Goal: Task Accomplishment & Management: Manage account settings

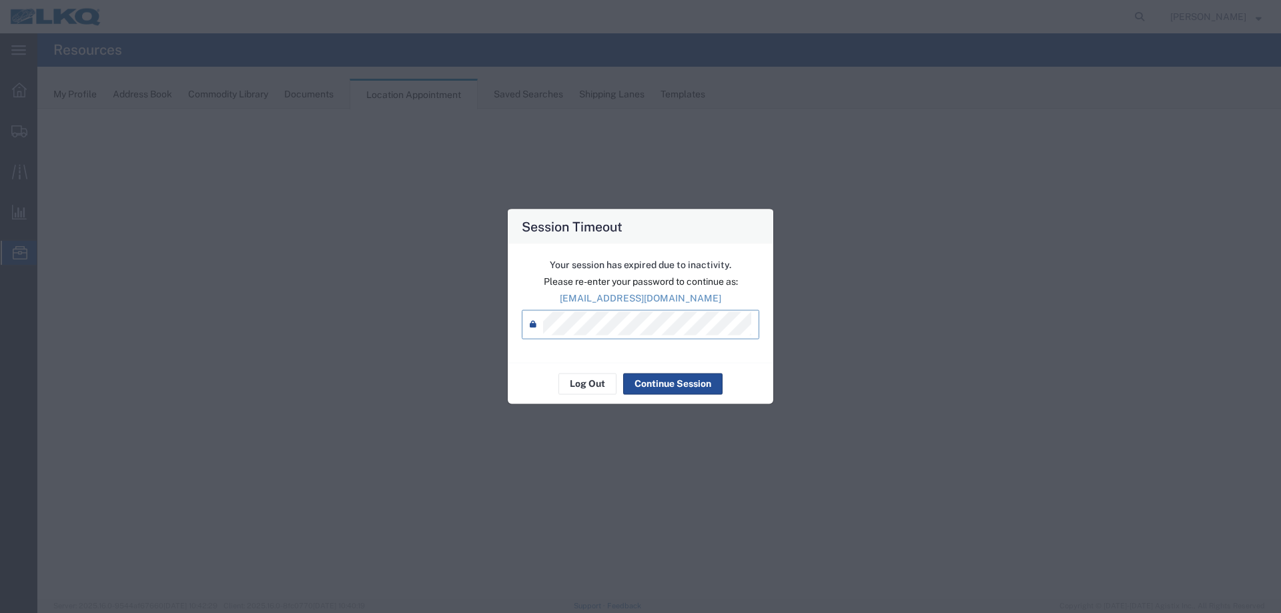
select select "27634"
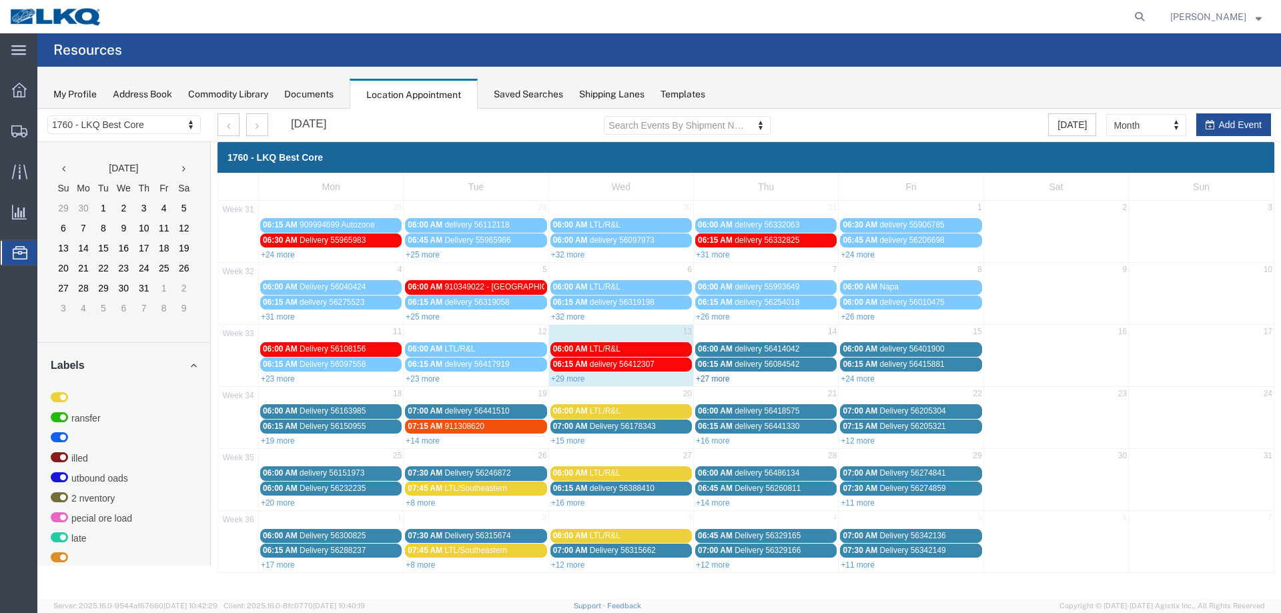
click at [717, 377] on link "+27 more" at bounding box center [713, 378] width 34 height 9
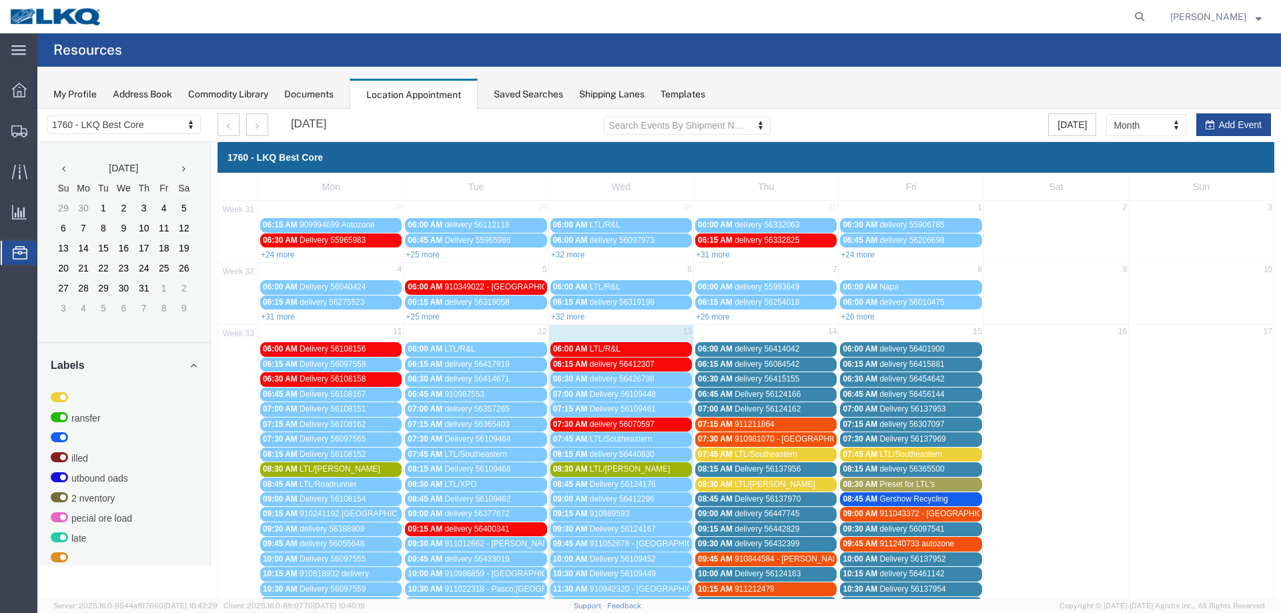
click at [1261, 111] on div "August 2025 Search Events By Shipment Number Clear Filter Today Month Month Wee…" at bounding box center [743, 125] width 1073 height 33
click at [1244, 123] on button "Add Event" at bounding box center [1233, 124] width 75 height 23
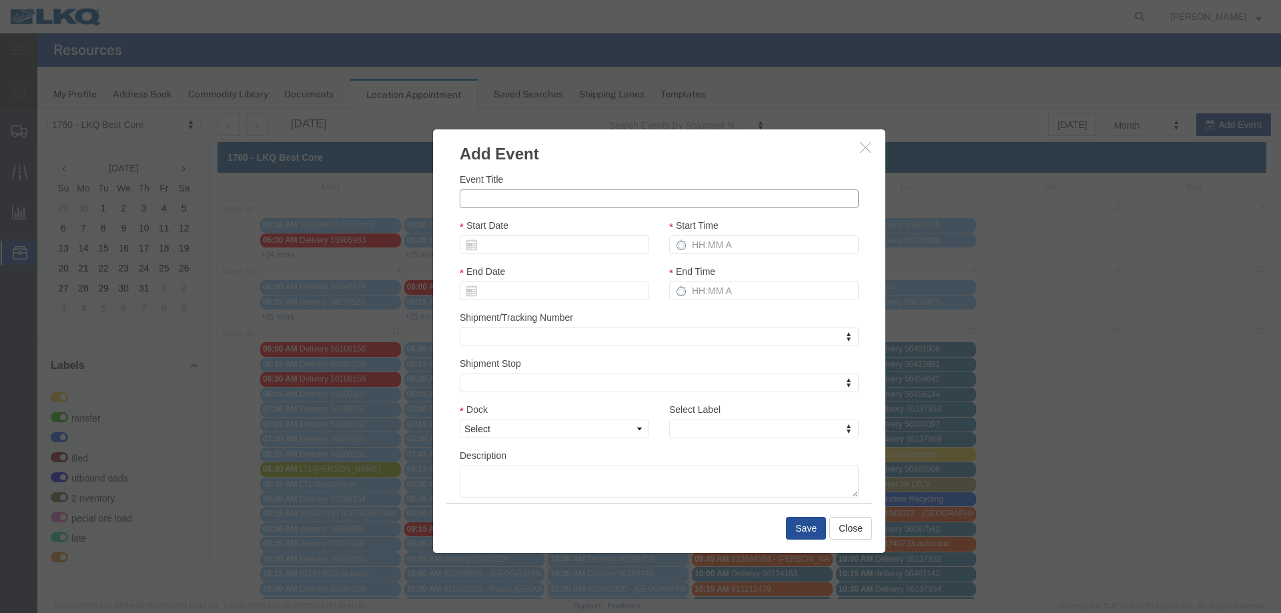
click at [518, 199] on input "Event Title" at bounding box center [659, 198] width 399 height 19
type input "56488445 - GPS"
click at [504, 245] on input "Start Date" at bounding box center [554, 244] width 189 height 19
click at [548, 346] on td "14" at bounding box center [550, 348] width 20 height 20
click at [716, 236] on input "Start Time" at bounding box center [763, 244] width 189 height 19
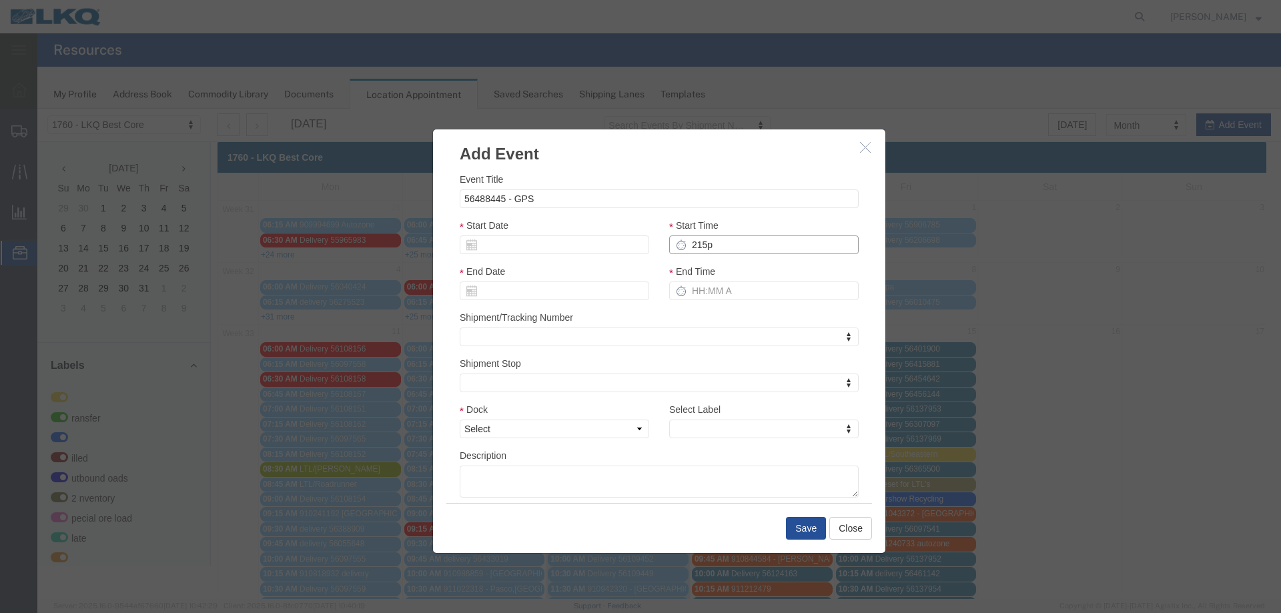
type input "215p"
click at [560, 434] on select "Select 1760 - LKQ Best Core 1760 - Outbound Loads" at bounding box center [554, 429] width 189 height 19
select select "1"
click at [460, 420] on select "Select 1760 - LKQ Best Core 1760 - Outbound Loads" at bounding box center [554, 429] width 189 height 19
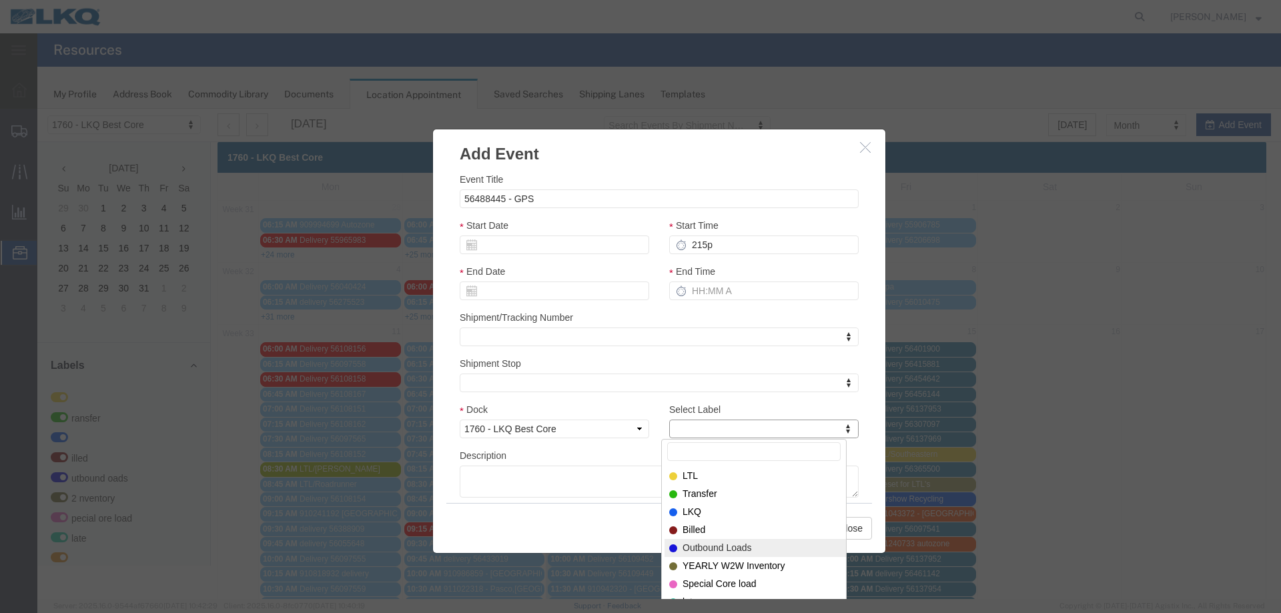
select select "80"
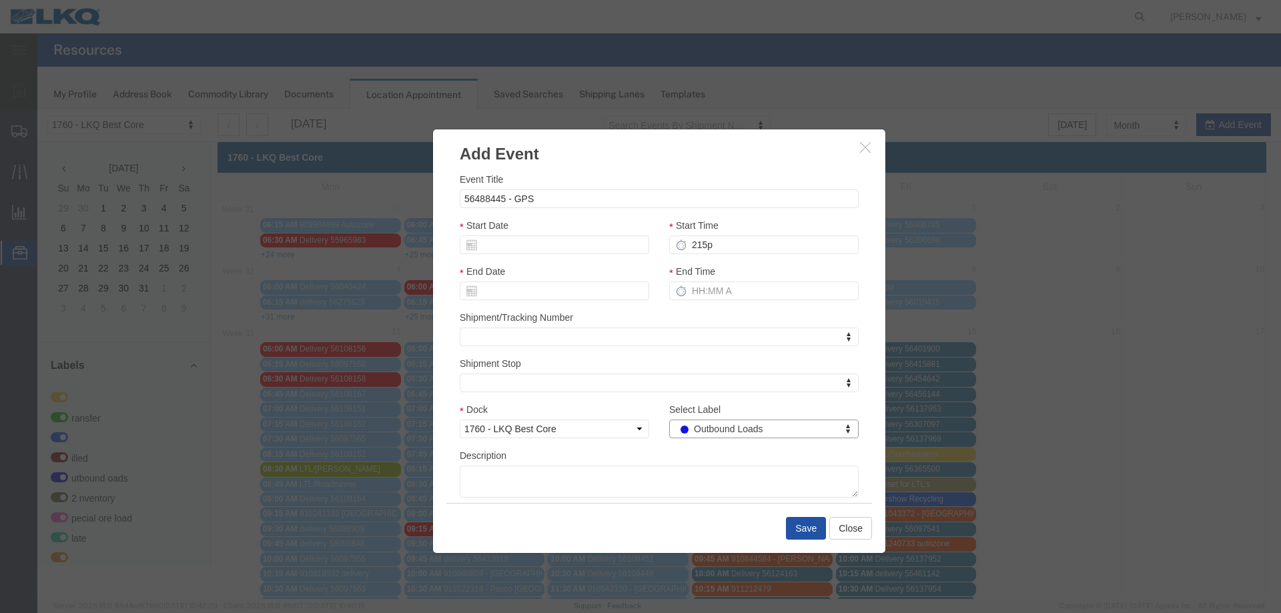
click at [809, 527] on button "Save" at bounding box center [806, 528] width 40 height 23
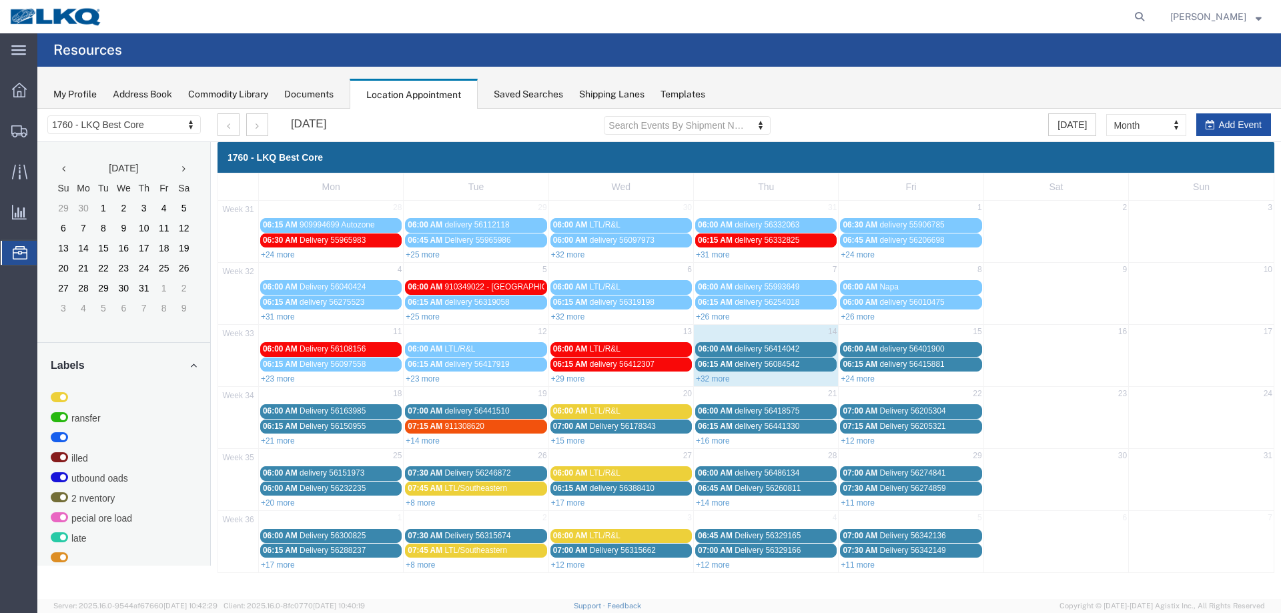
click at [1223, 123] on button "Add Event" at bounding box center [1233, 124] width 75 height 23
select select
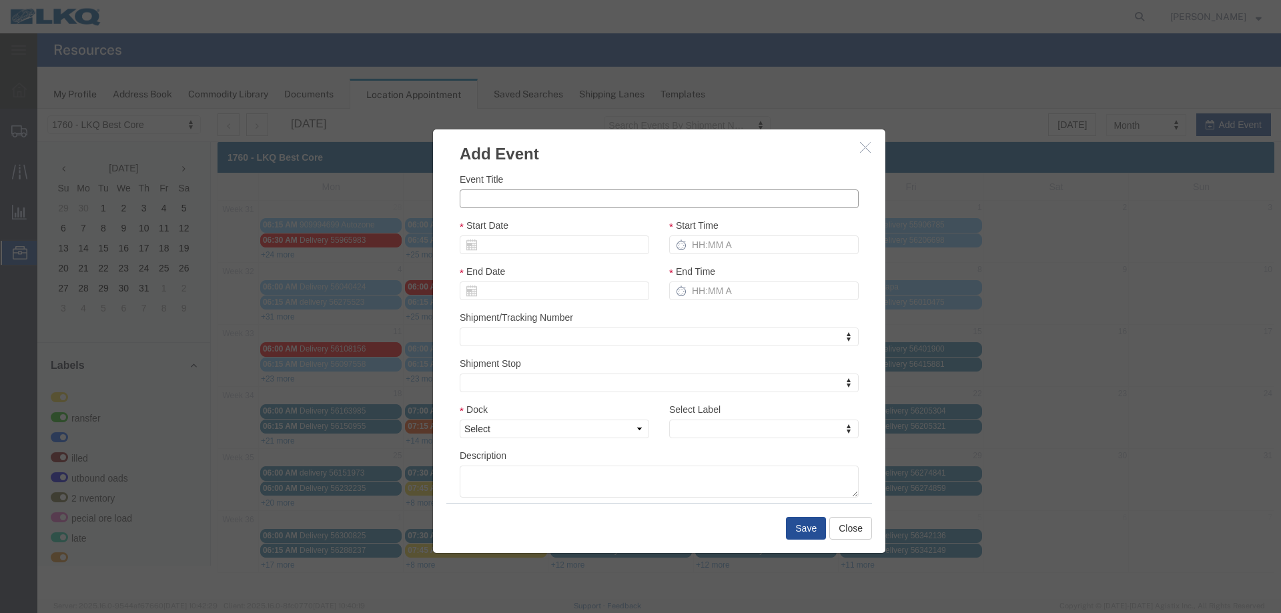
click at [616, 207] on input "Event Title" at bounding box center [659, 198] width 399 height 19
type input "56488430 - GPS"
click at [576, 247] on input "Start Date" at bounding box center [554, 244] width 189 height 19
click at [558, 349] on td "14" at bounding box center [554, 348] width 20 height 20
click at [740, 247] on input "Start Time" at bounding box center [763, 244] width 189 height 19
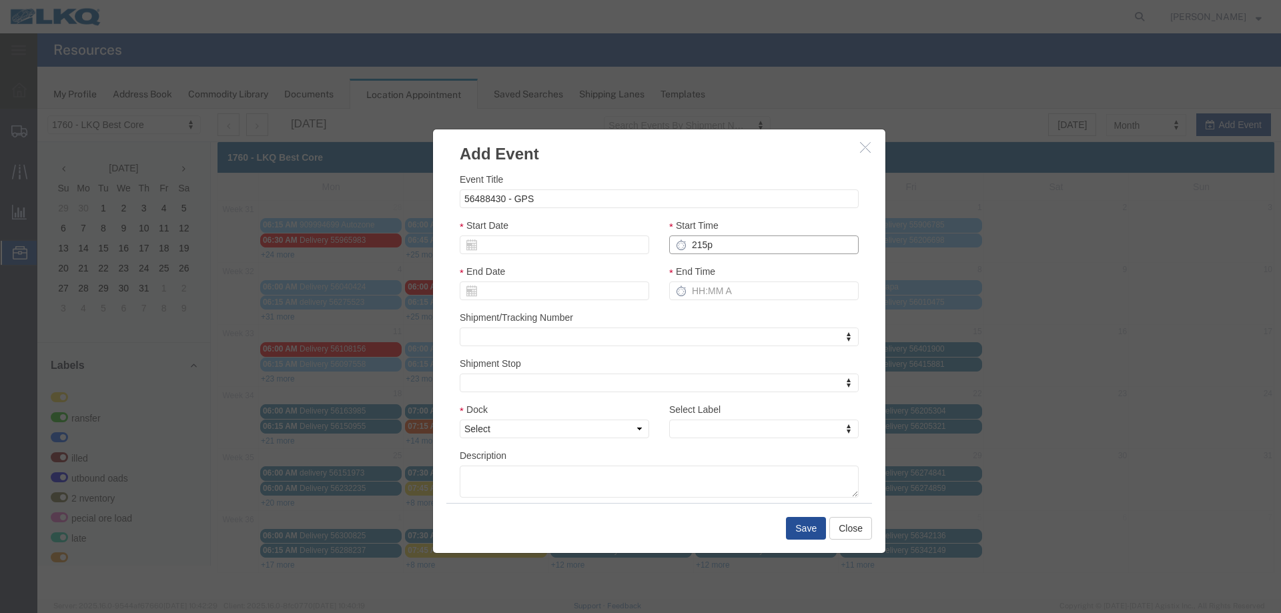
type input "215p"
click at [545, 431] on select "Select 1760 - LKQ Best Core 1760 - Outbound Loads" at bounding box center [554, 429] width 189 height 19
select select "1"
click at [460, 420] on select "Select 1760 - LKQ Best Core 1760 - Outbound Loads" at bounding box center [554, 429] width 189 height 19
select select "80"
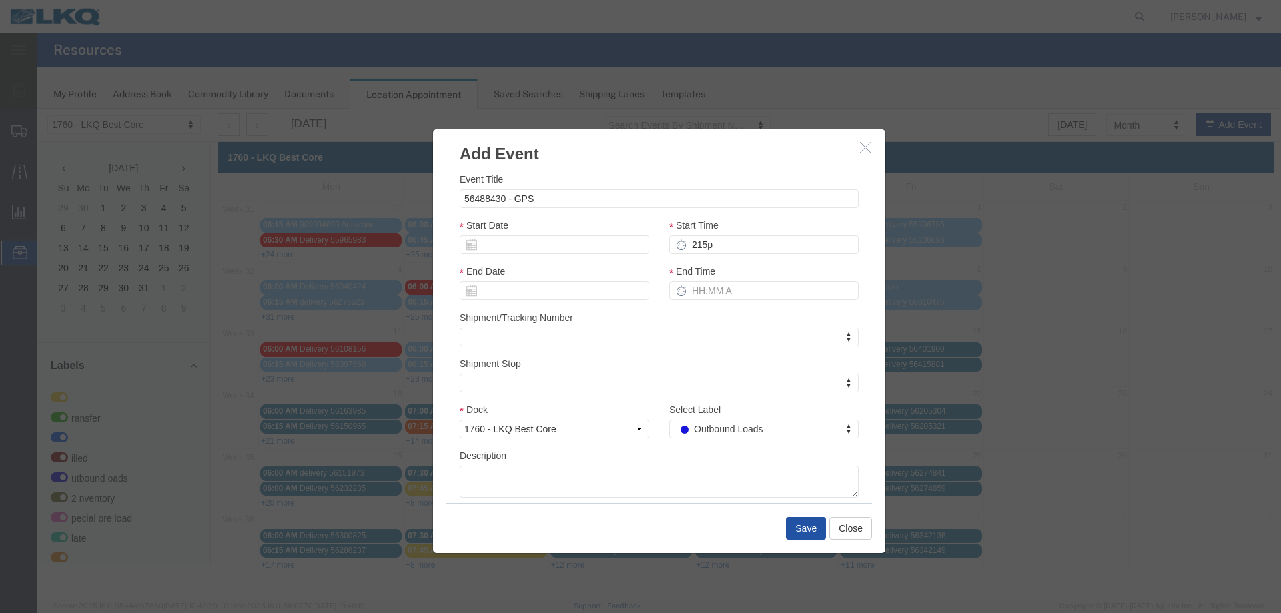
click at [811, 526] on button "Save" at bounding box center [806, 528] width 40 height 23
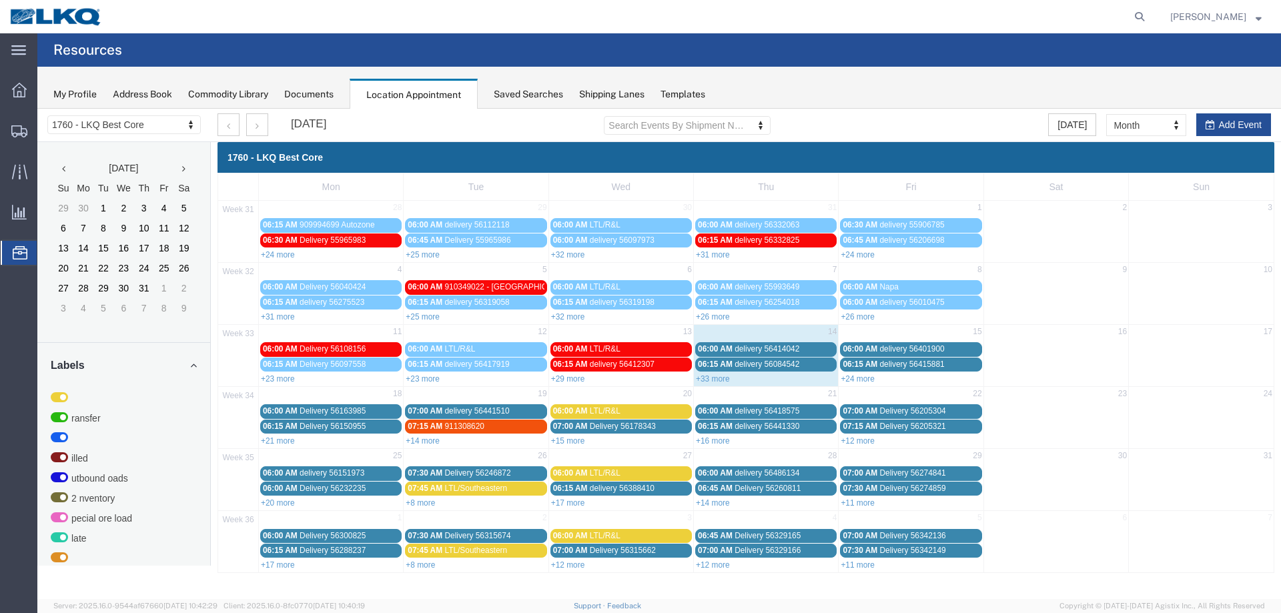
click at [707, 379] on link "+33 more" at bounding box center [713, 378] width 34 height 9
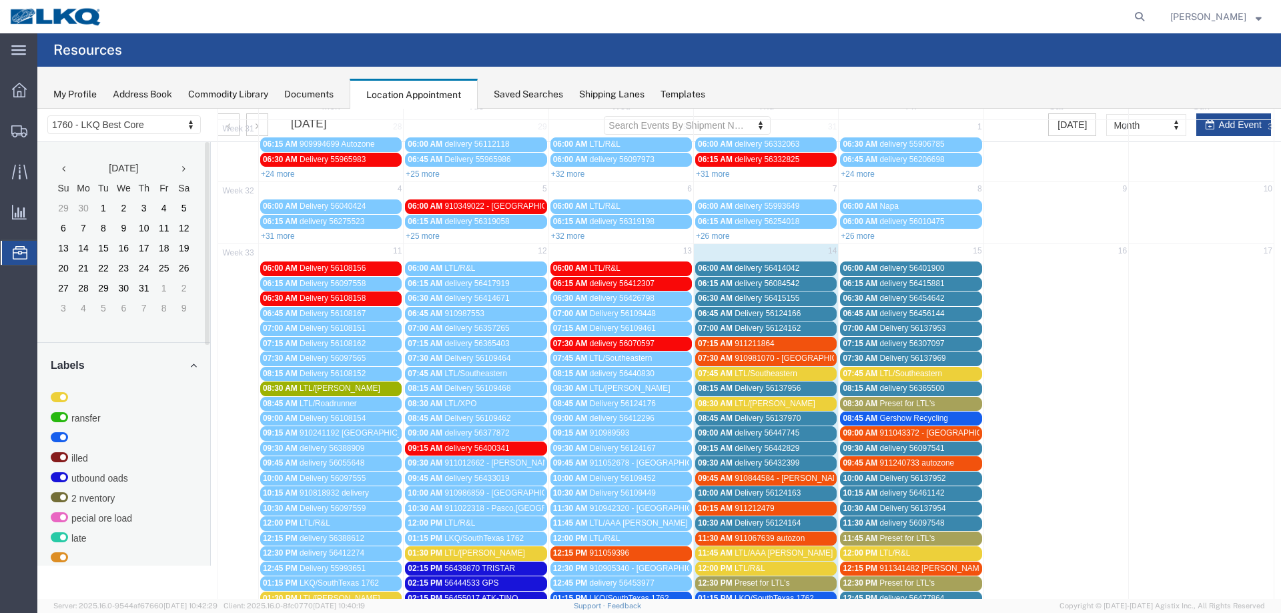
scroll to position [200, 0]
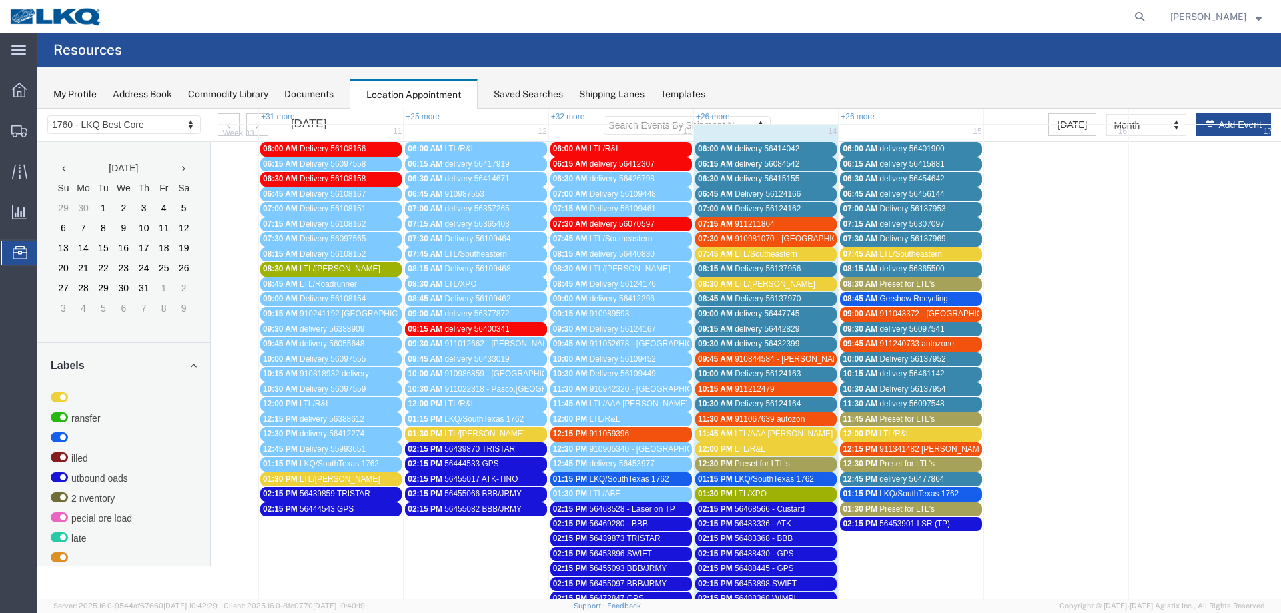
click at [797, 385] on div "10:15 AM 911212479" at bounding box center [766, 389] width 136 height 10
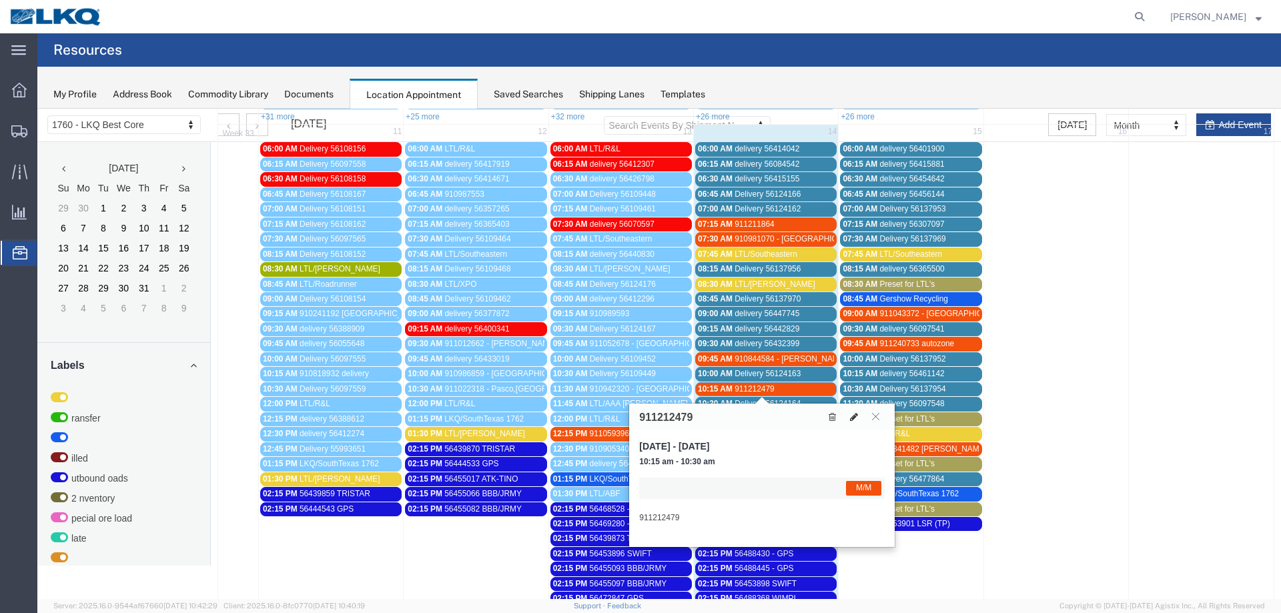
click at [852, 416] on icon at bounding box center [854, 416] width 8 height 9
select select "1"
select select "24"
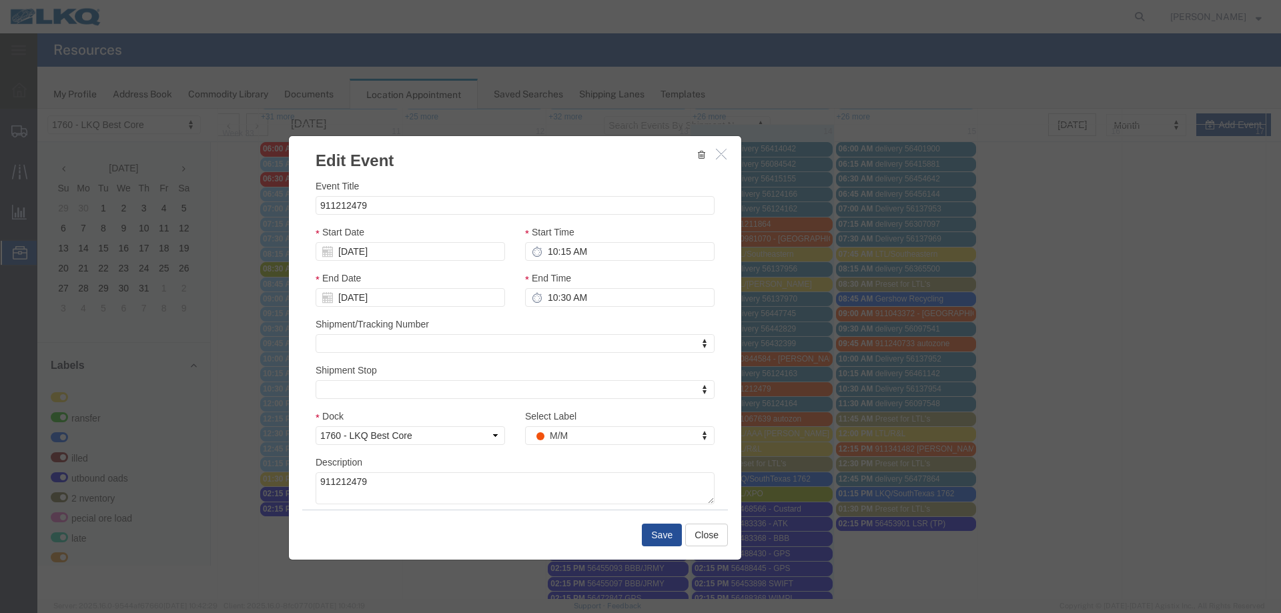
drag, startPoint x: 734, startPoint y: 155, endPoint x: 590, endPoint y: 162, distance: 144.2
click at [590, 162] on h3 "Edit Event" at bounding box center [515, 154] width 452 height 36
click at [599, 256] on input "10:15 AM" at bounding box center [619, 251] width 189 height 19
type input "9:15 AM"
click at [382, 256] on input "[DATE]" at bounding box center [410, 251] width 189 height 19
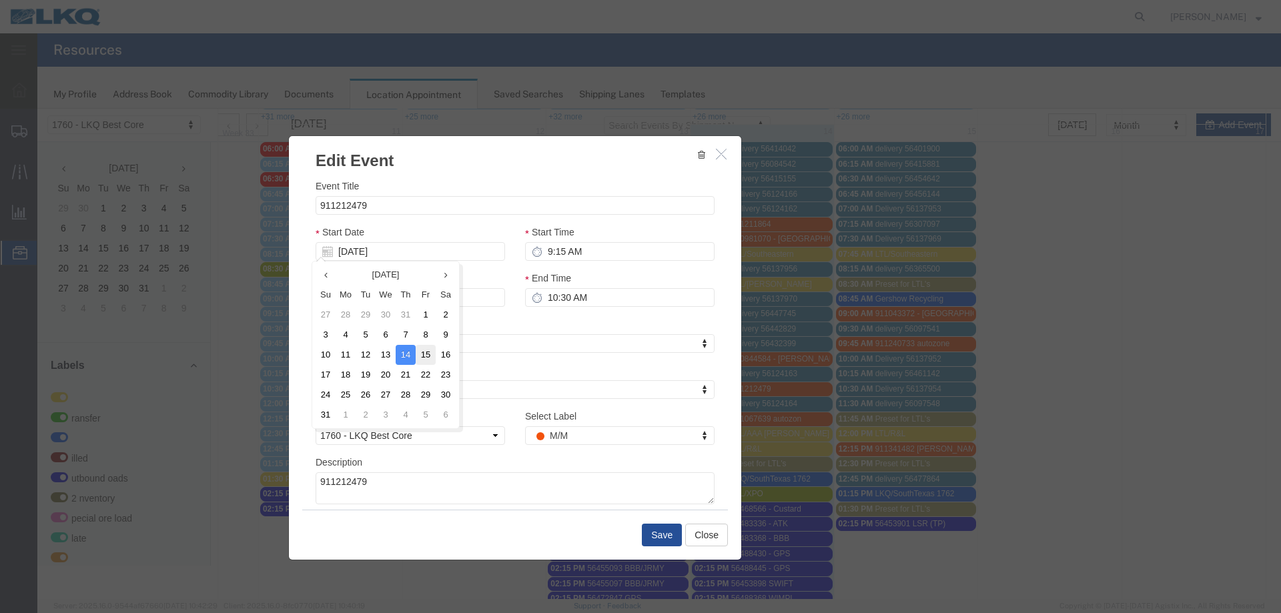
click at [422, 350] on td "15" at bounding box center [426, 355] width 20 height 20
click at [661, 534] on button "Save" at bounding box center [662, 535] width 40 height 23
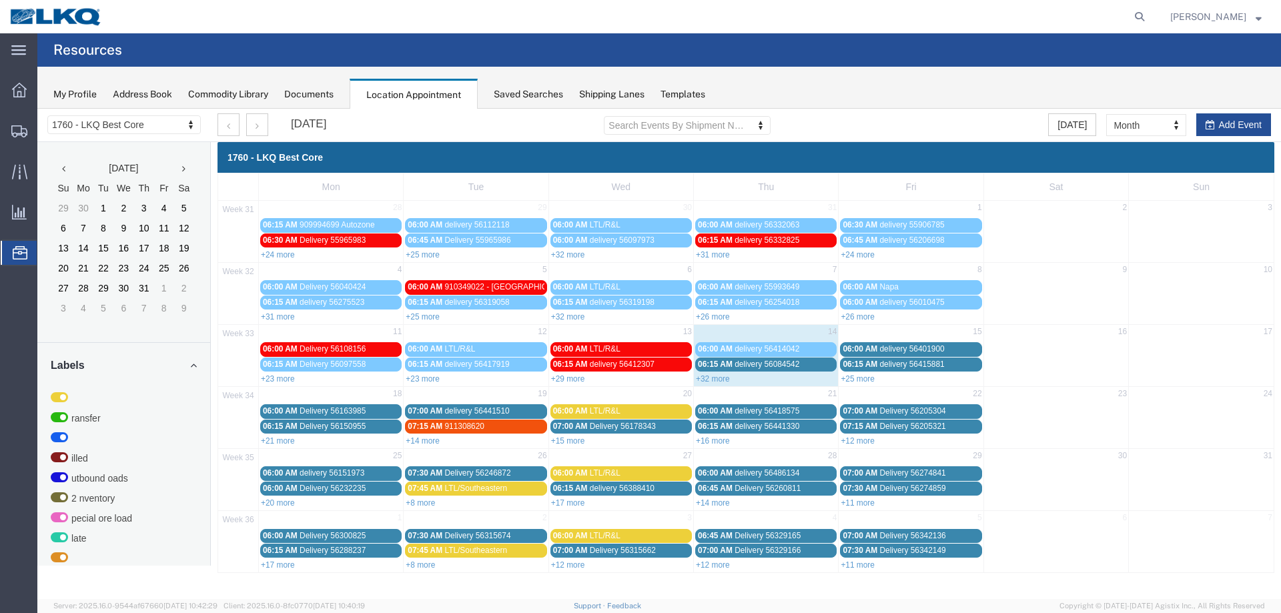
scroll to position [0, 0]
click at [710, 380] on link "+32 more" at bounding box center [713, 378] width 34 height 9
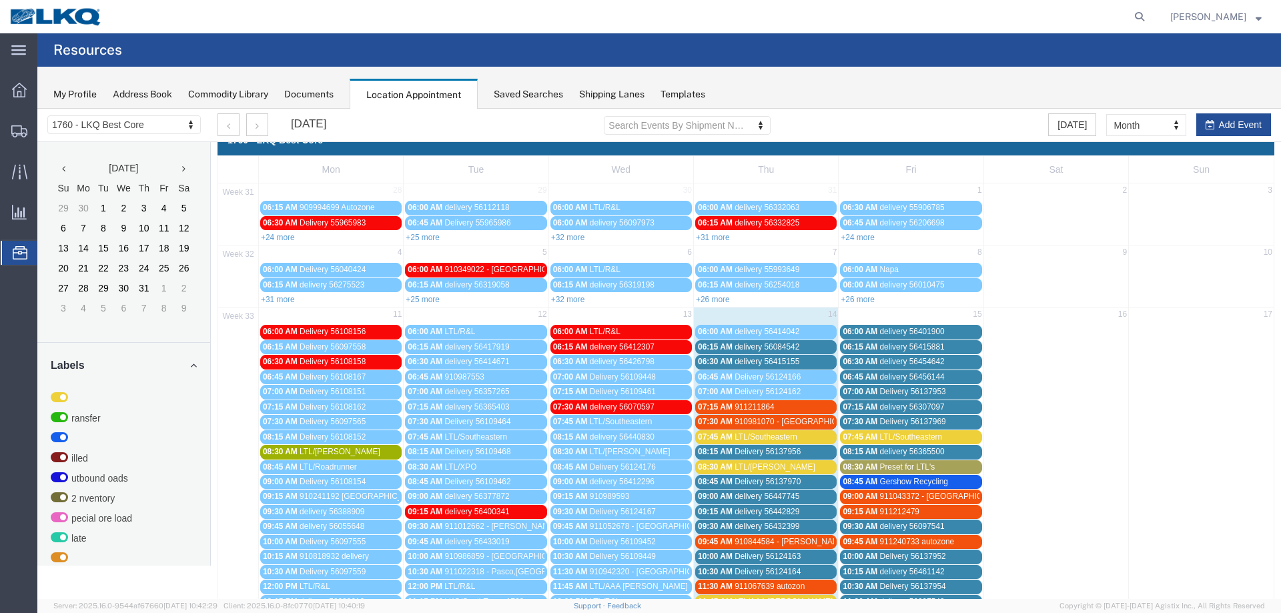
scroll to position [67, 0]
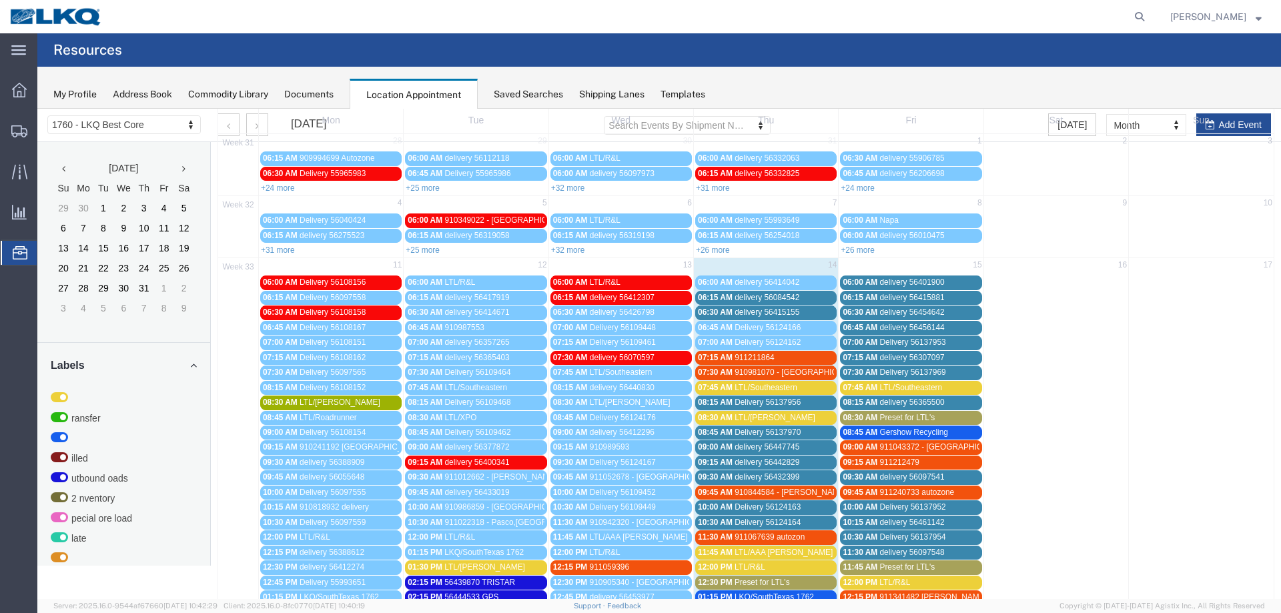
click at [772, 384] on span "LTL/Southeastern" at bounding box center [765, 387] width 63 height 9
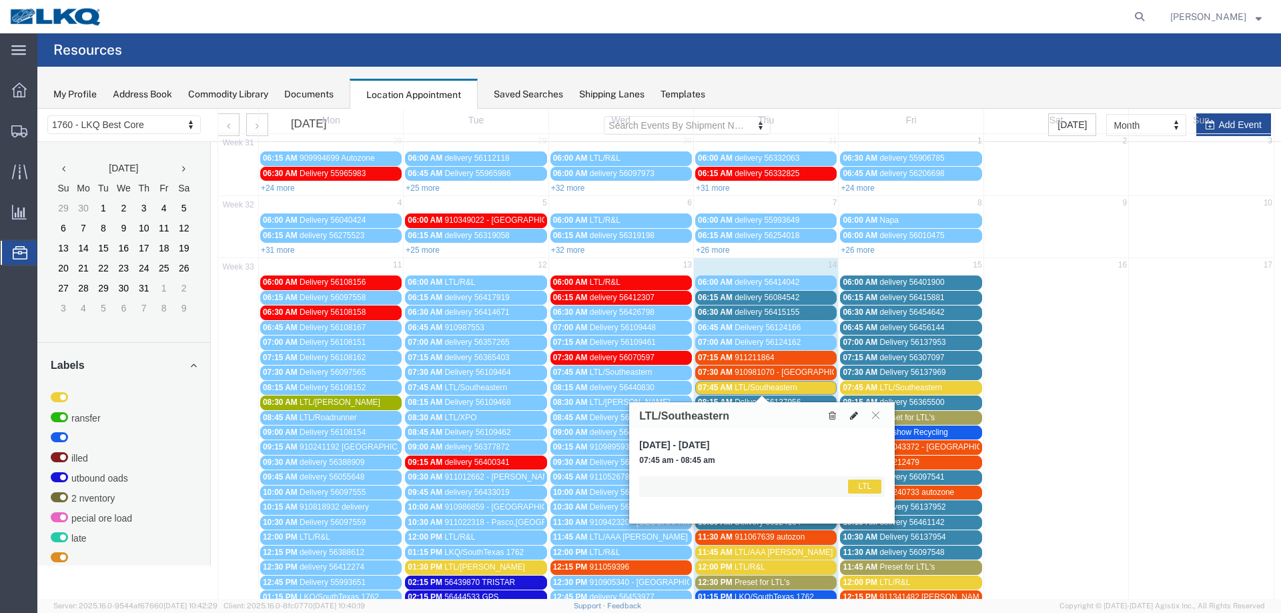
click at [852, 416] on icon at bounding box center [854, 415] width 8 height 9
select select "1"
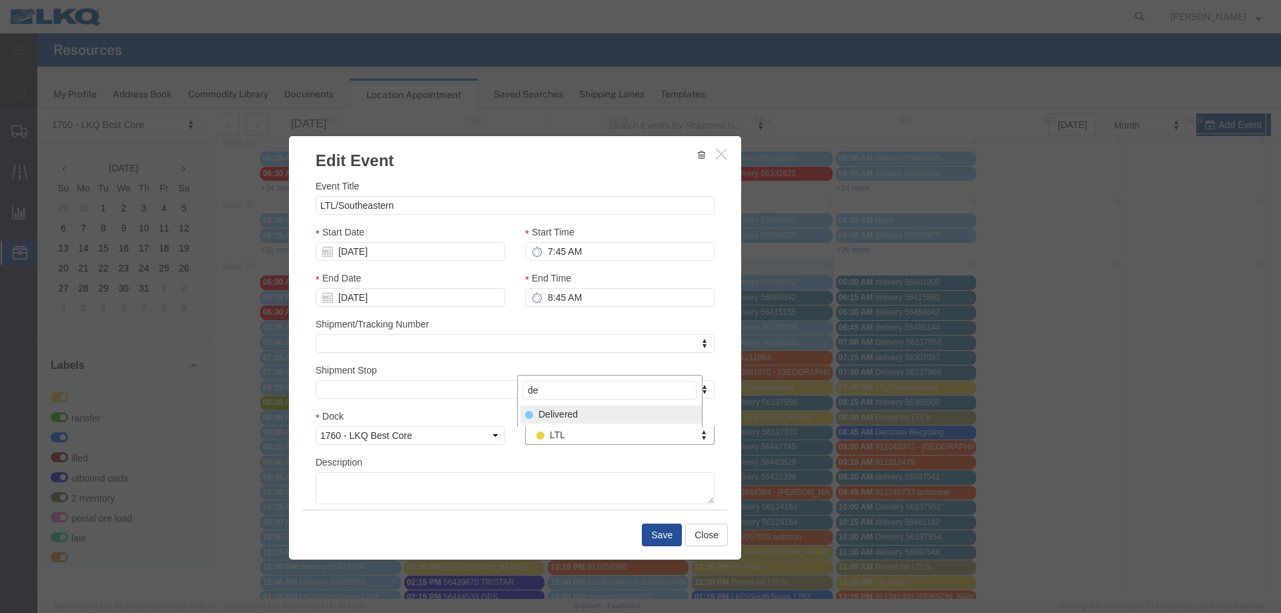
type input "de"
select select "40"
click at [664, 536] on button "Save" at bounding box center [662, 535] width 40 height 23
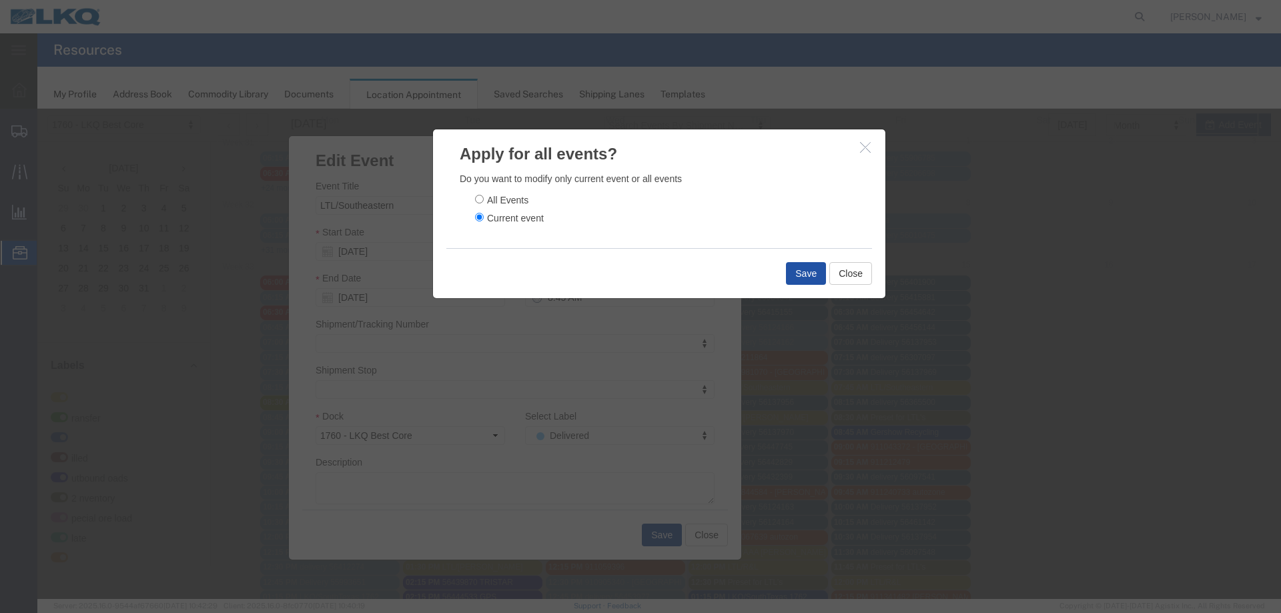
click at [786, 269] on button "Save" at bounding box center [806, 273] width 40 height 23
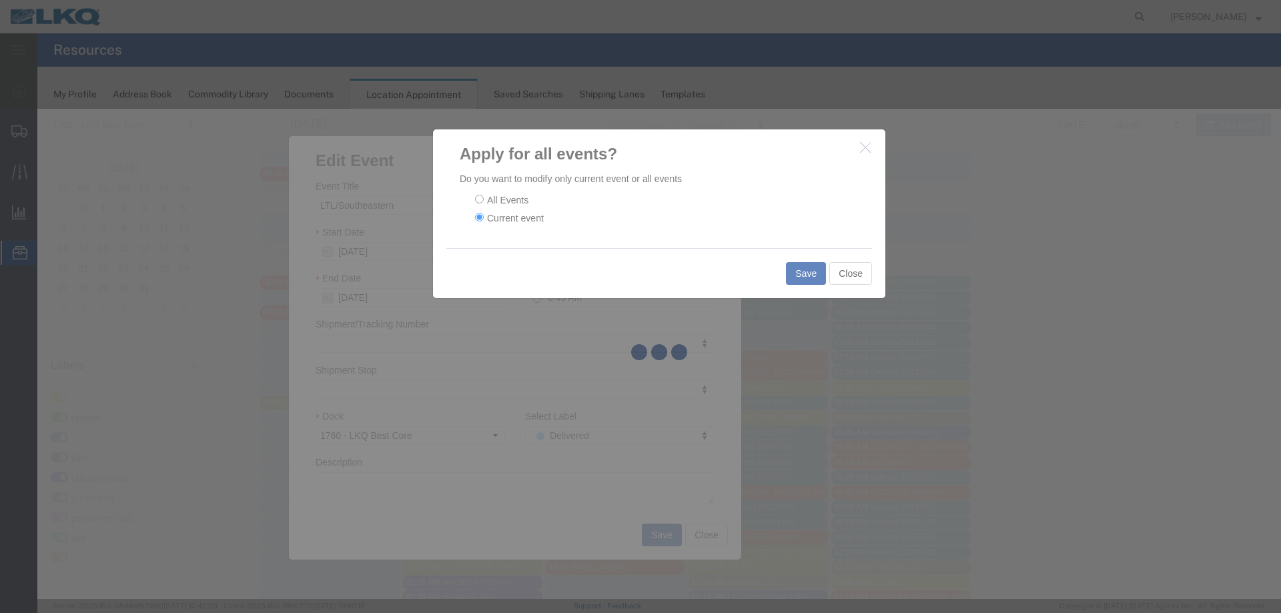
scroll to position [0, 0]
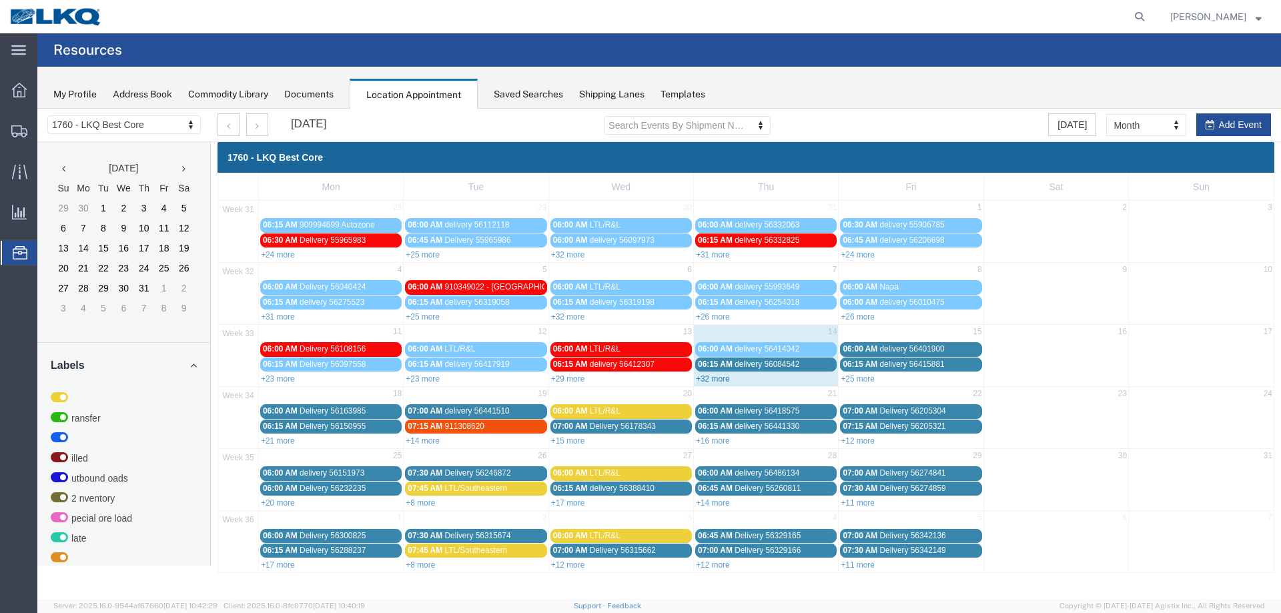
click at [708, 378] on link "+32 more" at bounding box center [713, 378] width 34 height 9
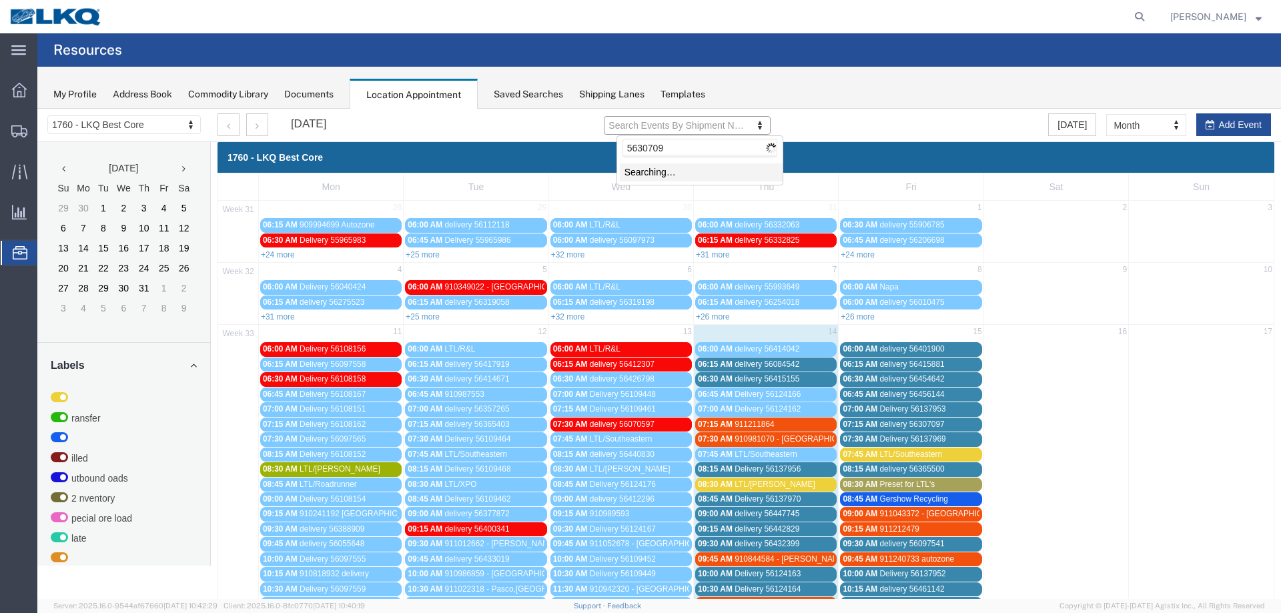
type input "56307097"
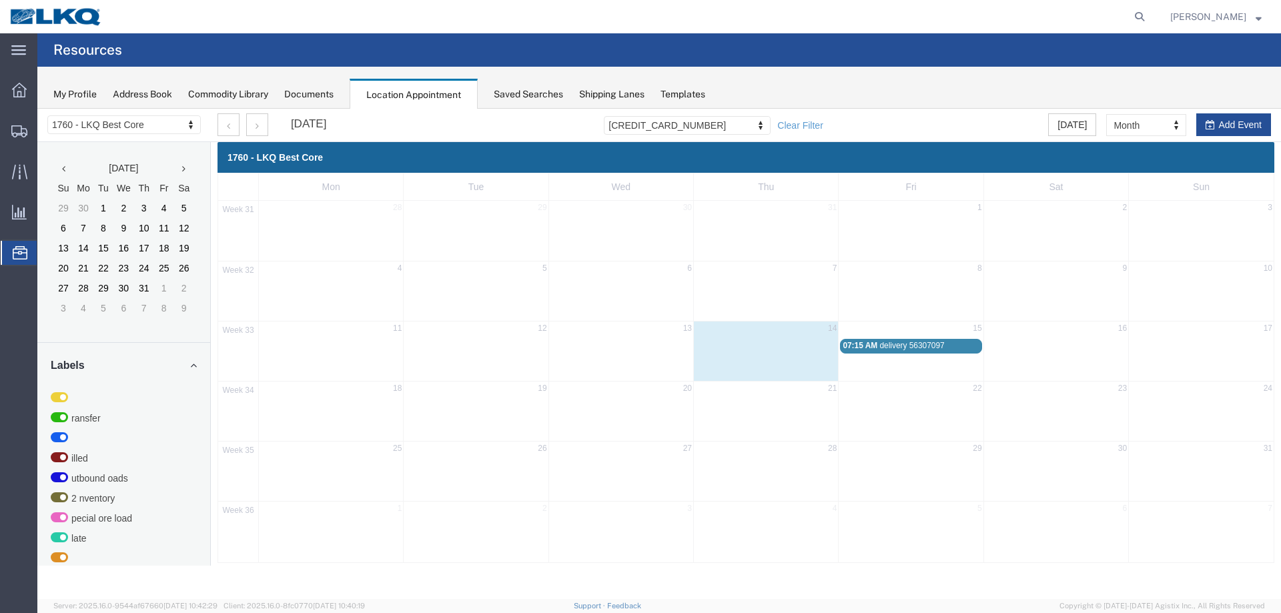
click at [888, 346] on span "delivery 56307097" at bounding box center [911, 345] width 65 height 9
click at [1000, 376] on icon at bounding box center [1003, 373] width 8 height 9
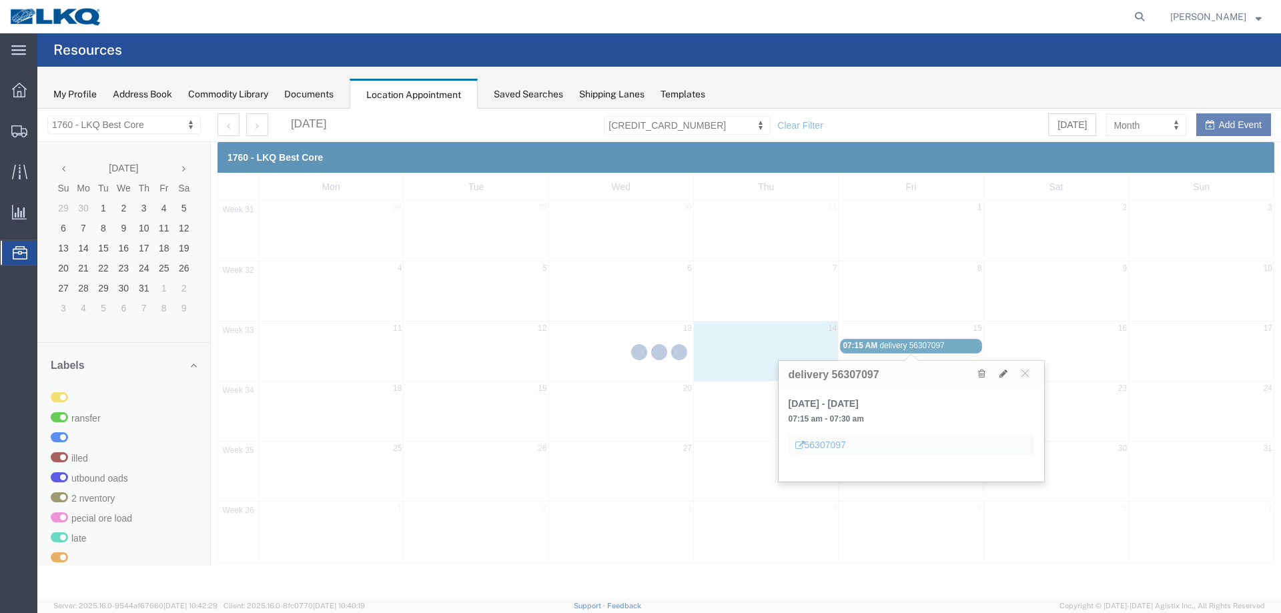
select select "100"
select select "1"
select select
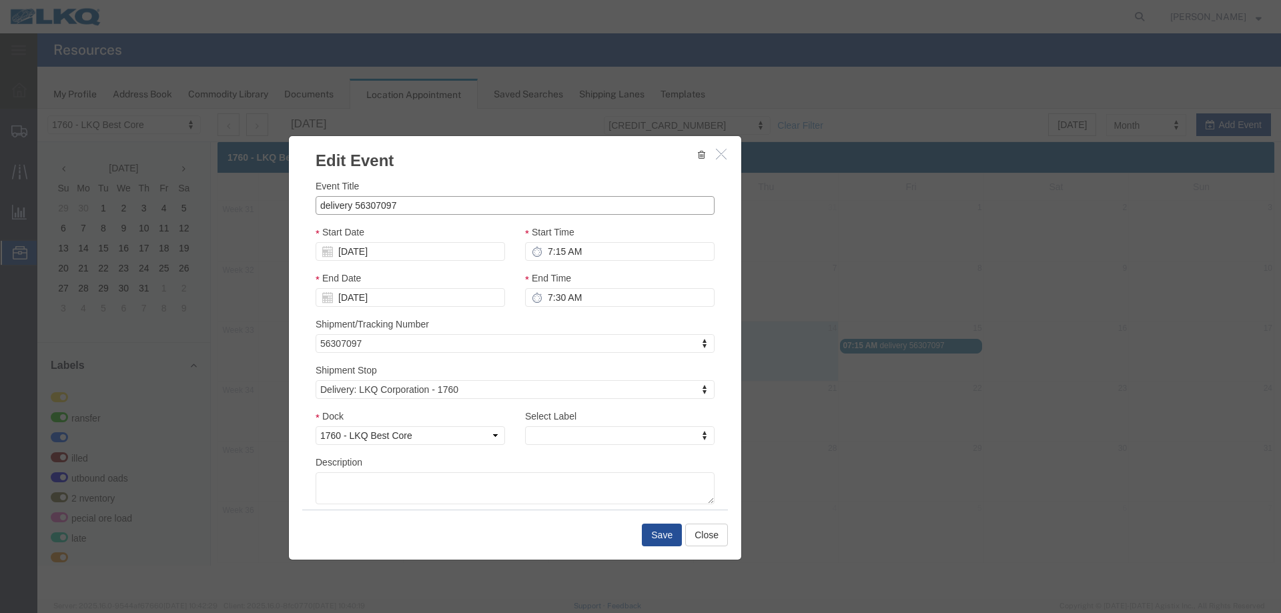
drag, startPoint x: 350, startPoint y: 209, endPoint x: 309, endPoint y: 202, distance: 41.9
click at [309, 202] on div "Event Title delivery 56307097 Start Date 08/15/2025 Start Time 7:15 AM End Date…" at bounding box center [515, 341] width 452 height 338
type input "Scrap - 56307097"
click at [652, 544] on button "Save" at bounding box center [662, 535] width 40 height 23
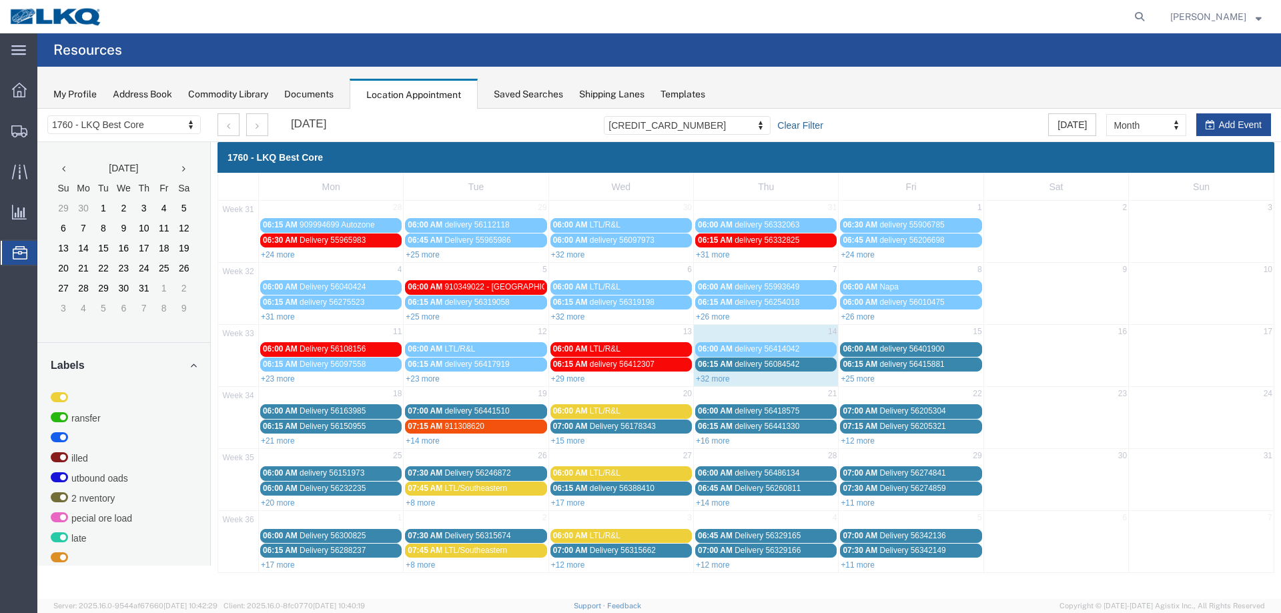
drag, startPoint x: 803, startPoint y: 131, endPoint x: 819, endPoint y: 127, distance: 17.2
click at [803, 131] on link "Clear Filter" at bounding box center [799, 125] width 45 height 13
click at [804, 127] on div "August 2025 56307097-31421-29436 Clear Filter Today Month Month Week Day Add Ev…" at bounding box center [743, 125] width 1073 height 33
type input "56442829"
click at [685, 171] on div at bounding box center [658, 354] width 1243 height 490
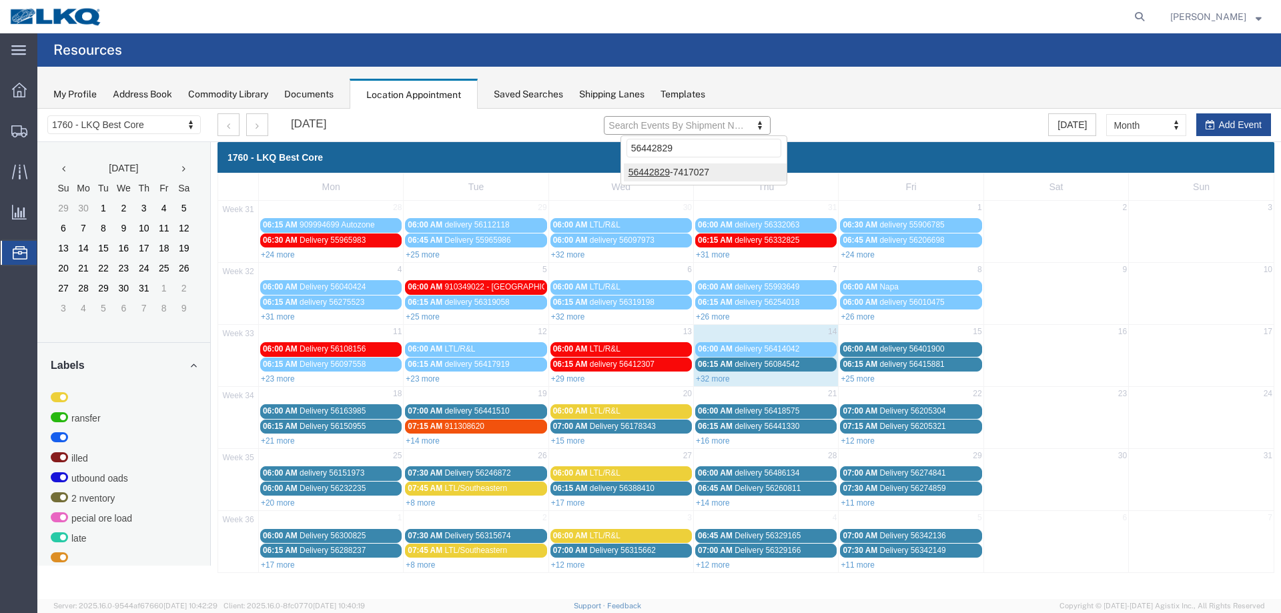
click at [702, 173] on div at bounding box center [658, 354] width 1243 height 490
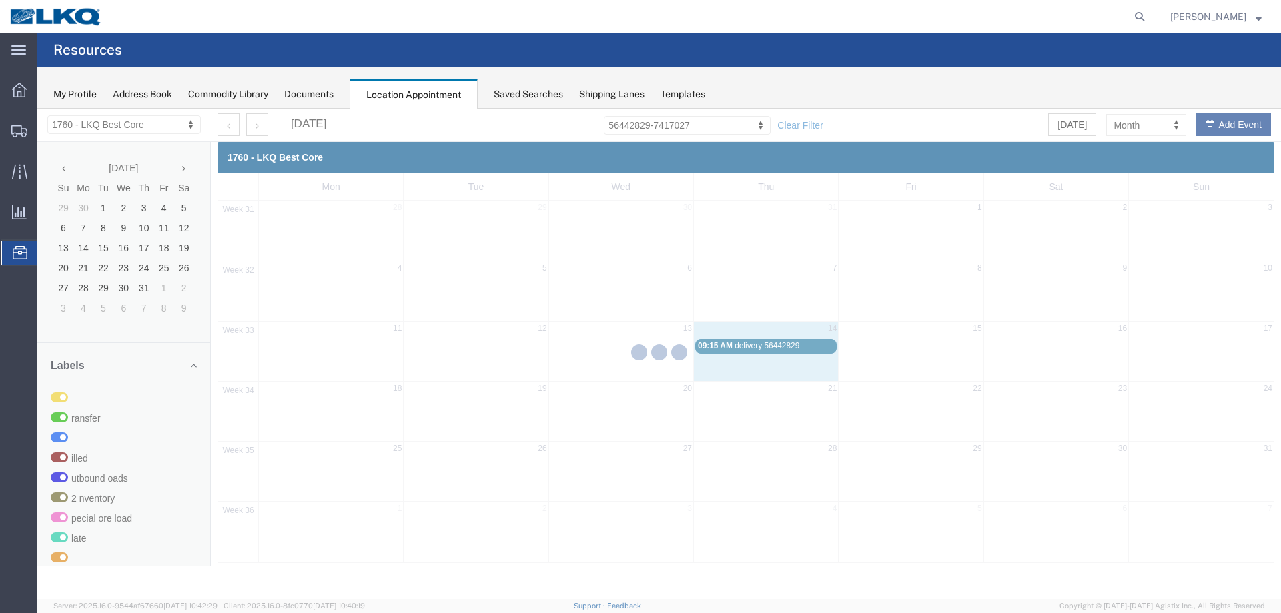
click at [712, 157] on div at bounding box center [658, 354] width 1243 height 490
click at [590, 32] on div at bounding box center [631, 16] width 1039 height 33
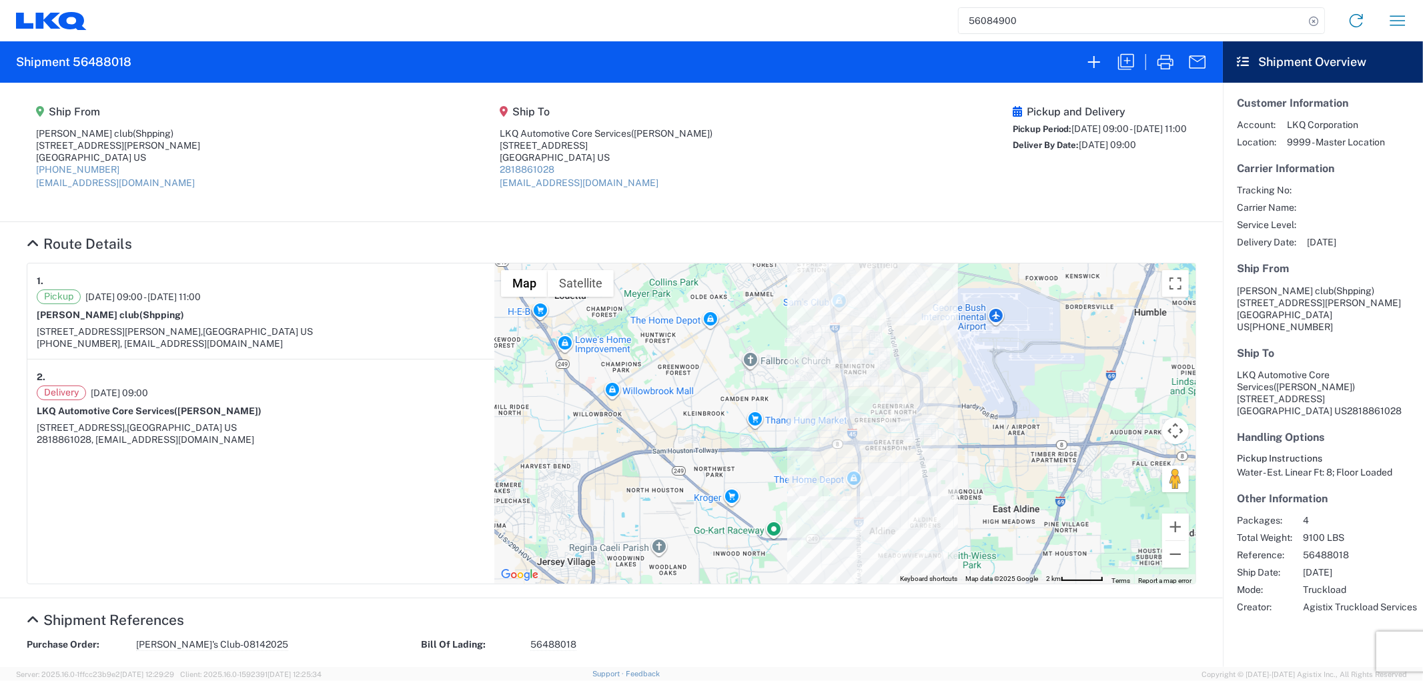
click at [1024, 19] on input "56084900" at bounding box center [1132, 20] width 346 height 25
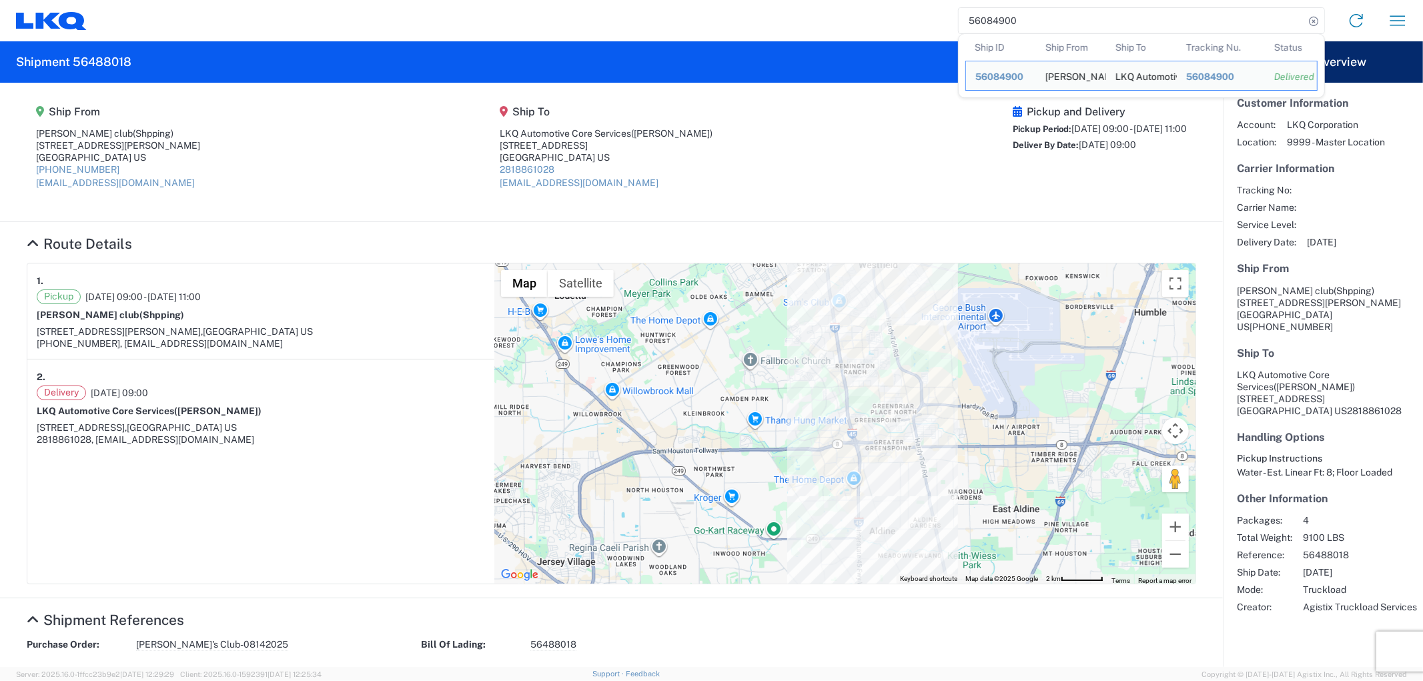
drag, startPoint x: 1024, startPoint y: 21, endPoint x: 932, endPoint y: 41, distance: 94.2
click at [932, 41] on agx-form-navbar "56084900 Ship ID Ship From Ship To Tracking Nu. Status Ship ID 56084900 Ship Fr…" at bounding box center [711, 20] width 1423 height 41
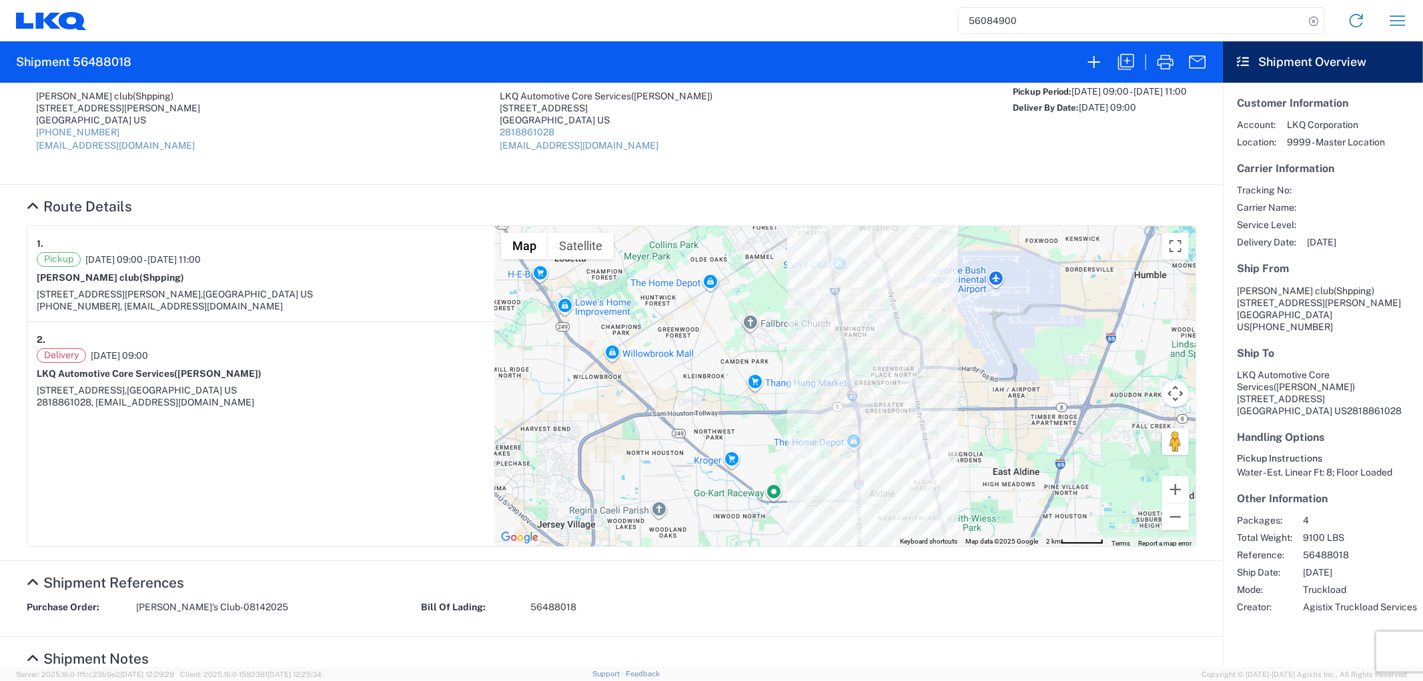
scroll to position [74, 0]
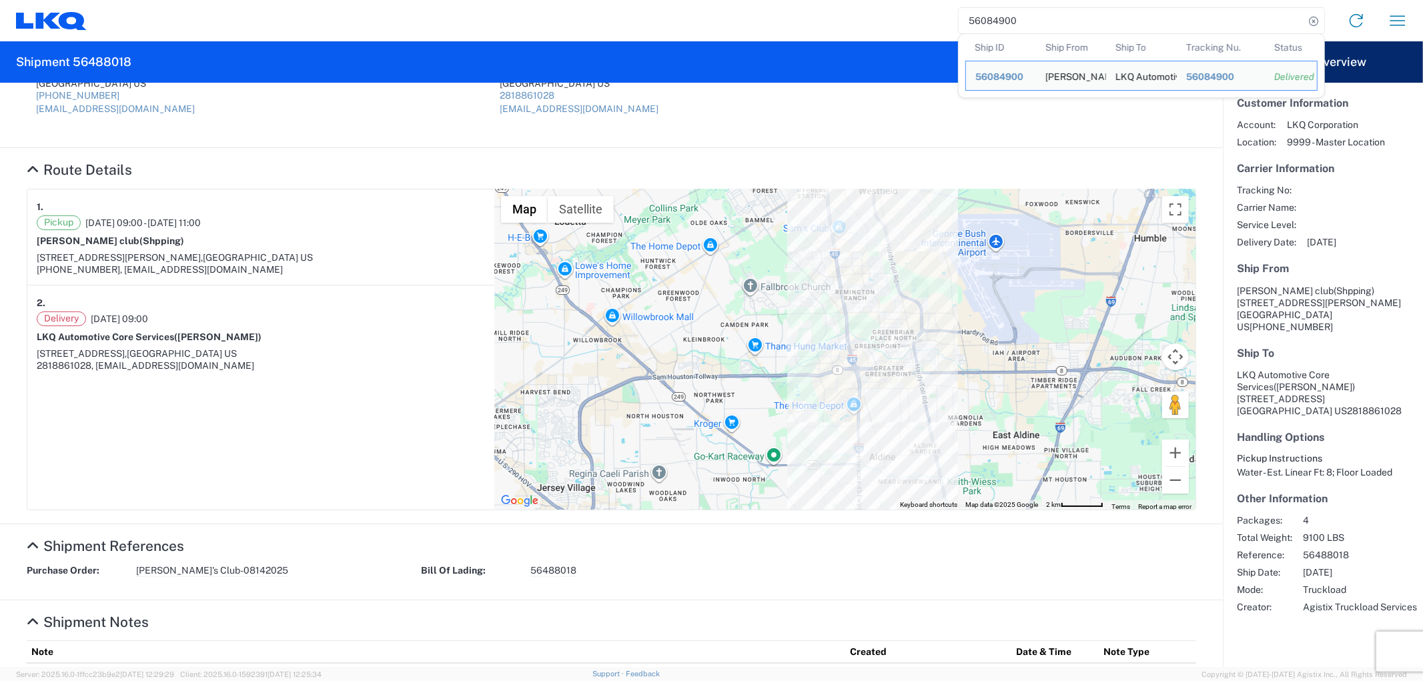
click at [1025, 27] on input "56084900" at bounding box center [1132, 20] width 346 height 25
drag, startPoint x: 1028, startPoint y: 19, endPoint x: 935, endPoint y: 21, distance: 92.8
click at [935, 21] on div "56084900 Ship ID Ship From Ship To Tracking Nu. Status Ship ID 56084900 Ship Fr…" at bounding box center [753, 21] width 1332 height 32
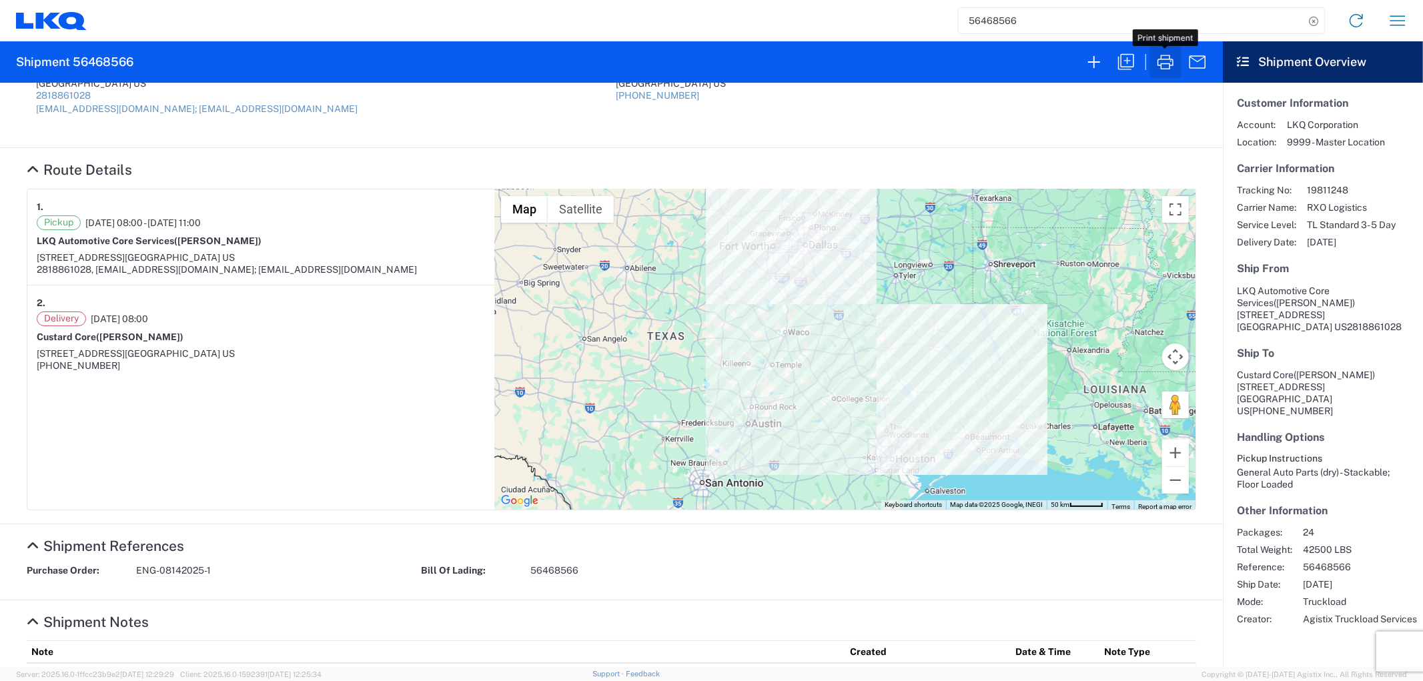
click at [1169, 67] on icon "button" at bounding box center [1165, 62] width 16 height 15
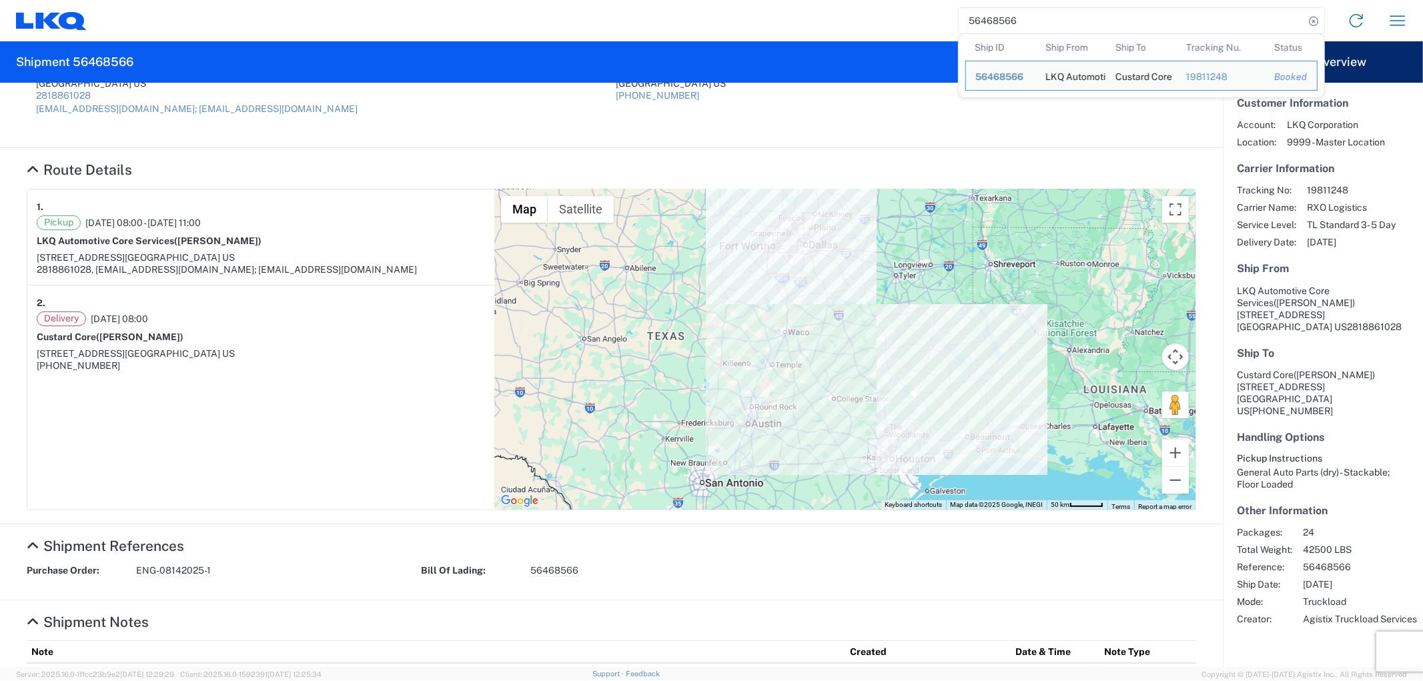
click at [1035, 14] on input "56468566" at bounding box center [1132, 20] width 346 height 25
drag, startPoint x: 1023, startPoint y: 21, endPoint x: 958, endPoint y: 25, distance: 65.5
click at [959, 25] on input "56468566" at bounding box center [1132, 20] width 346 height 25
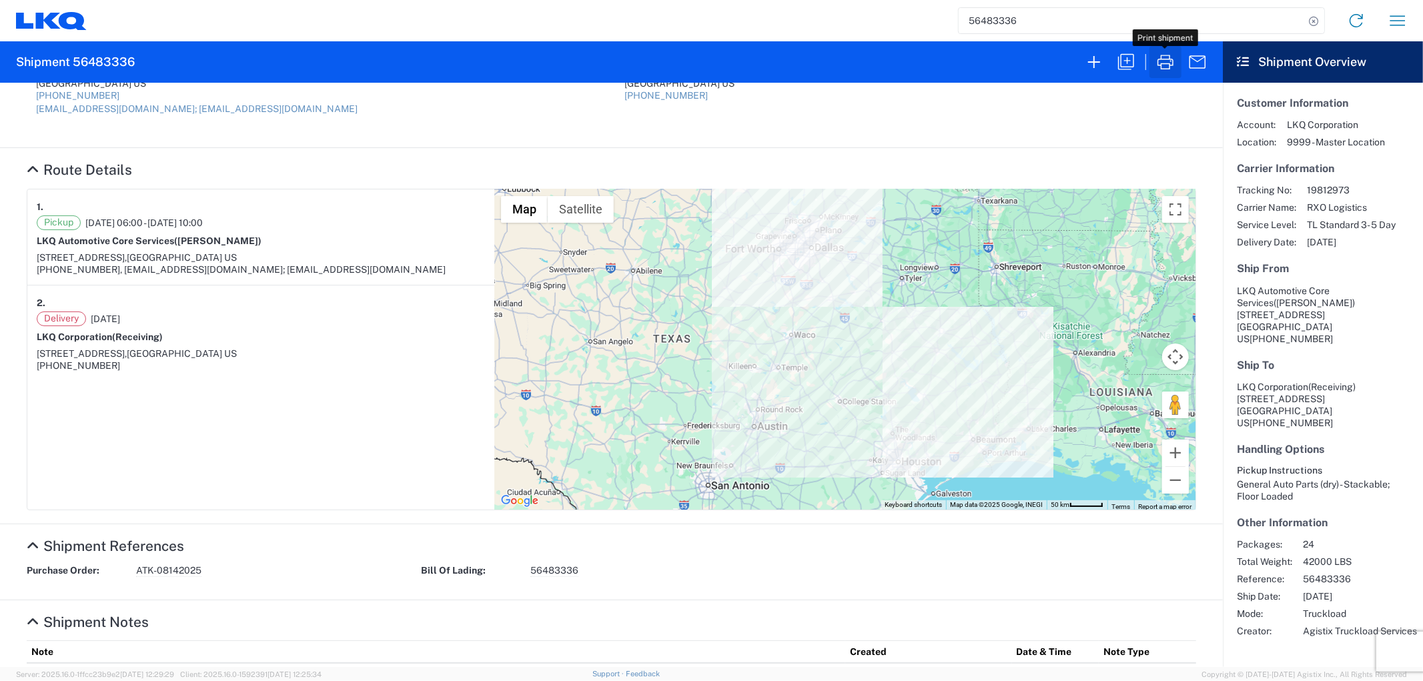
click at [1163, 67] on icon "button" at bounding box center [1165, 61] width 21 height 21
click at [1044, 23] on input "56483336" at bounding box center [1132, 20] width 346 height 25
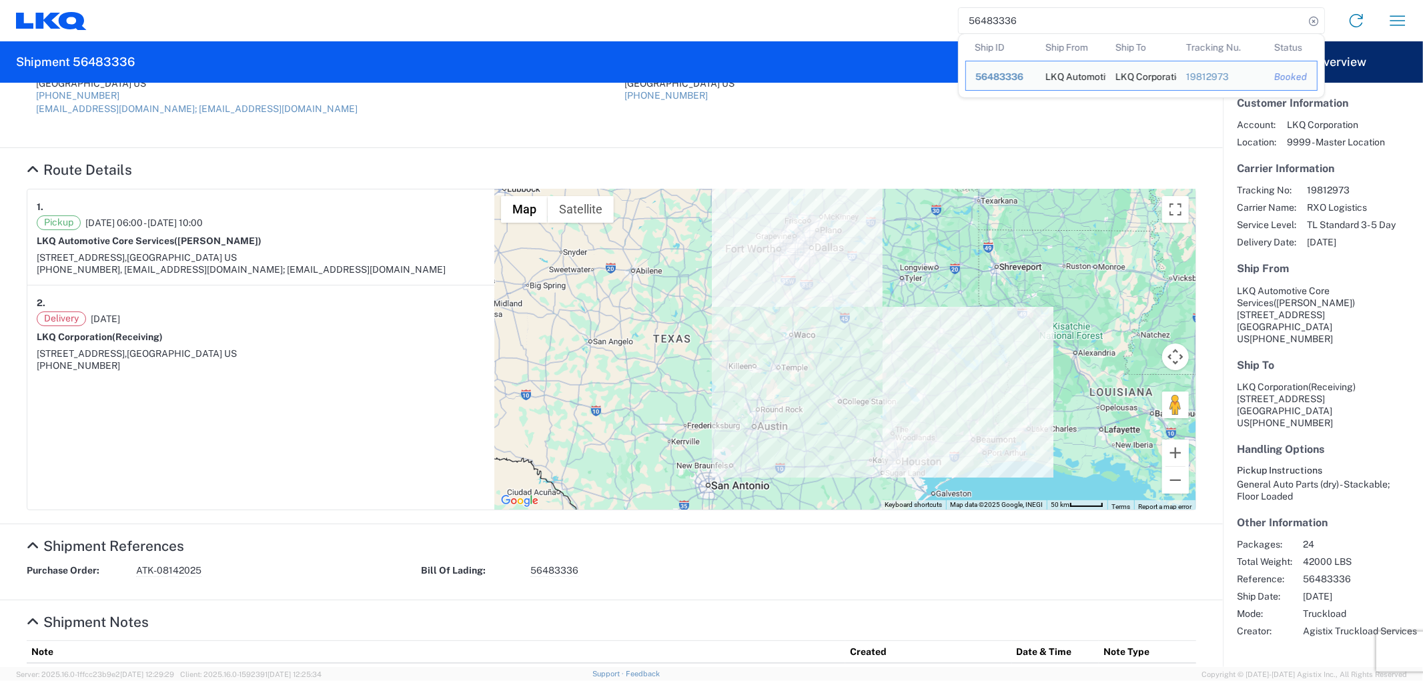
drag, startPoint x: 939, startPoint y: 29, endPoint x: 928, endPoint y: 29, distance: 11.4
click at [929, 29] on div "56483336 Ship ID Ship From Ship To Tracking Nu. Status Ship ID 56483336 Ship Fr…" at bounding box center [753, 21] width 1332 height 32
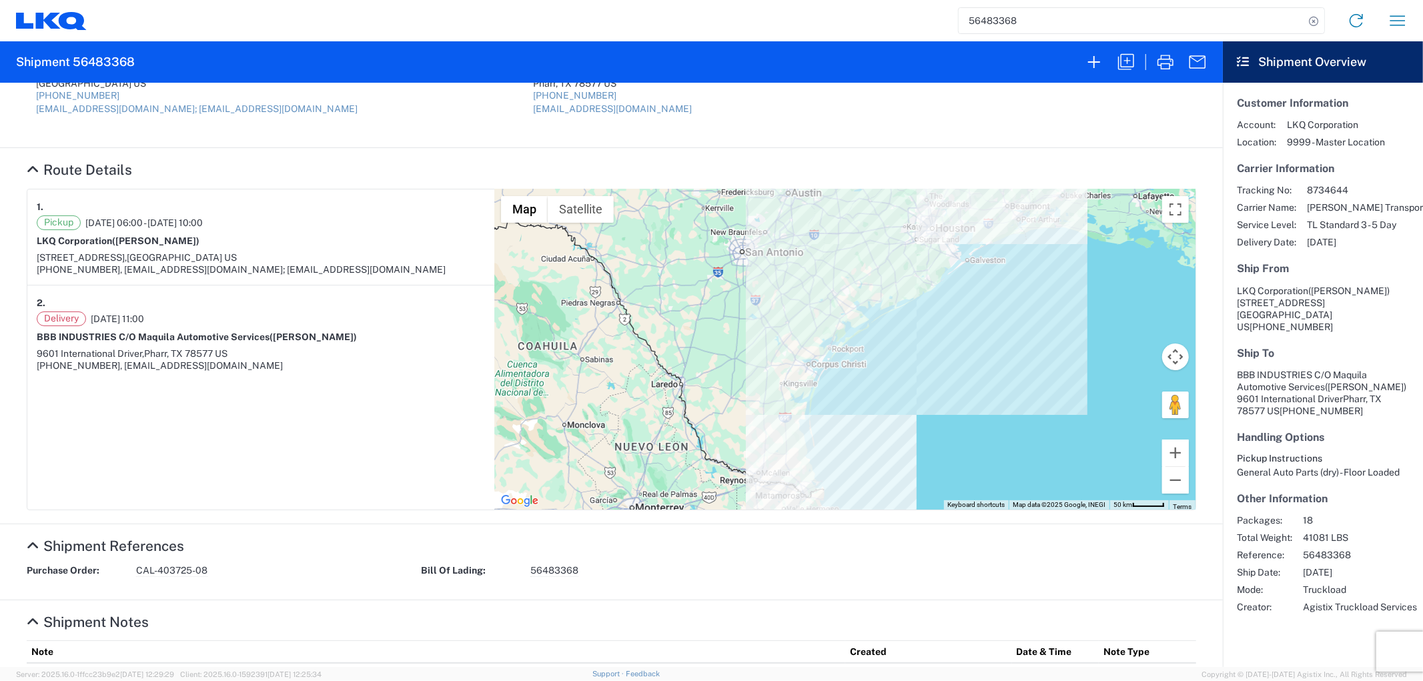
drag, startPoint x: 1034, startPoint y: 25, endPoint x: 901, endPoint y: 22, distance: 133.4
click at [901, 22] on div "56483368 Home Shipment request Shipment tracking" at bounding box center [753, 21] width 1332 height 32
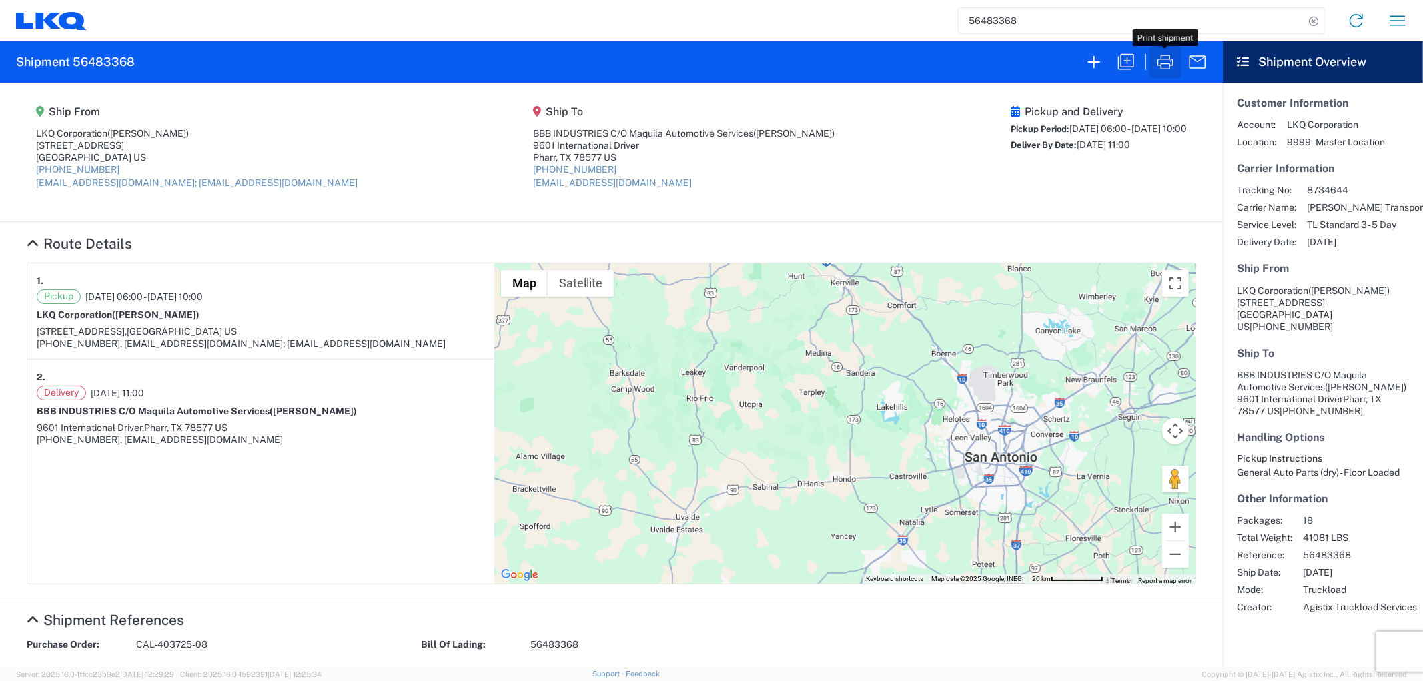
click at [1159, 61] on icon "button" at bounding box center [1165, 61] width 21 height 21
click at [1039, 17] on input "56483368" at bounding box center [1132, 20] width 346 height 25
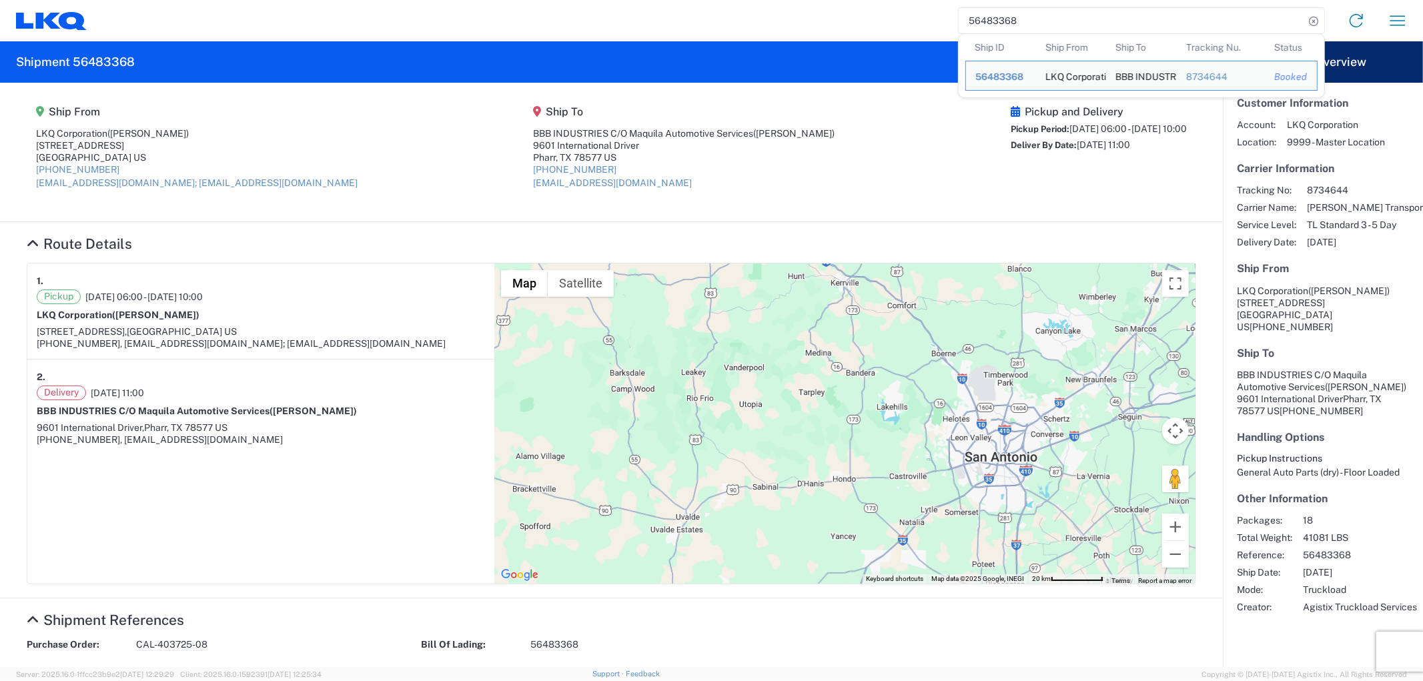
drag, startPoint x: 945, startPoint y: 33, endPoint x: 919, endPoint y: 33, distance: 26.0
click at [919, 33] on div "56483368 Ship ID Ship From Ship To Tracking Nu. Status Ship ID 56483368 Ship Fr…" at bounding box center [753, 21] width 1332 height 32
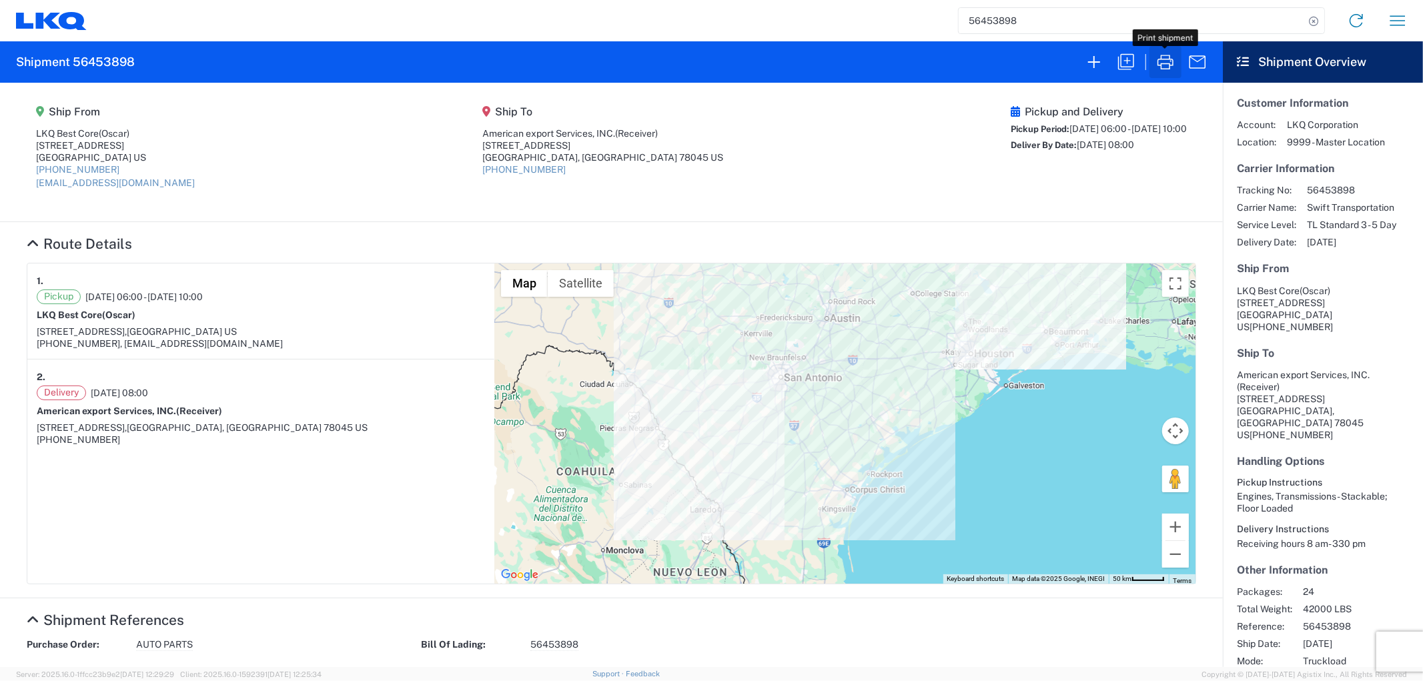
click at [1159, 59] on icon "button" at bounding box center [1165, 62] width 16 height 15
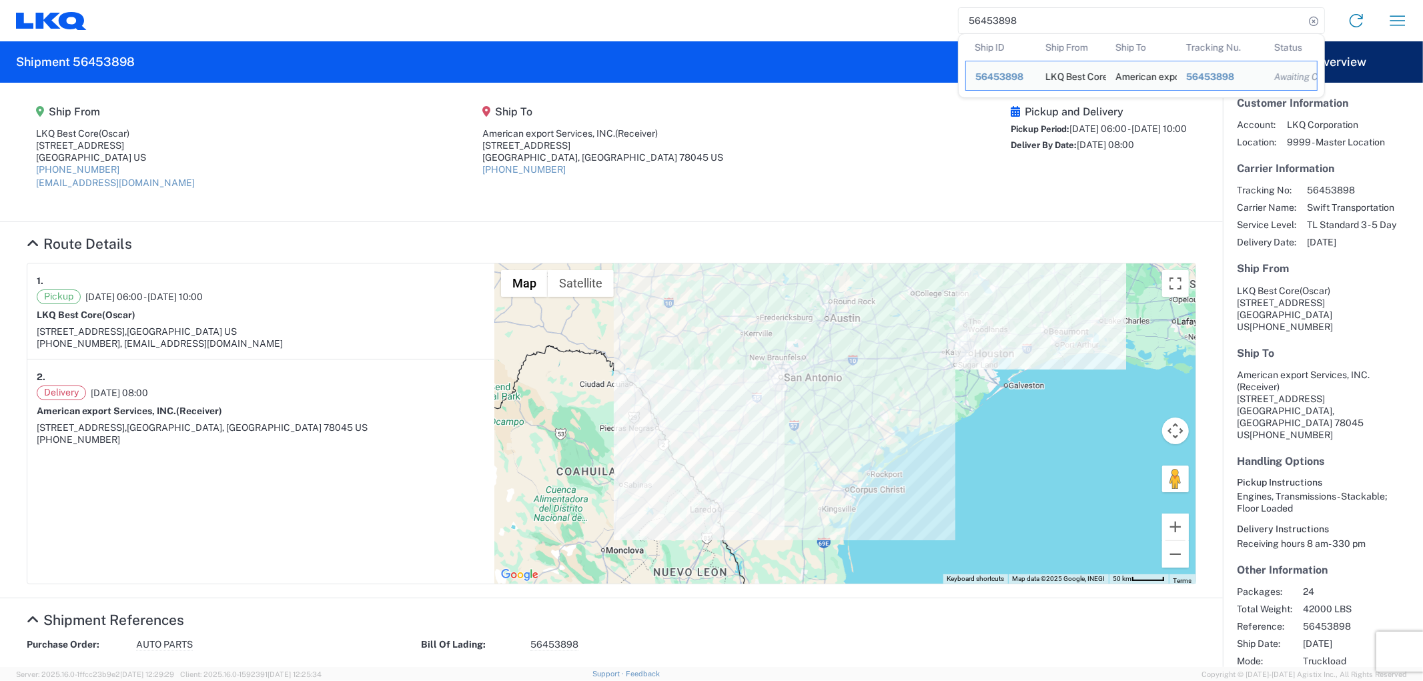
click at [1047, 11] on input "56453898" at bounding box center [1132, 20] width 346 height 25
drag, startPoint x: 1045, startPoint y: 18, endPoint x: 899, endPoint y: 13, distance: 146.2
click at [899, 13] on div "56453898 Ship ID Ship From Ship To Tracking Nu. Status Ship ID 56453898 Ship Fr…" at bounding box center [753, 21] width 1332 height 32
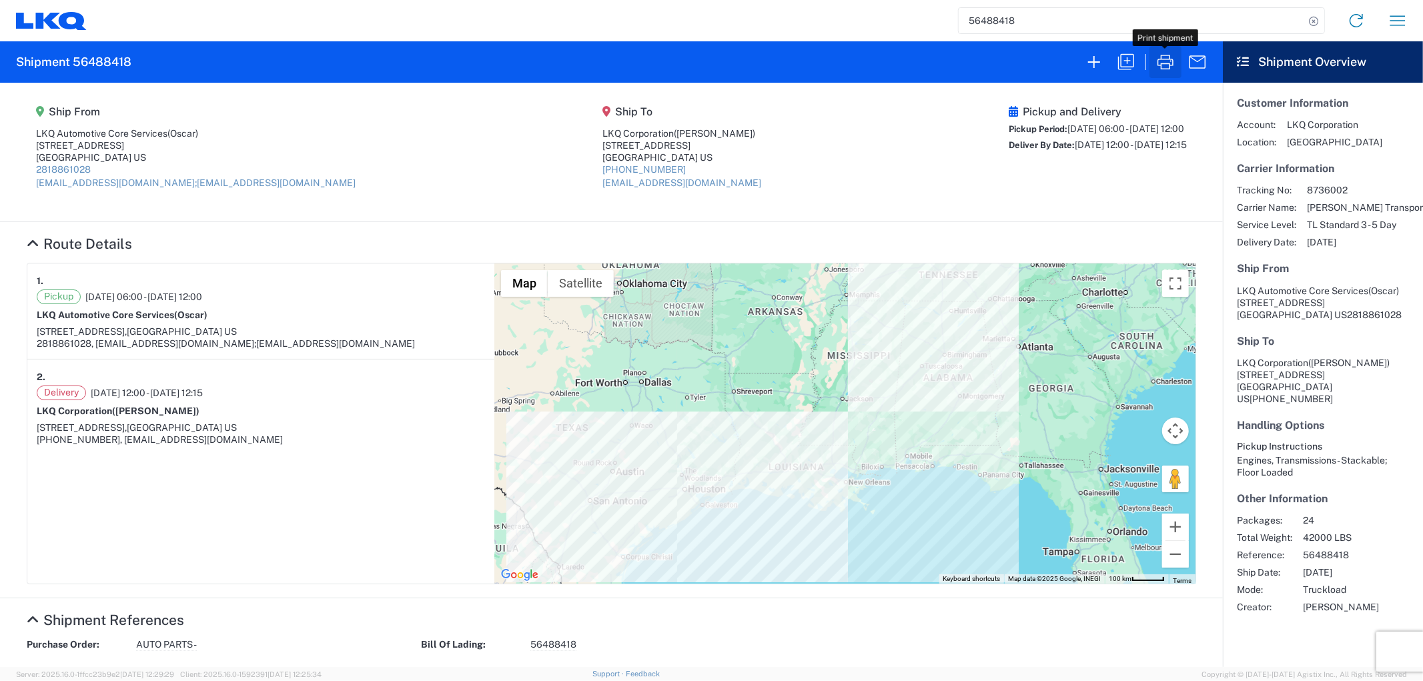
click at [1165, 63] on icon "button" at bounding box center [1165, 61] width 21 height 21
click at [1048, 21] on input "56488418" at bounding box center [1132, 20] width 346 height 25
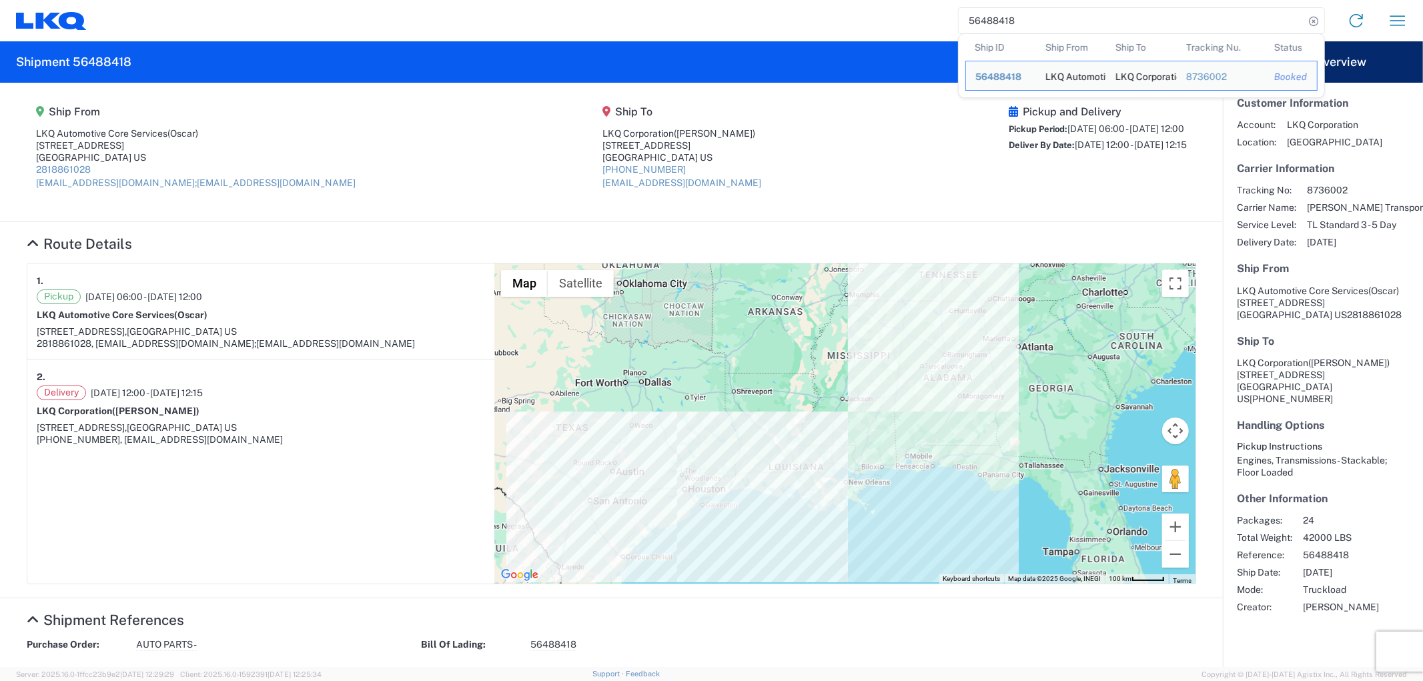
drag, startPoint x: 1048, startPoint y: 21, endPoint x: 905, endPoint y: 21, distance: 142.8
click at [905, 21] on div "56488418 Ship ID Ship From Ship To Tracking Nu. Status Ship ID 56488418 Ship Fr…" at bounding box center [753, 21] width 1332 height 32
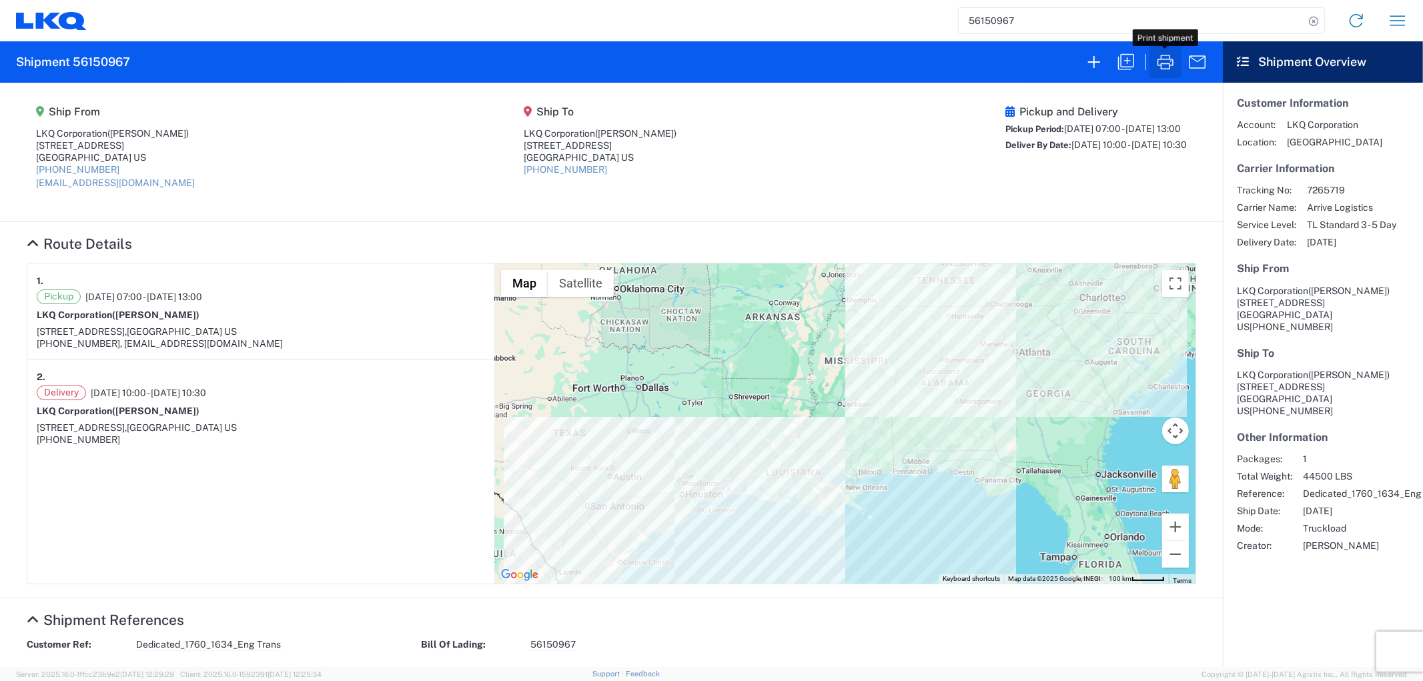
click at [1167, 63] on icon "button" at bounding box center [1165, 61] width 21 height 21
click at [1072, 15] on input "56150967" at bounding box center [1132, 20] width 346 height 25
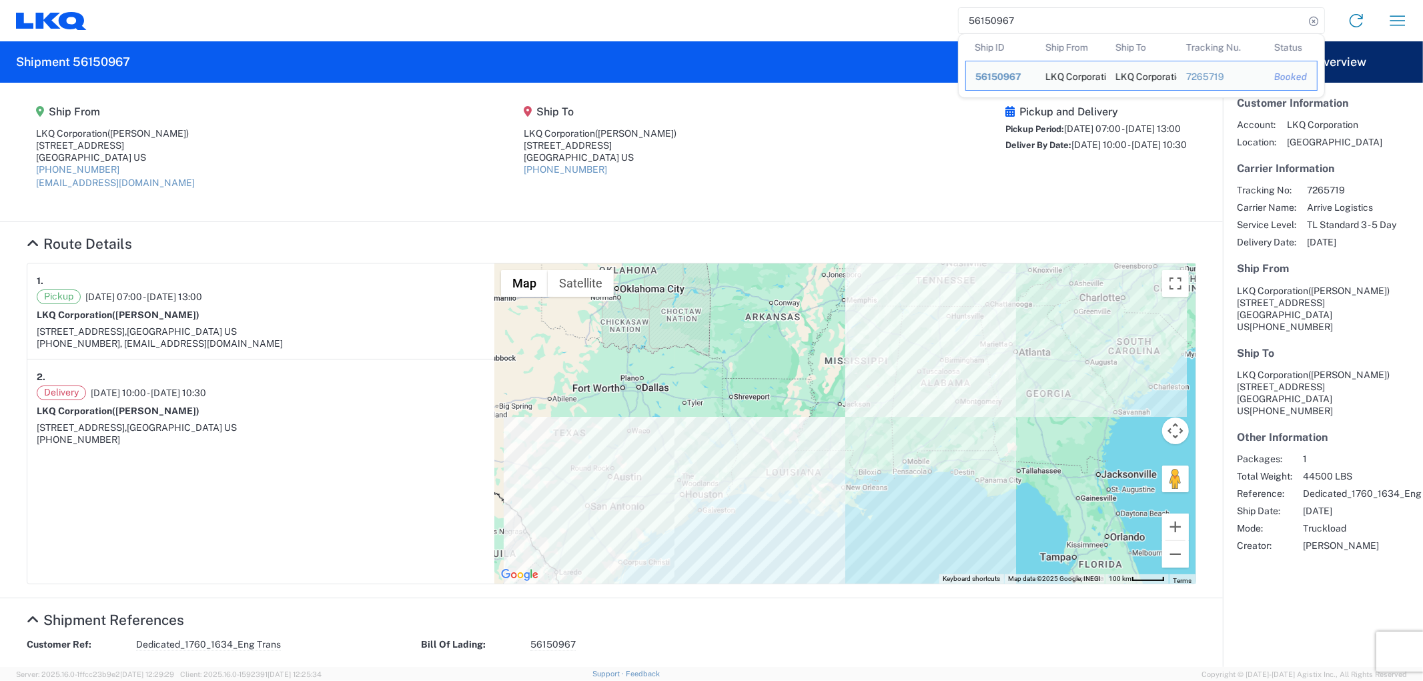
drag, startPoint x: 1063, startPoint y: 21, endPoint x: 911, endPoint y: 25, distance: 151.5
click at [914, 25] on div "56150967 Ship ID Ship From Ship To Tracking Nu. Status Ship ID 56150967 Ship Fr…" at bounding box center [753, 21] width 1332 height 32
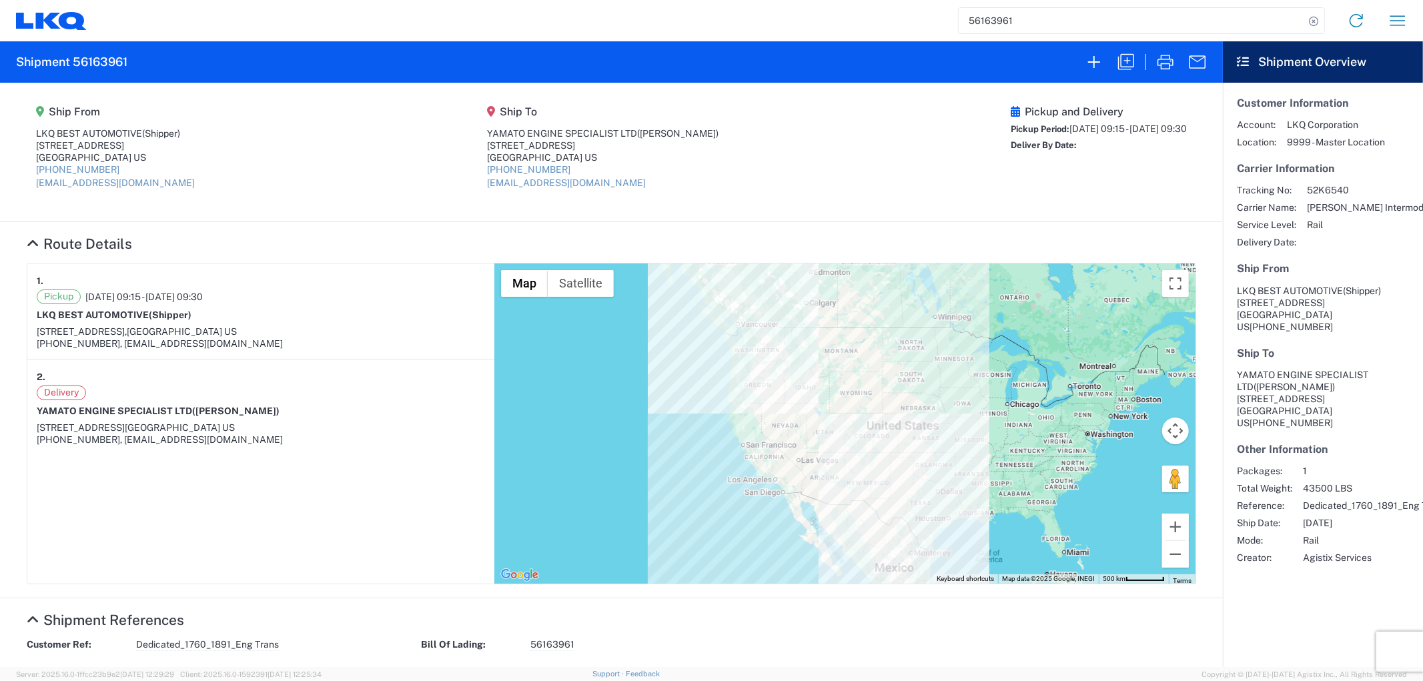
drag, startPoint x: 1023, startPoint y: 29, endPoint x: 937, endPoint y: 23, distance: 86.2
click at [937, 23] on div "56163961 Home Shipment request Shipment tracking" at bounding box center [753, 21] width 1332 height 32
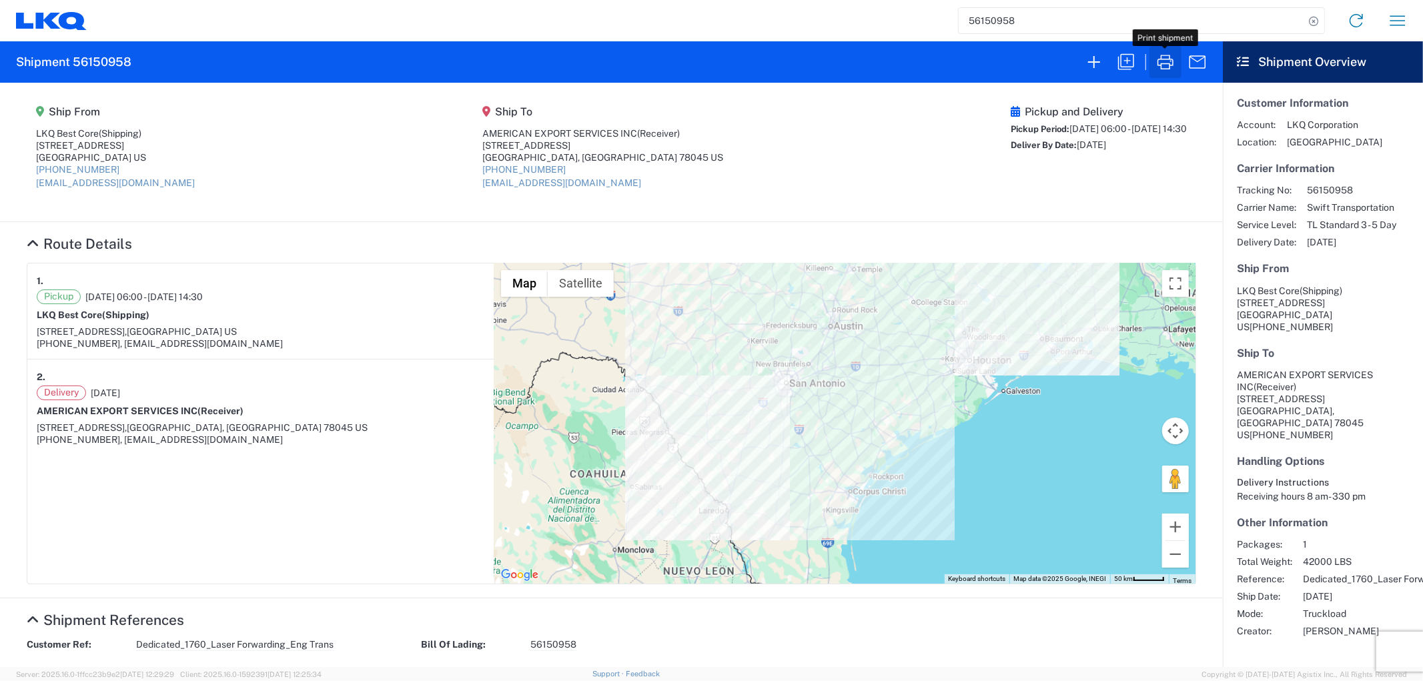
click at [1169, 64] on icon "button" at bounding box center [1165, 62] width 16 height 15
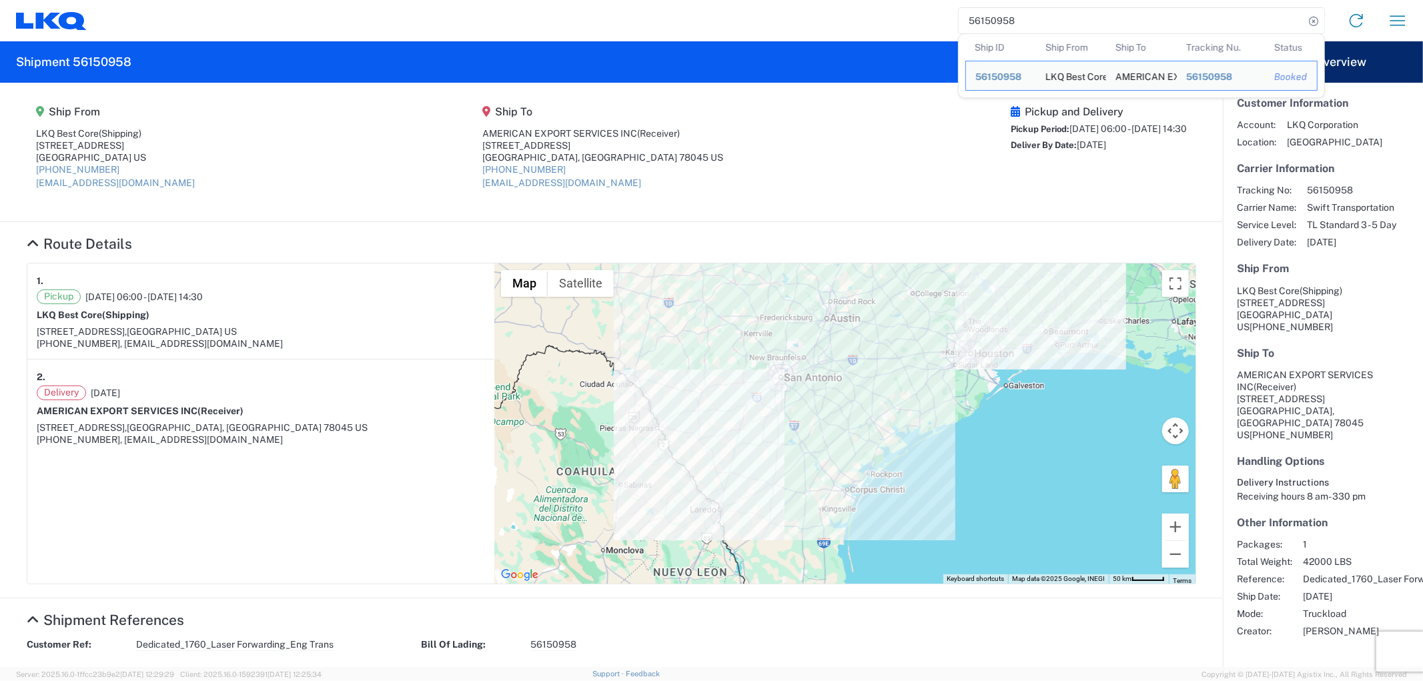
click at [1042, 17] on input "56150958" at bounding box center [1132, 20] width 346 height 25
drag, startPoint x: 1042, startPoint y: 17, endPoint x: 939, endPoint y: 17, distance: 103.4
click at [939, 17] on div "56150958 Ship ID Ship From Ship To Tracking Nu. Status Ship ID 56150958 Ship Fr…" at bounding box center [753, 21] width 1332 height 32
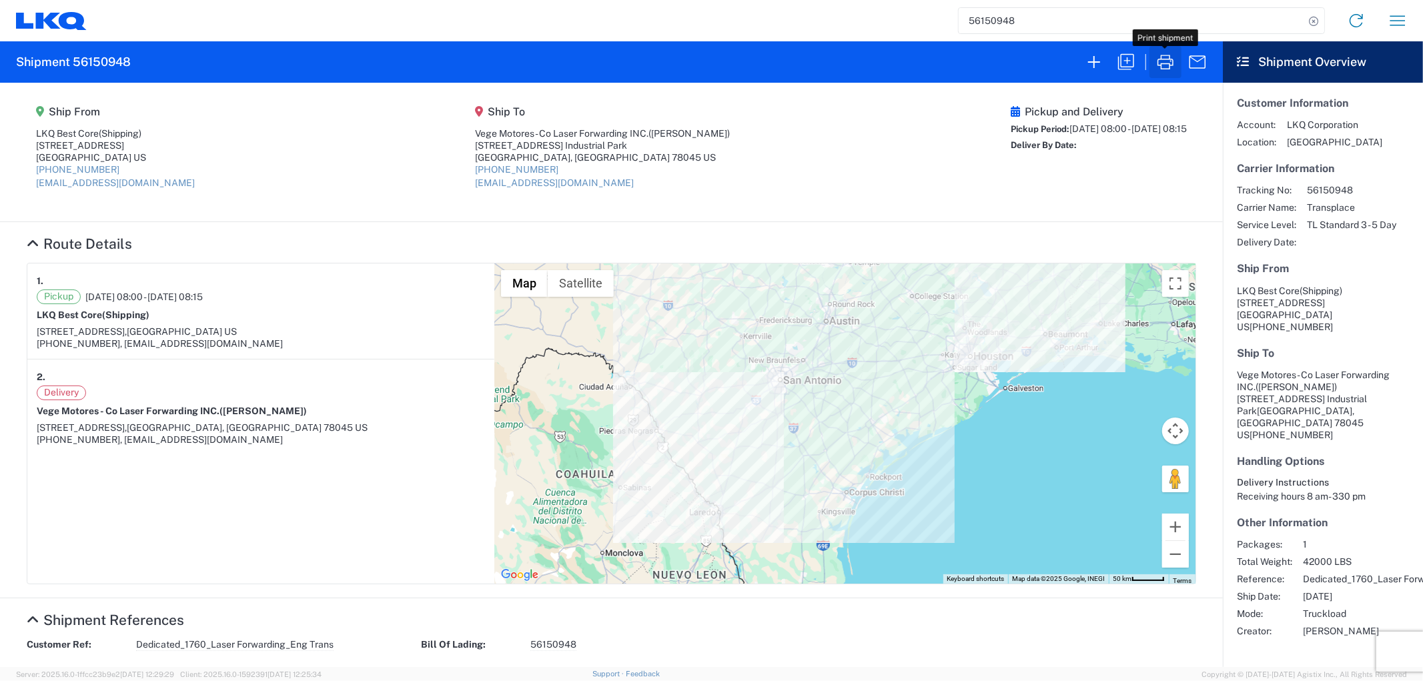
click at [1165, 63] on icon "button" at bounding box center [1165, 62] width 16 height 15
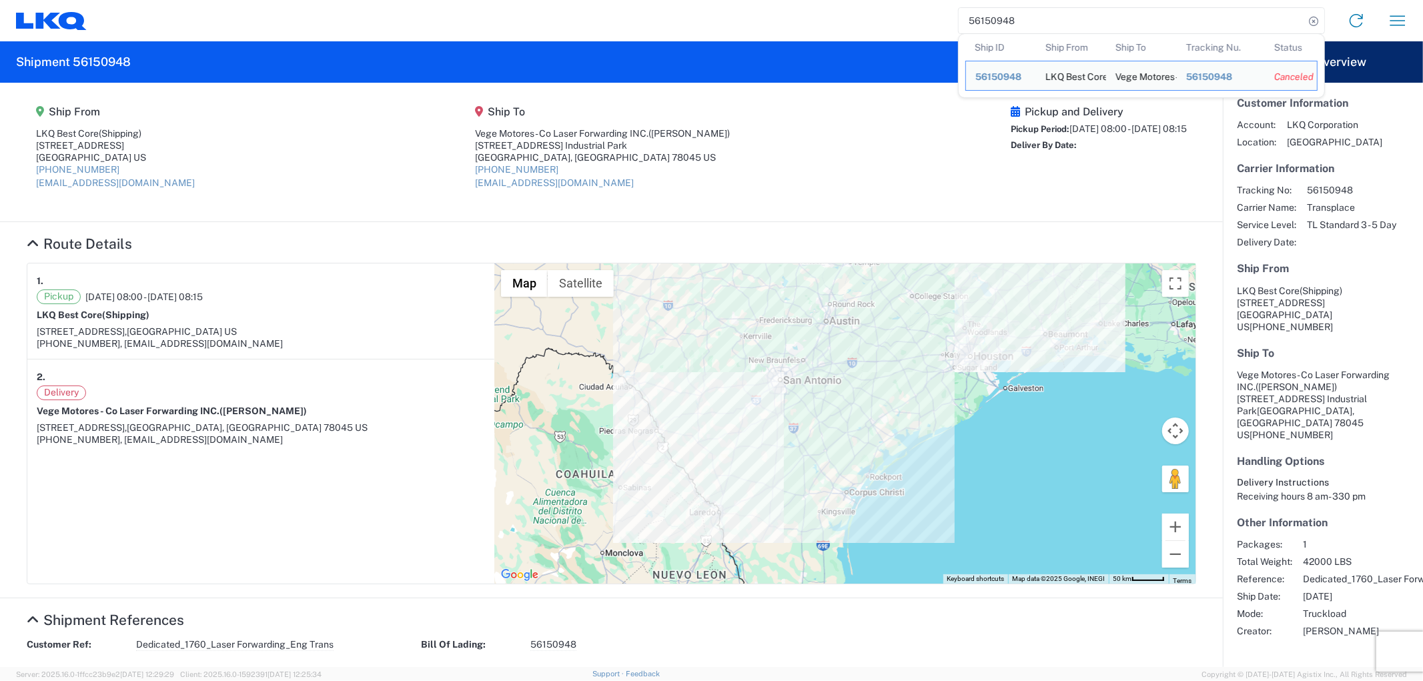
click at [1011, 9] on input "56150948" at bounding box center [1132, 20] width 346 height 25
click at [1033, 28] on input "56150948" at bounding box center [1132, 20] width 346 height 25
click at [1037, 25] on input "56150948" at bounding box center [1132, 20] width 346 height 25
click at [883, 133] on agx-shipment-main-routing-info "Ship From LKQ Best Core (Shipping) 1710 West Mount Houston Road Houston, TX 770…" at bounding box center [611, 152] width 1169 height 112
click at [1066, 13] on input "56150948" at bounding box center [1132, 20] width 346 height 25
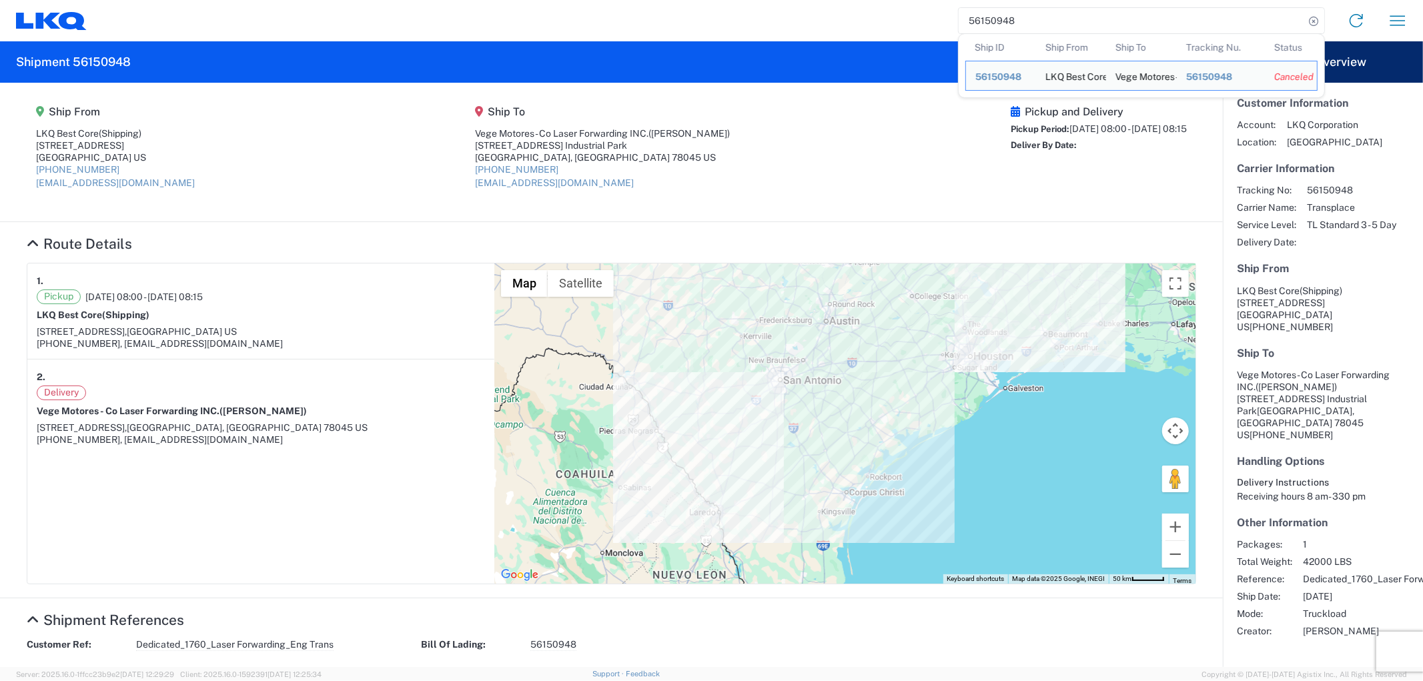
drag, startPoint x: 1019, startPoint y: 22, endPoint x: 937, endPoint y: 21, distance: 82.1
click at [937, 21] on div "56150948 Ship ID Ship From Ship To Tracking Nu. Status Ship ID 56150948 Ship Fr…" at bounding box center [753, 21] width 1332 height 32
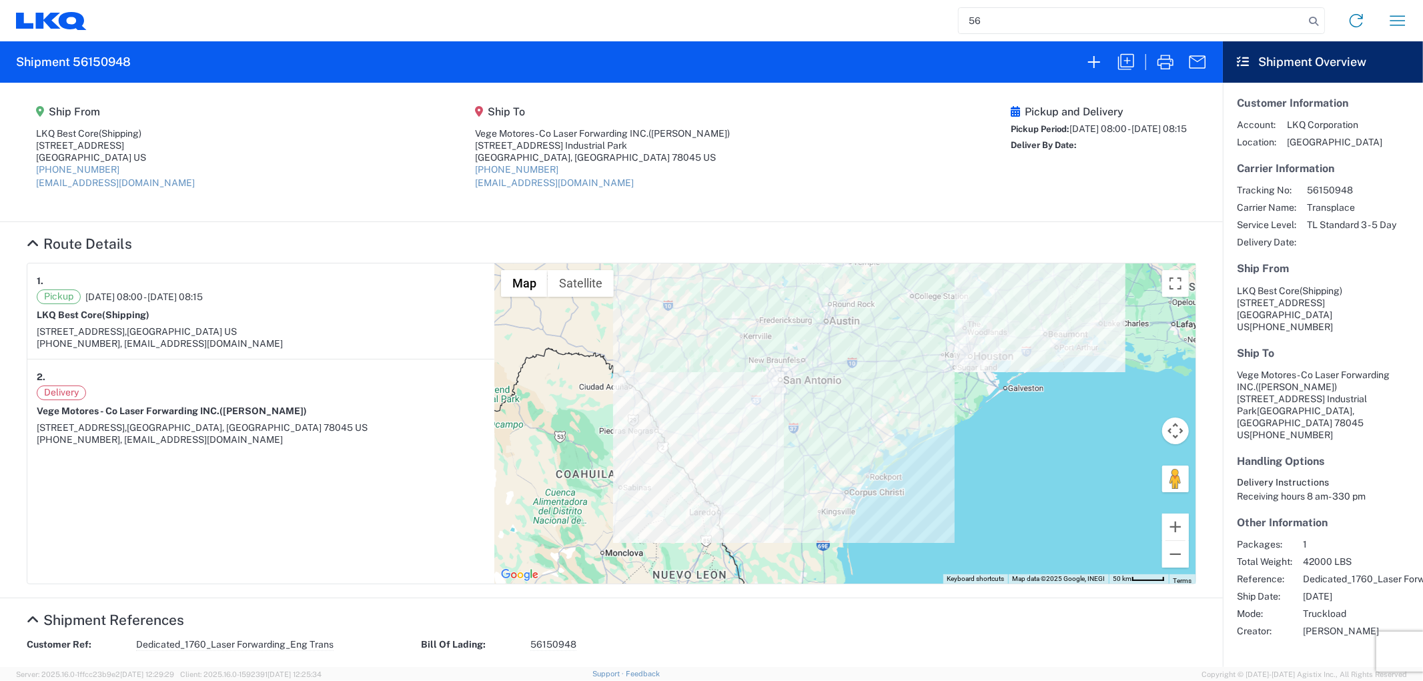
type input "5"
click at [1028, 17] on input "search" at bounding box center [1132, 20] width 346 height 25
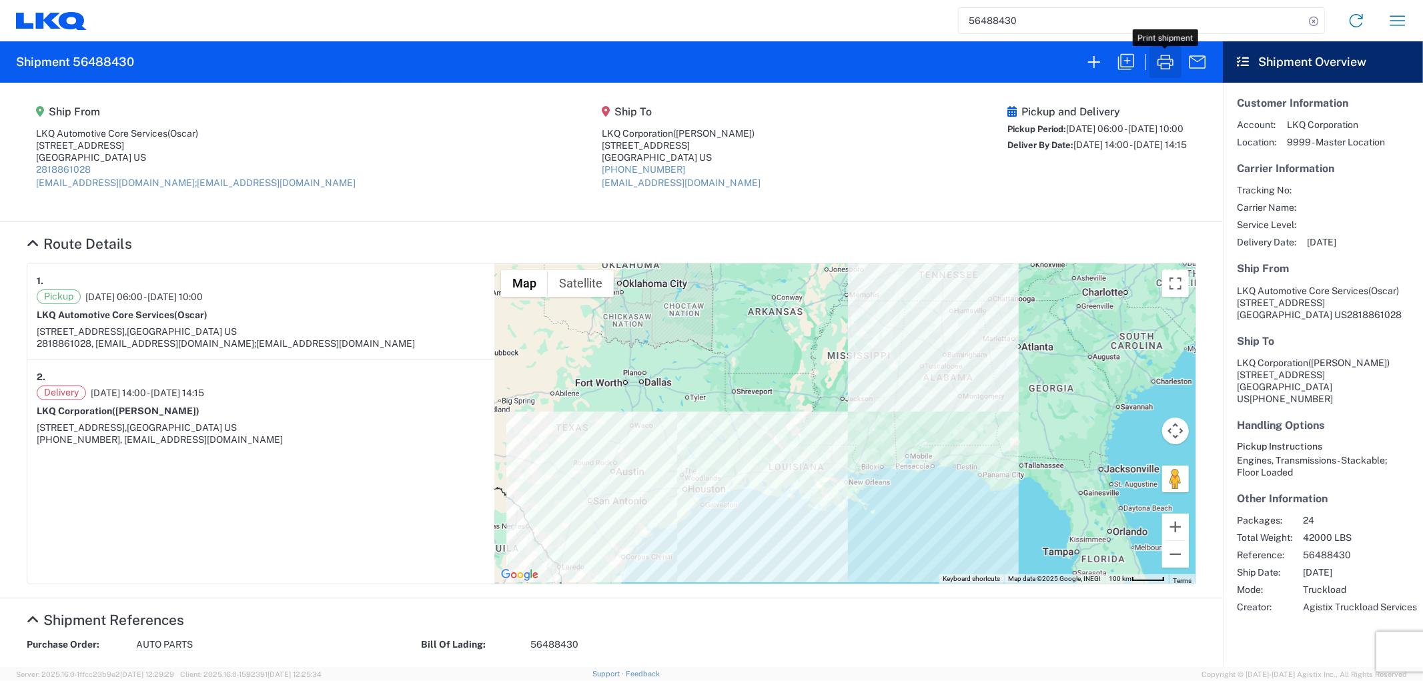
click at [1162, 61] on icon "button" at bounding box center [1165, 61] width 21 height 21
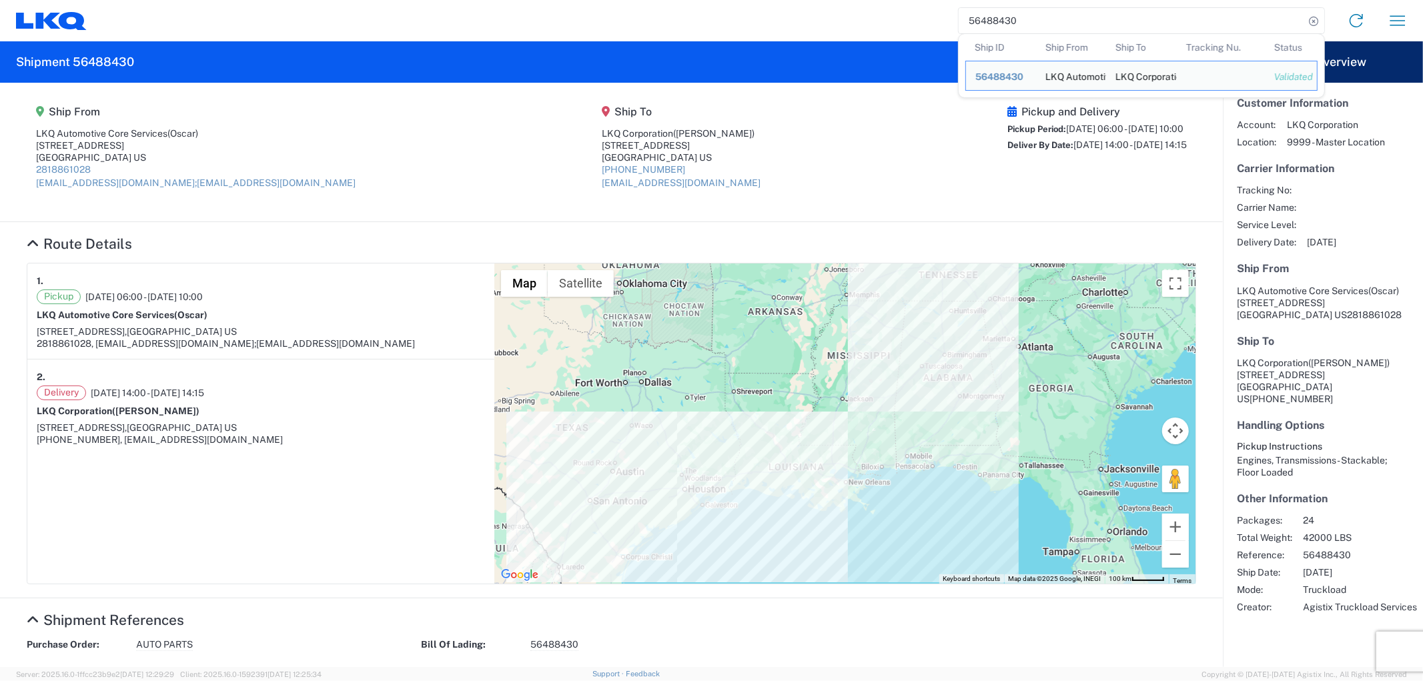
click at [1024, 16] on input "56488430" at bounding box center [1132, 20] width 346 height 25
drag, startPoint x: 1024, startPoint y: 16, endPoint x: 938, endPoint y: 22, distance: 86.3
click at [938, 22] on div "56488430 Ship ID Ship From Ship To Tracking Nu. Status Ship ID 56488430 Ship Fr…" at bounding box center [753, 21] width 1332 height 32
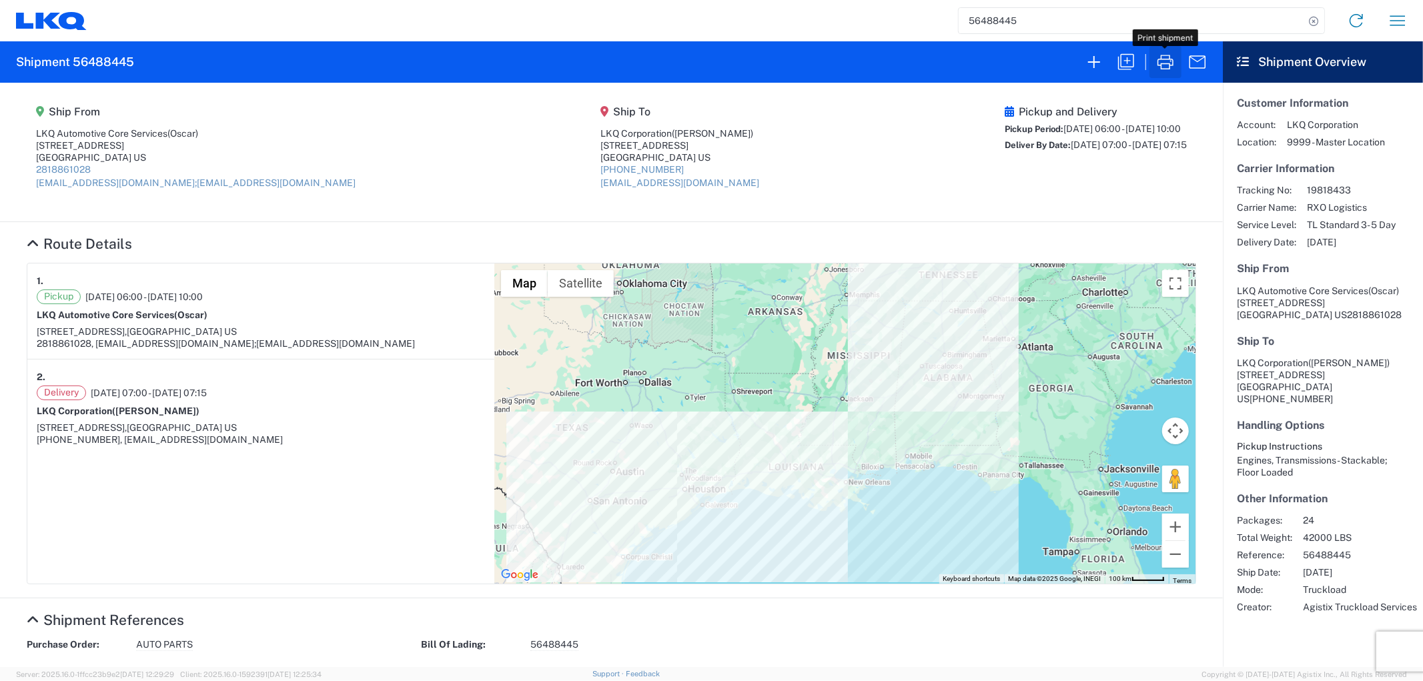
click at [1165, 68] on icon "button" at bounding box center [1165, 61] width 21 height 21
click at [1041, 27] on input "56488445" at bounding box center [1132, 20] width 346 height 25
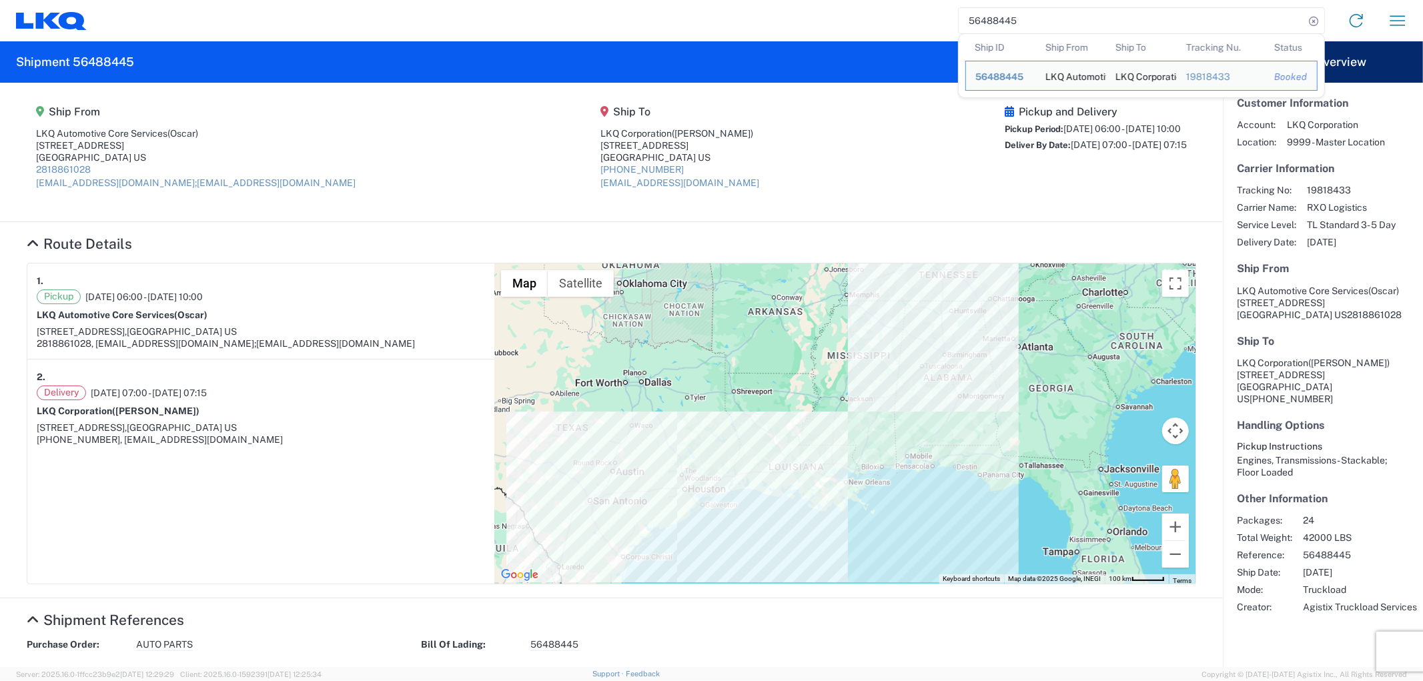
drag, startPoint x: 925, startPoint y: 25, endPoint x: 881, endPoint y: 24, distance: 44.7
click at [881, 24] on div "56488445 Ship ID Ship From Ship To Tracking Nu. Status Ship ID 56488445 Ship Fr…" at bounding box center [753, 21] width 1332 height 32
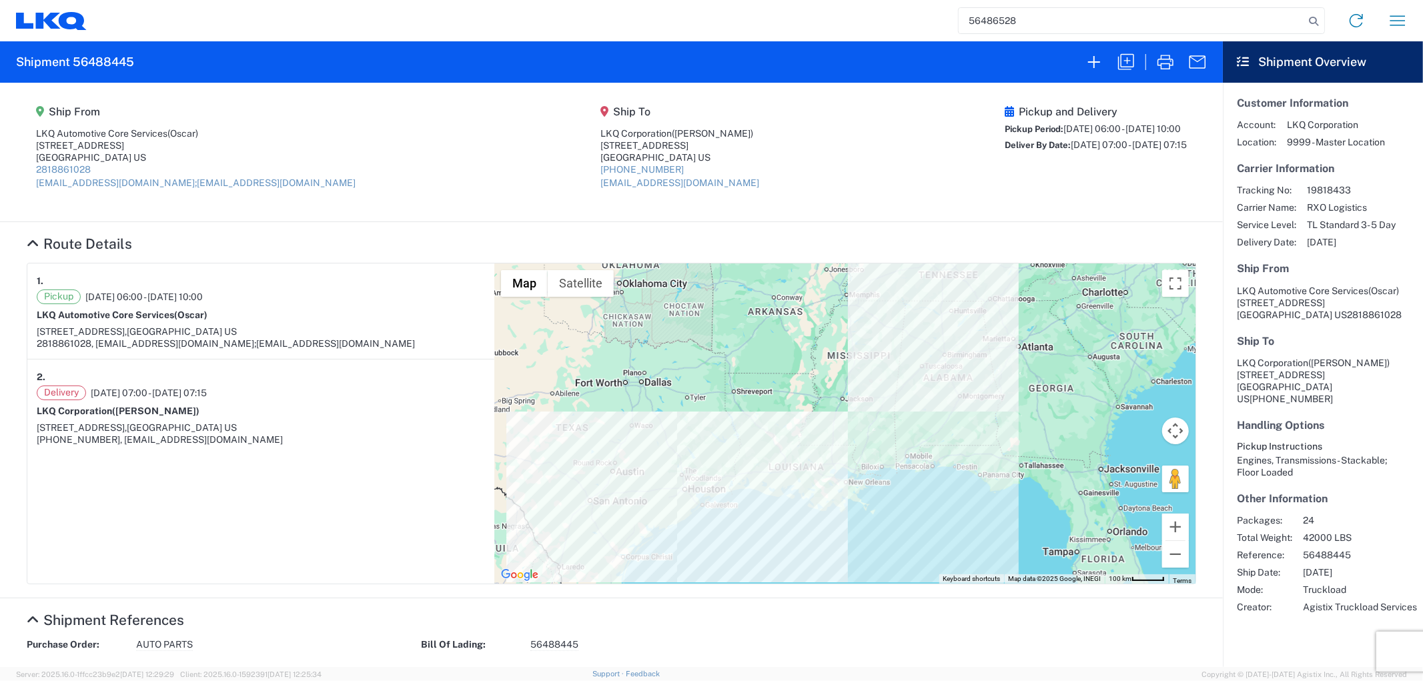
type input "56486528"
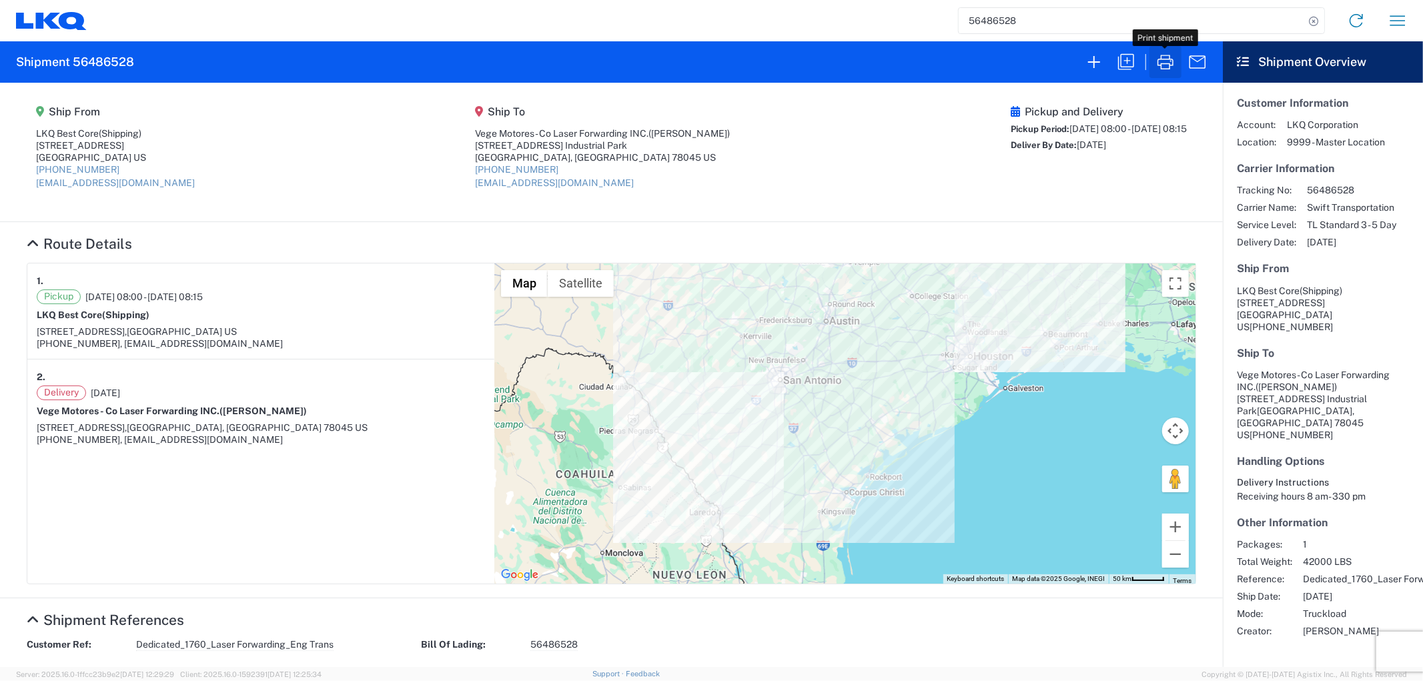
click at [1157, 65] on icon "button" at bounding box center [1165, 61] width 21 height 21
click at [1149, 46] on button "button" at bounding box center [1165, 62] width 32 height 32
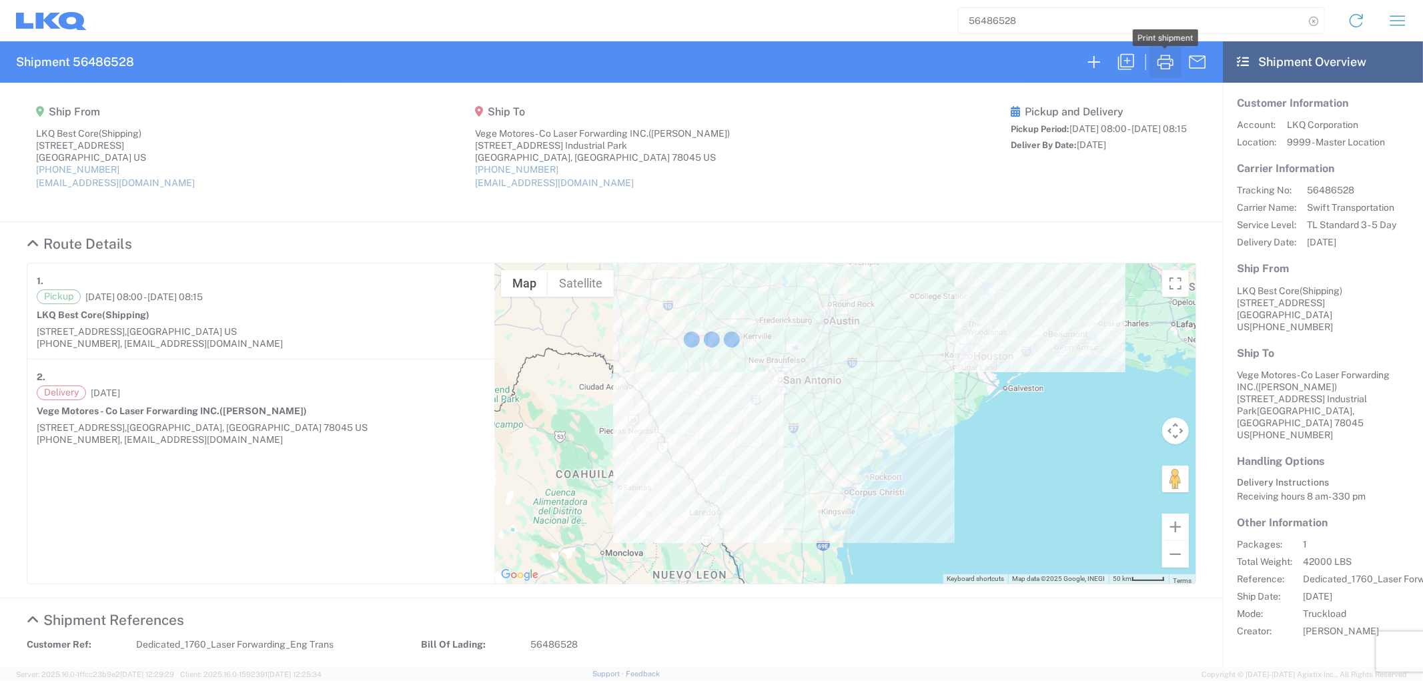
click at [1149, 46] on button "button" at bounding box center [1165, 62] width 32 height 32
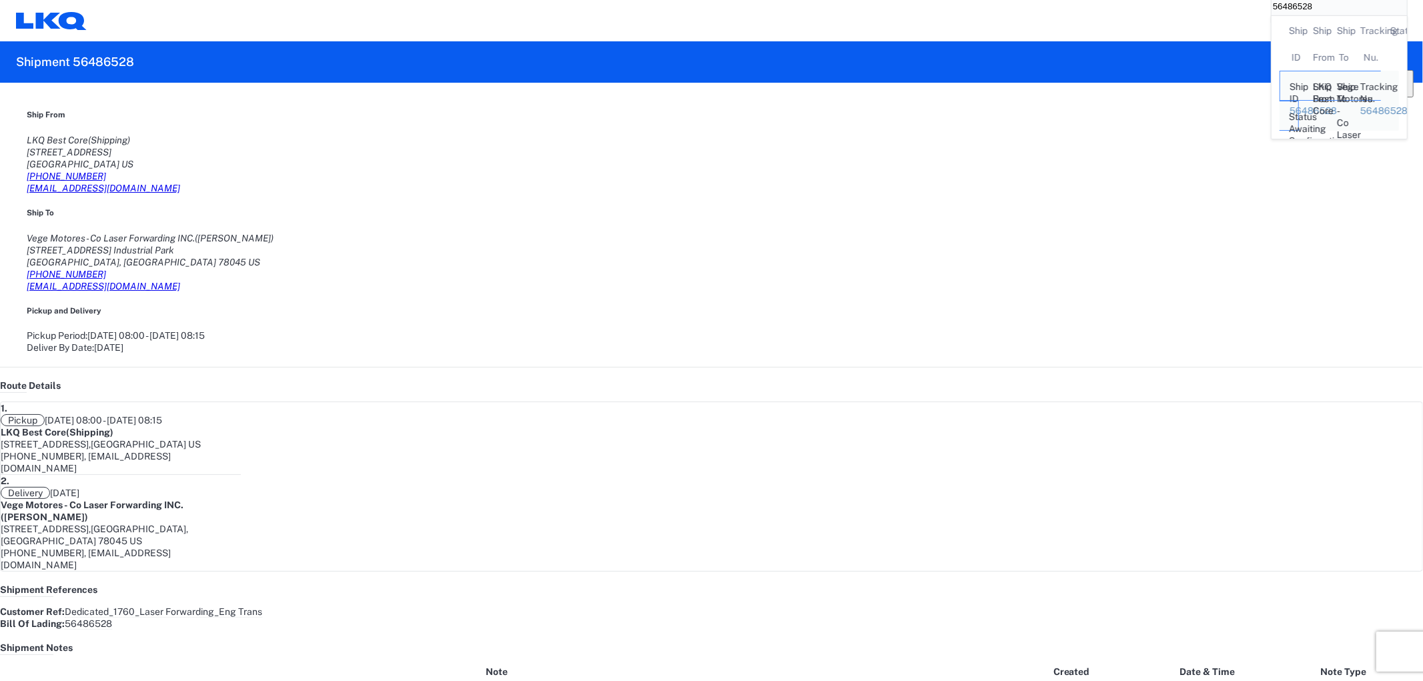
click at [1271, 21] on input "56486528" at bounding box center [1328, 6] width 115 height 32
drag, startPoint x: 1025, startPoint y: 21, endPoint x: 919, endPoint y: 25, distance: 106.1
click at [1260, 25] on div "56486528 Ship ID Ship From Ship To Tracking Nu. Status Ship ID 56486528 Ship Fr…" at bounding box center [1339, 20] width 158 height 63
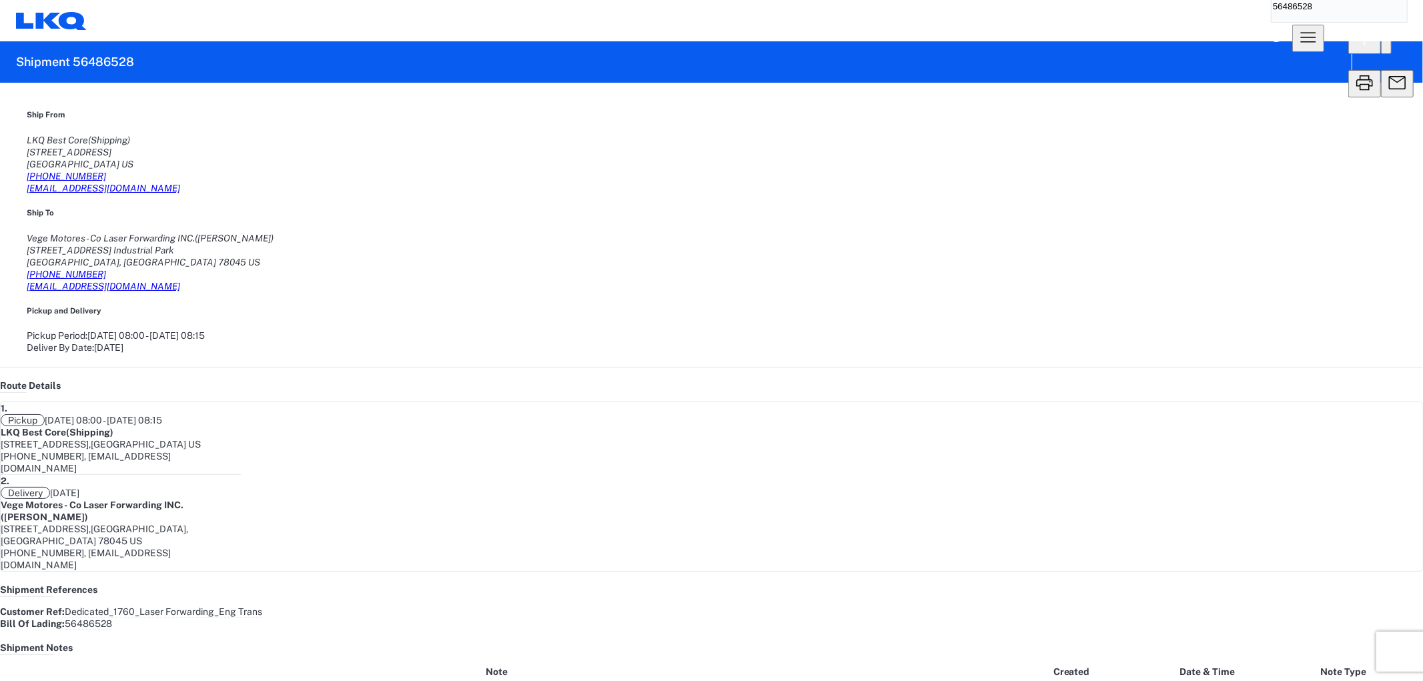
paste input "4615700"
type input "54615700"
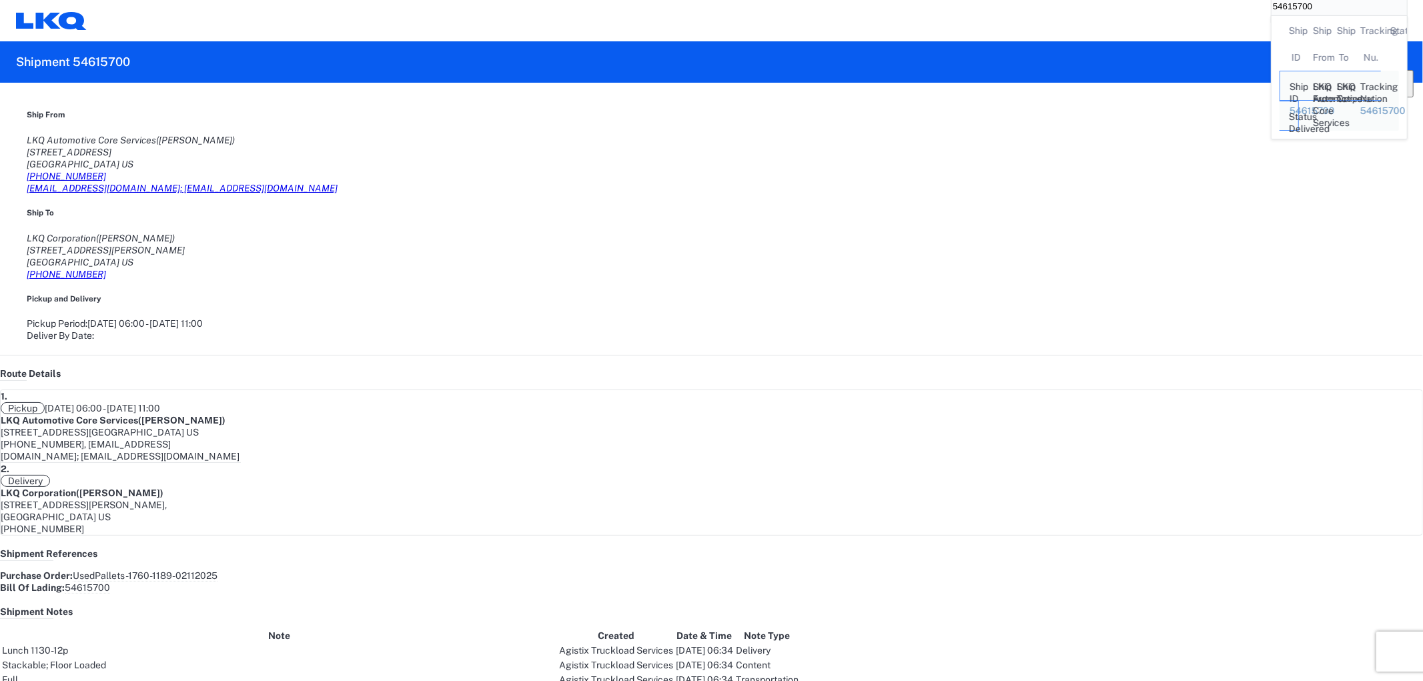
click at [845, 109] on agx-shipment-main-routing-info "Ship From LKQ Automotive Core Services (Alfredo Canales) 1714 West Mout Houston…" at bounding box center [712, 225] width 1370 height 233
click at [1389, 61] on icon "button" at bounding box center [1397, 60] width 17 height 17
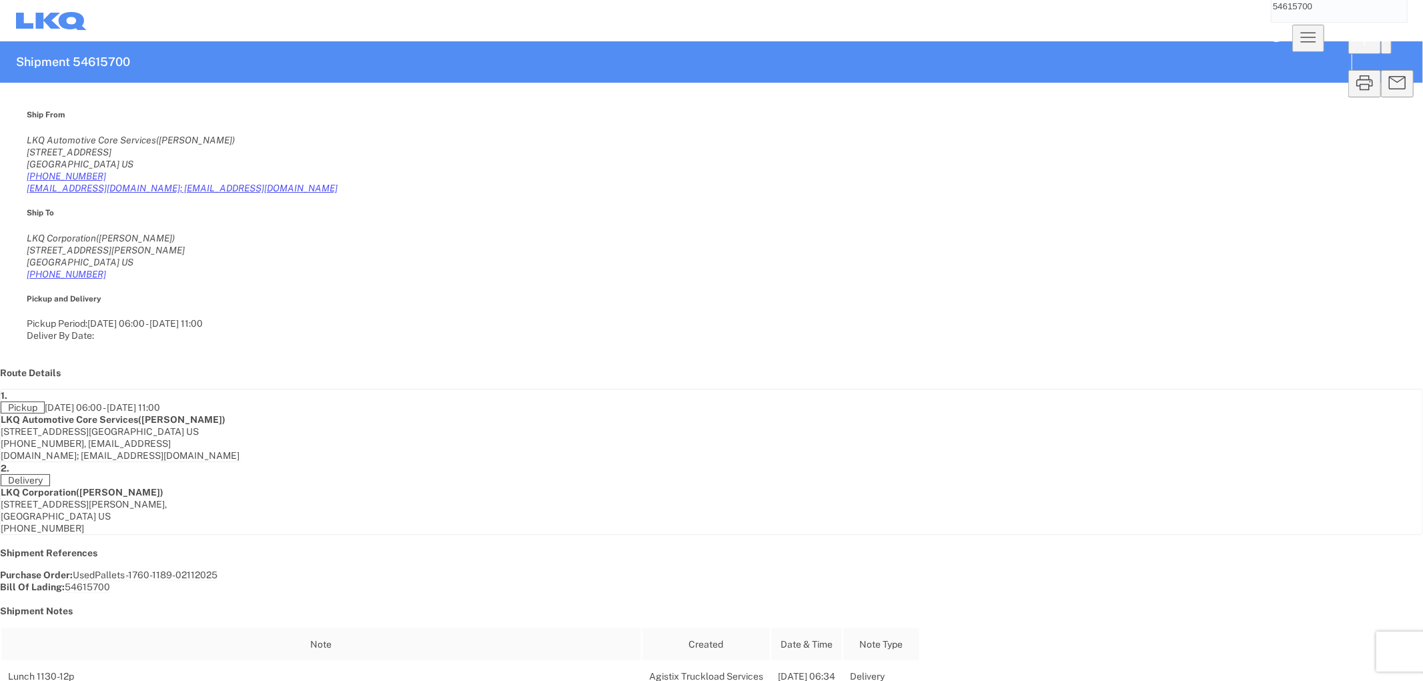
select select "STDV"
select select "FULL"
select select "US"
select select "LBS"
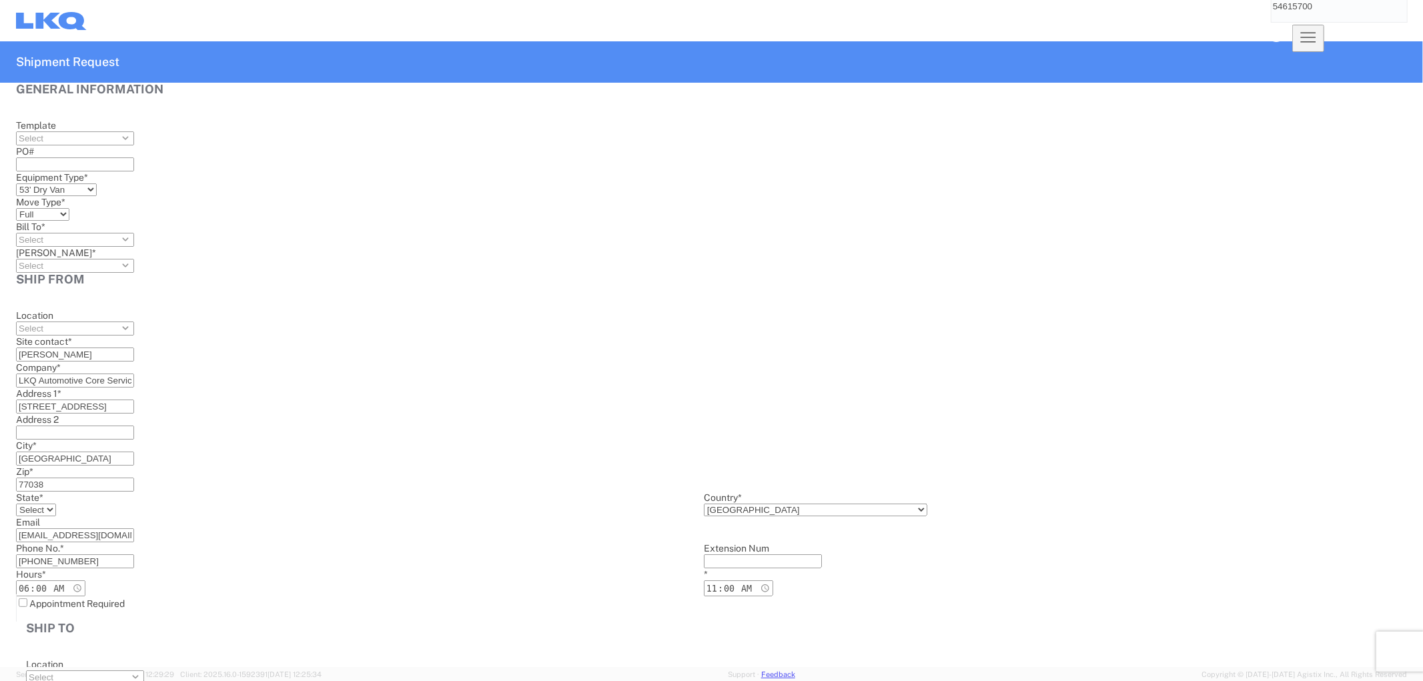
type input "1189 - PYP Starkey Road - Largo FL"
type input "1189-6300-66000-0000 - 1189 Freight Out"
type input "1189 - PYP Starkey Road - Largo FL"
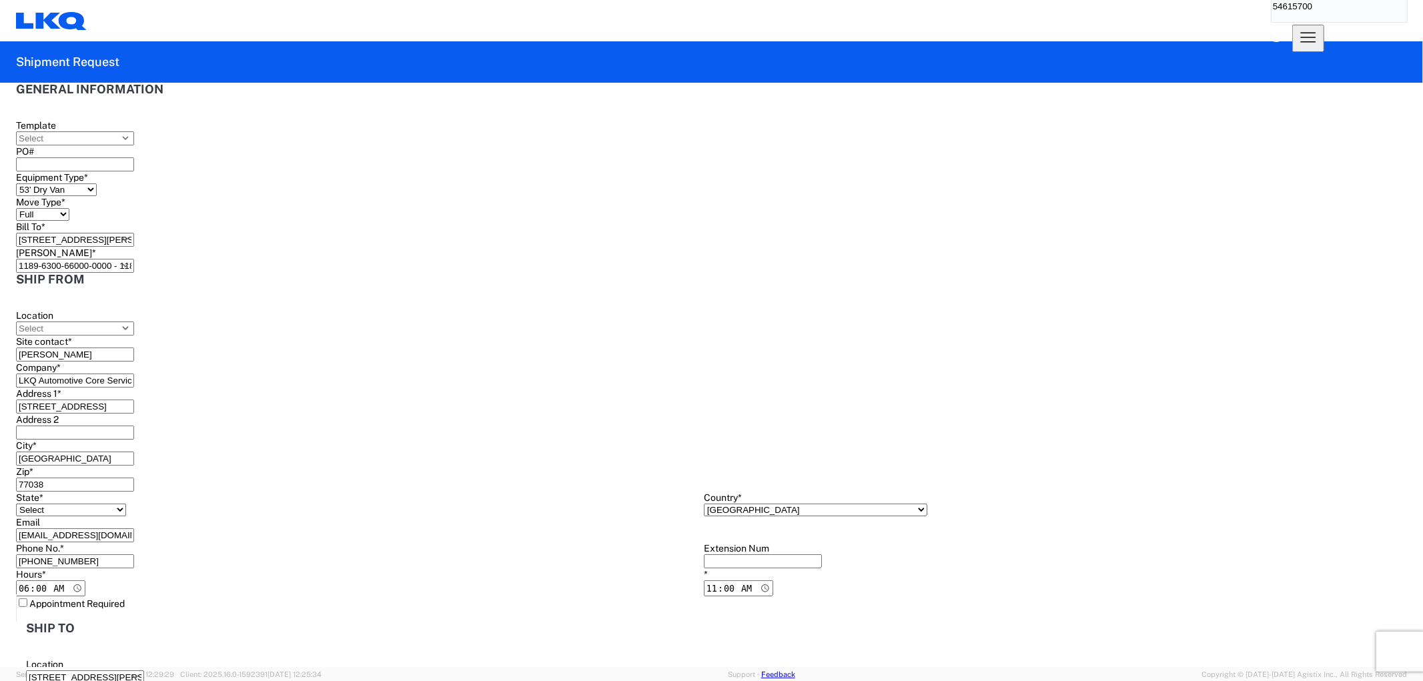
click at [134, 322] on input "1189 - PYP Starkey Road - Largo FL" at bounding box center [75, 329] width 118 height 14
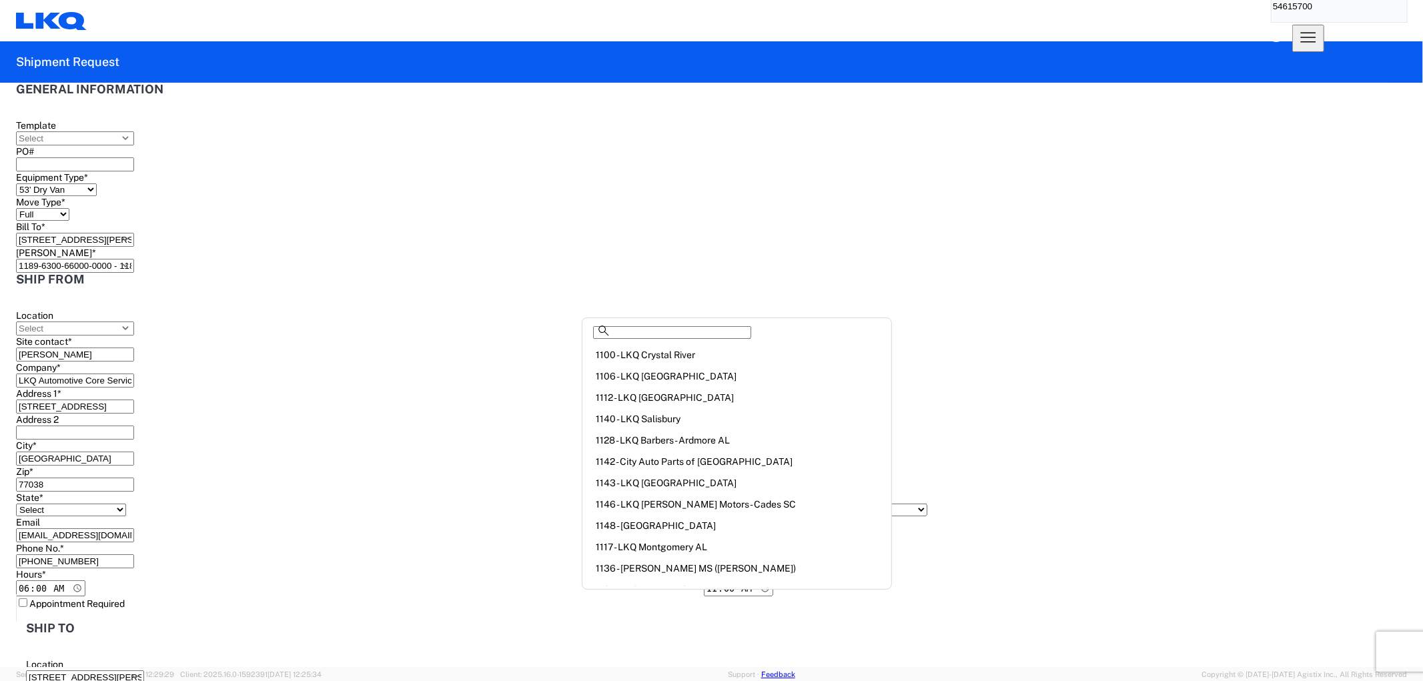
click at [134, 322] on input "1189 - PYP Starkey Road - Largo FL" at bounding box center [75, 329] width 118 height 14
type input "1185"
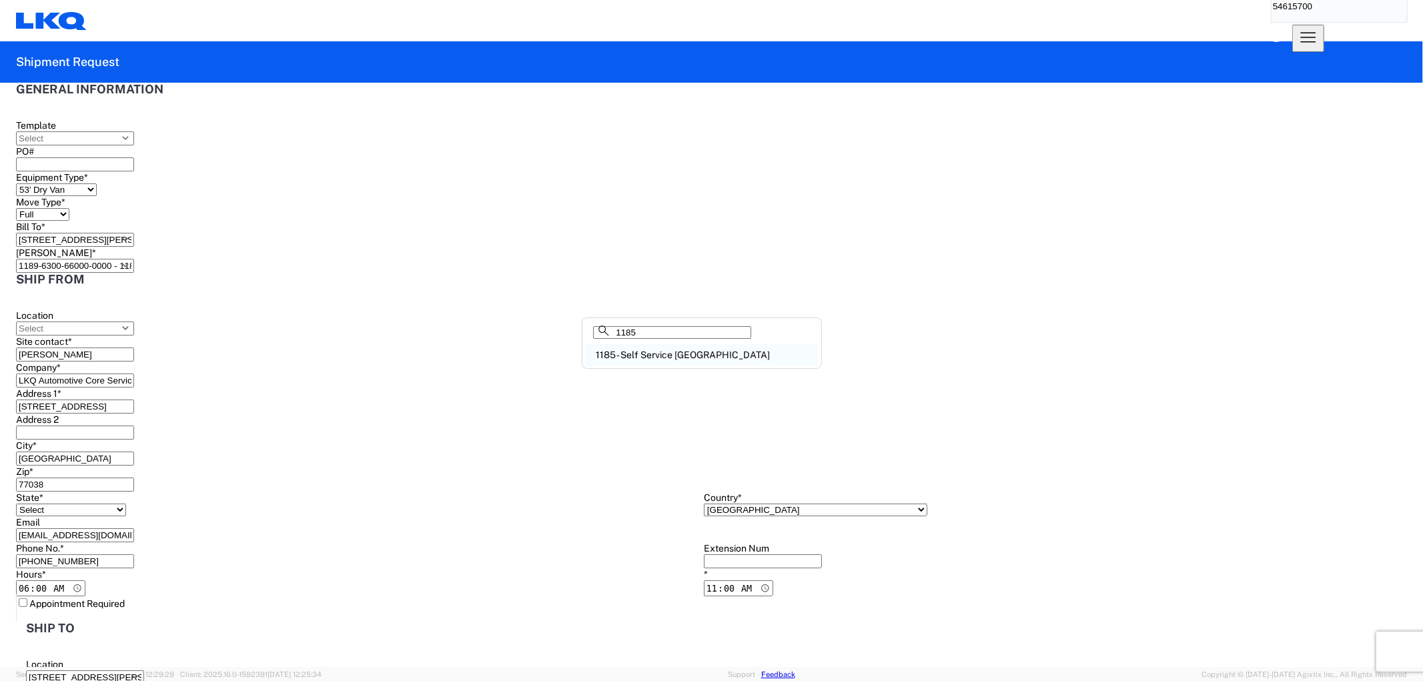
click at [657, 363] on div "1185 - Self Service Bradenton" at bounding box center [701, 354] width 233 height 21
type input "1185 - Self Service Bradenton"
type input "1880 63rd Avenue East"
type input "Bradenton"
type input "34203"
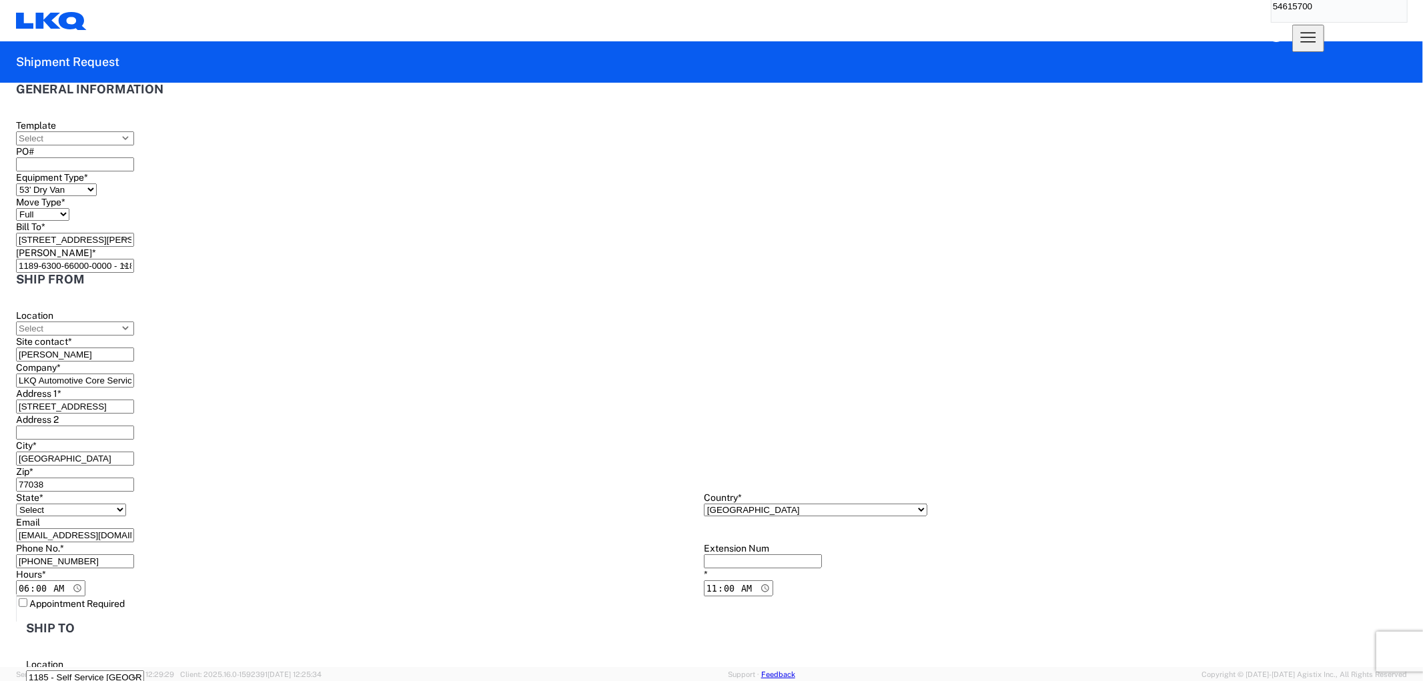
select select "US"
type input "Bradenton"
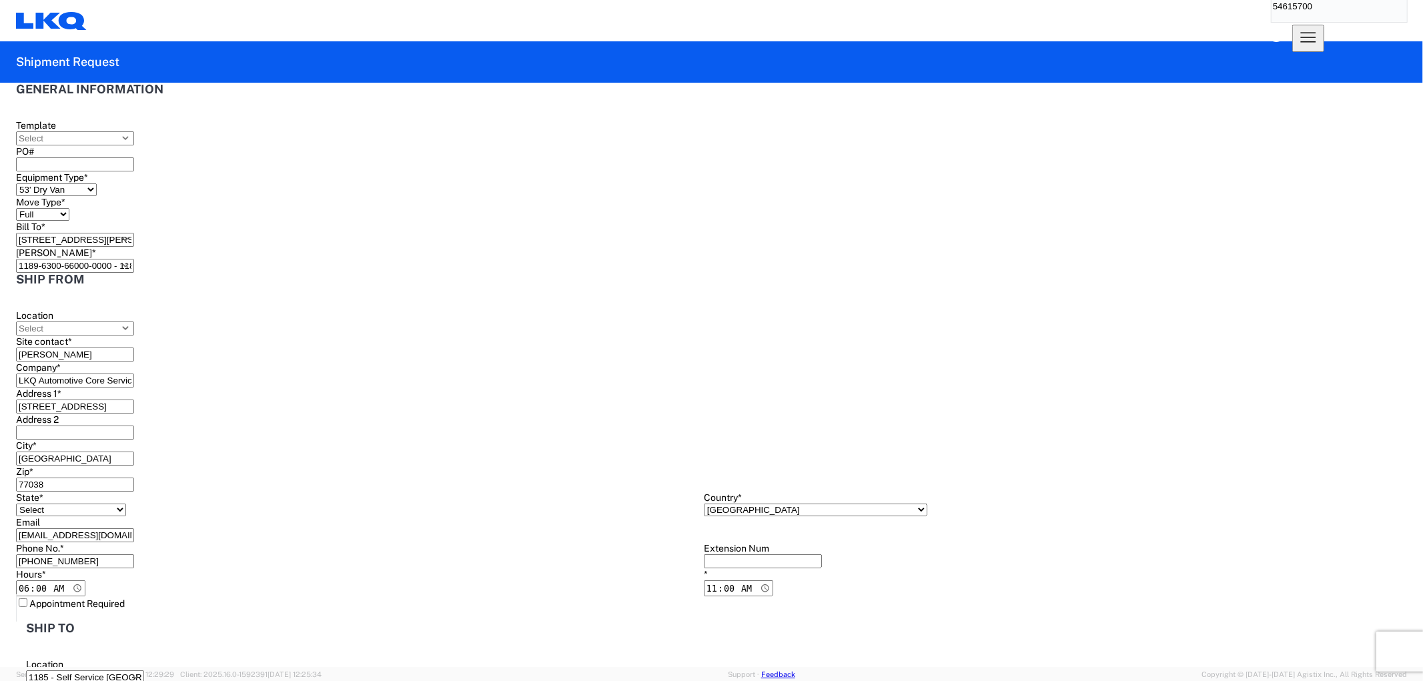
type input "13:00"
click at [704, 554] on input "Extension Num" at bounding box center [763, 561] width 118 height 14
click at [704, 580] on input "11:00:00" at bounding box center [738, 588] width 69 height 16
type input "12:00"
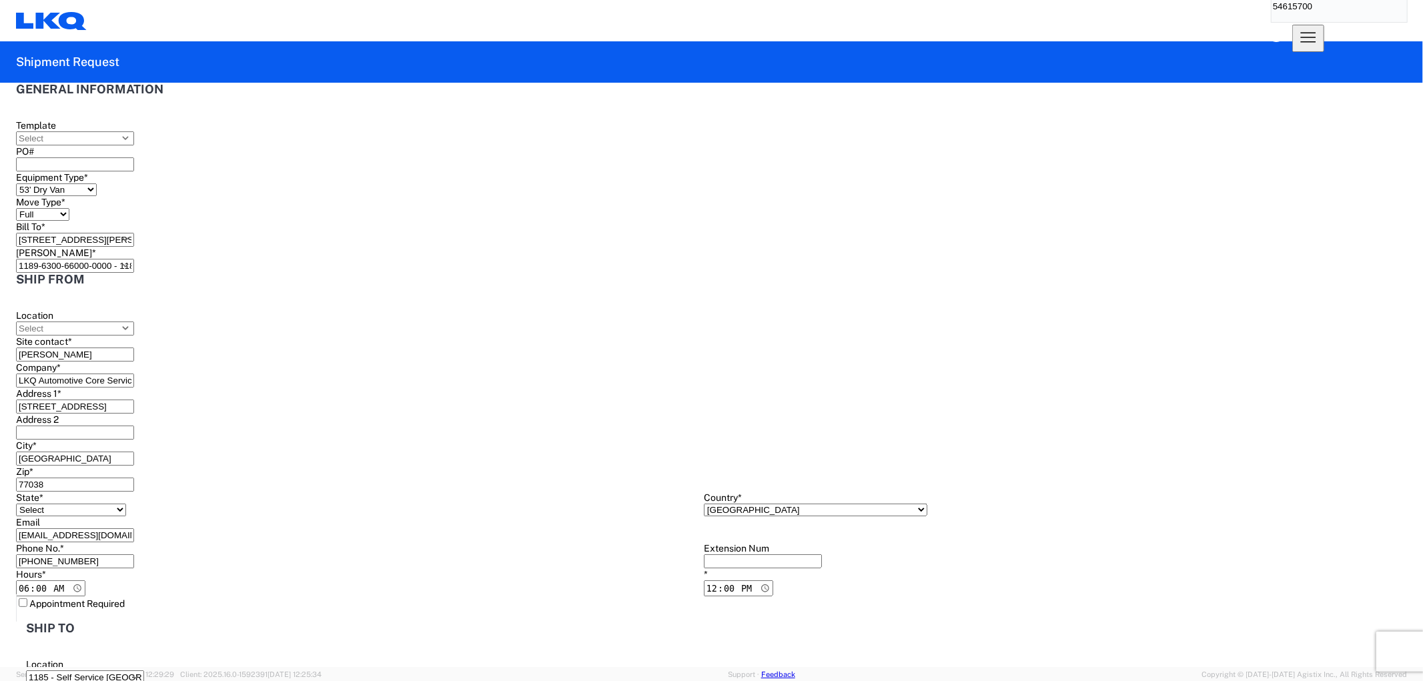
click at [125, 598] on label "Appointment Required" at bounding box center [70, 603] width 109 height 11
click at [27, 598] on input "Appointment Required" at bounding box center [23, 602] width 9 height 9
select select "US"
click at [97, 598] on label "Appointment Required" at bounding box center [70, 603] width 109 height 11
click at [27, 598] on input "Appointment Required" at bounding box center [23, 602] width 9 height 9
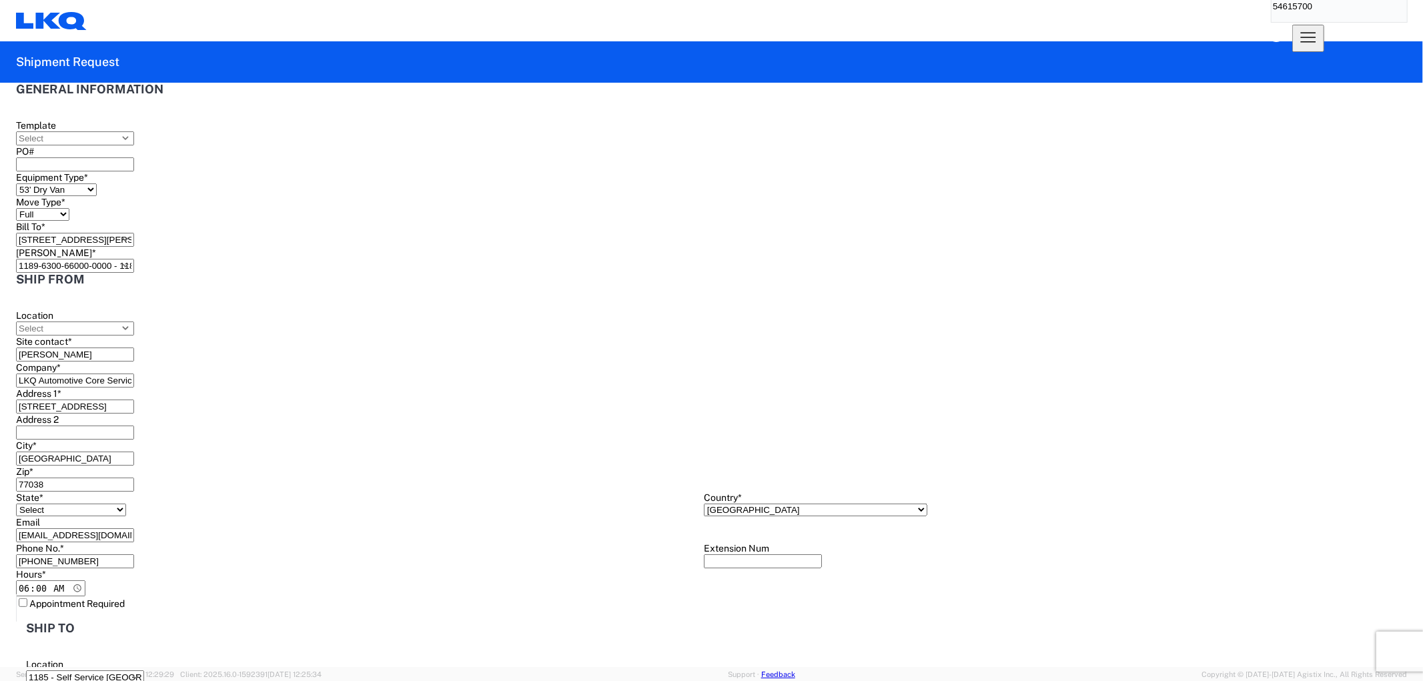
select select "TX"
select select "US"
click at [134, 233] on input "1189 - PYP Starkey Road - Largo FL" at bounding box center [75, 240] width 118 height 14
type input "1185"
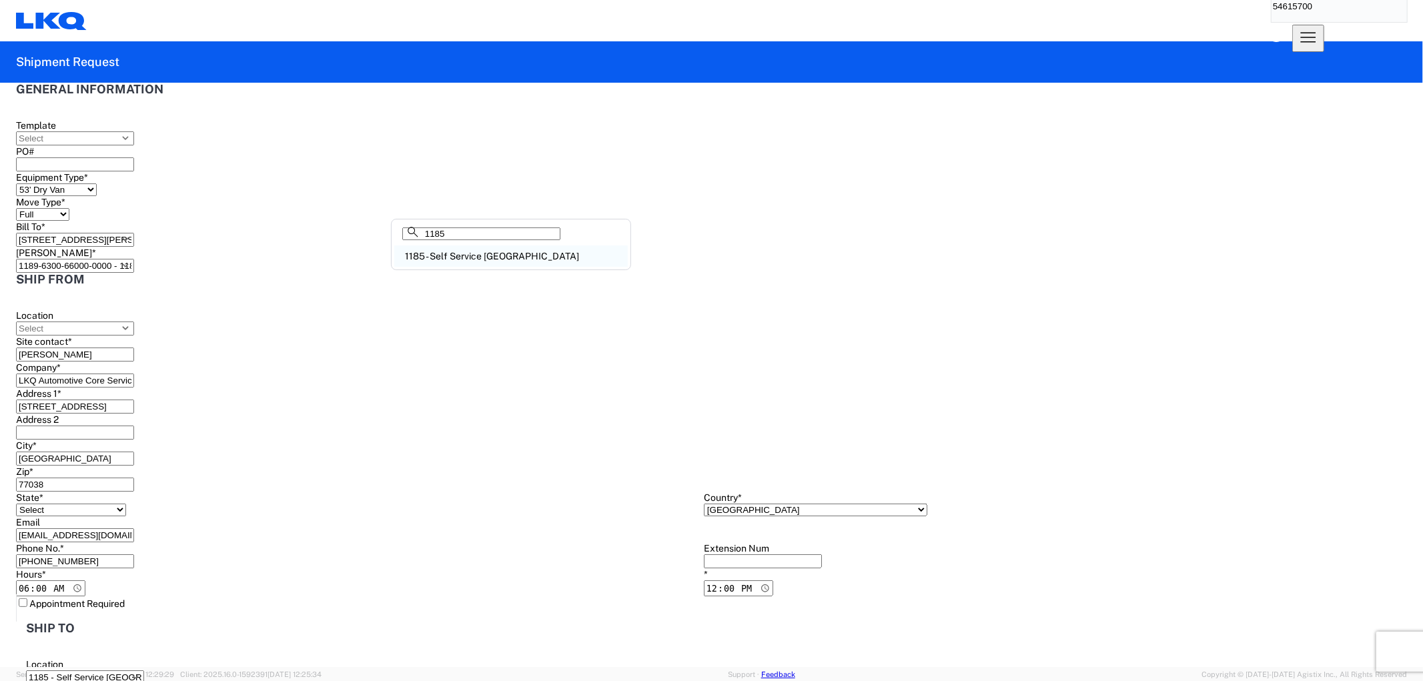
click at [448, 267] on div "1185 - Self Service Bradenton" at bounding box center [510, 255] width 233 height 21
type input "1185 - Self Service Bradenton"
click at [454, 171] on agx-form-control-wrapper-v2 "PO#" at bounding box center [703, 158] width 1375 height 26
click at [134, 163] on input "PO#" at bounding box center [75, 164] width 118 height 14
type input "UsedPallets-08152025"
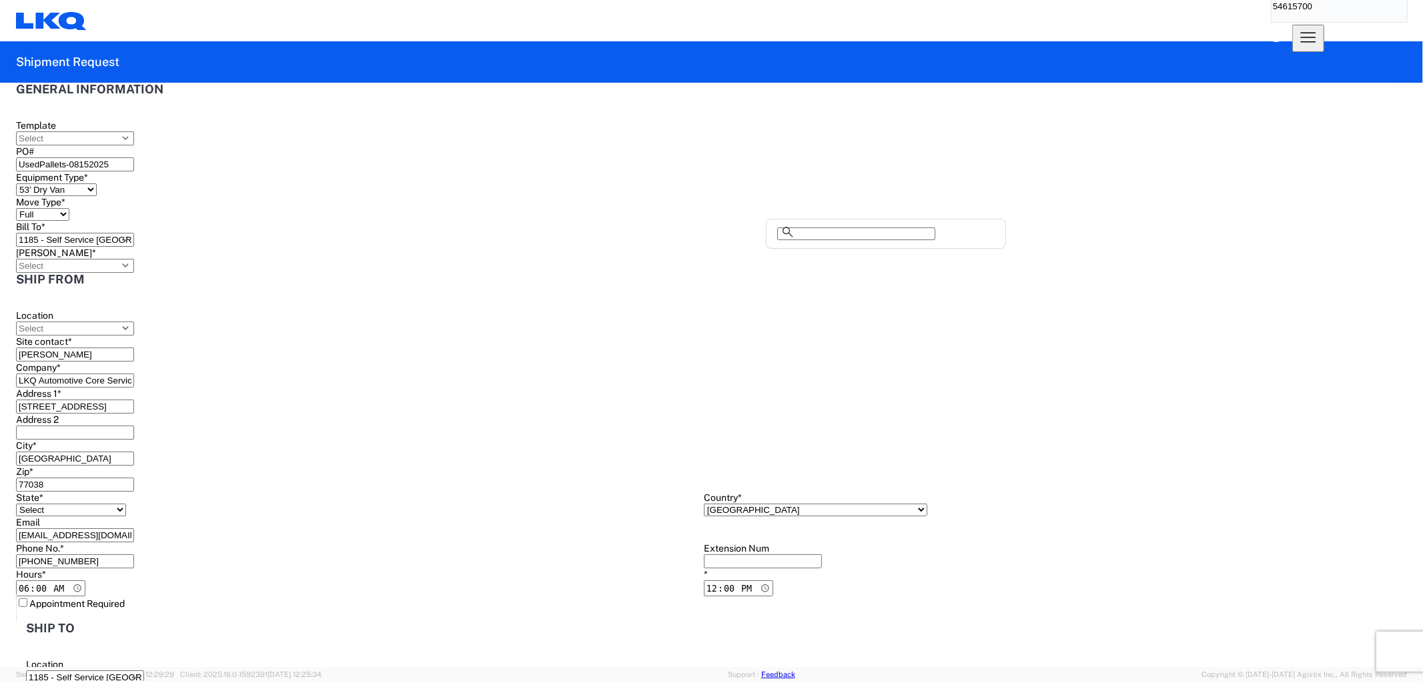
click at [134, 259] on input "Bill Code *" at bounding box center [75, 266] width 118 height 14
click at [911, 257] on div "1185-1200-50180-0000 - 1185 Freight In - Self Serve" at bounding box center [885, 255] width 233 height 21
type input "1185-1200-50180-0000 - 1185 Freight In - Self Serve"
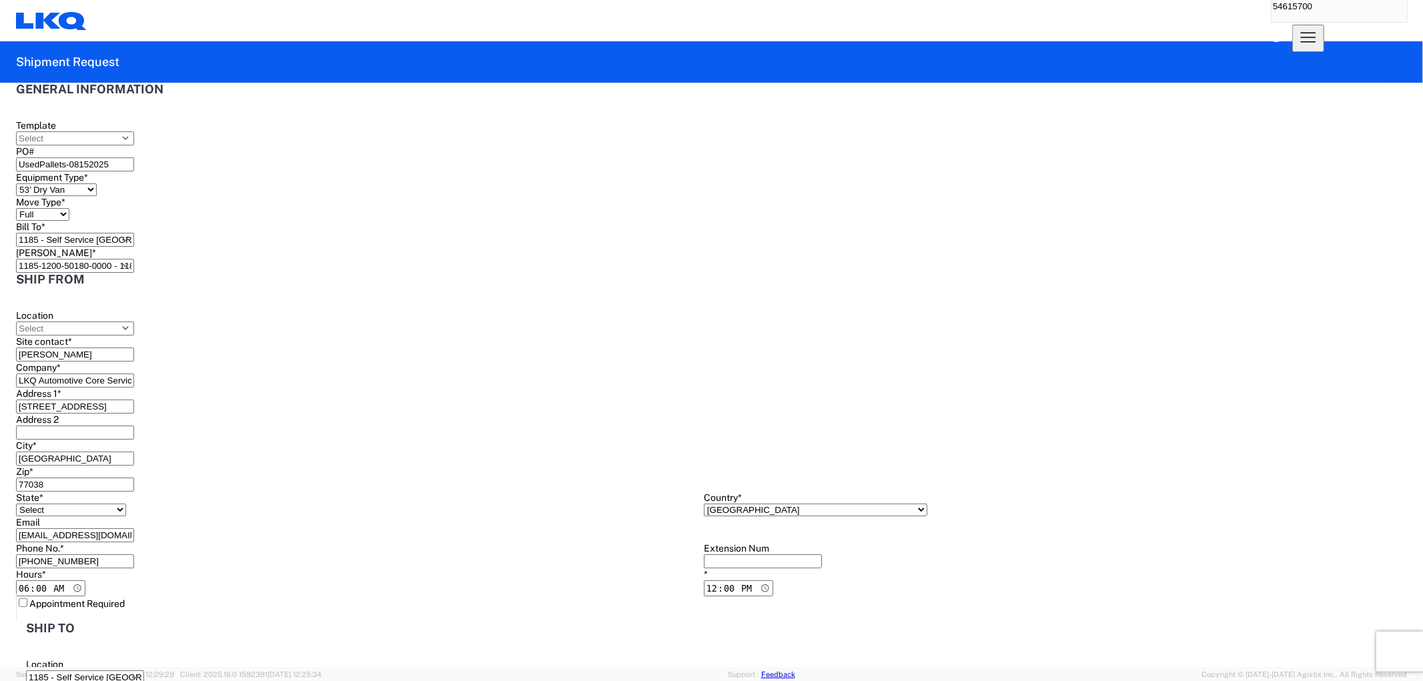
type input "2025-08-15"
type input "2025-08-18"
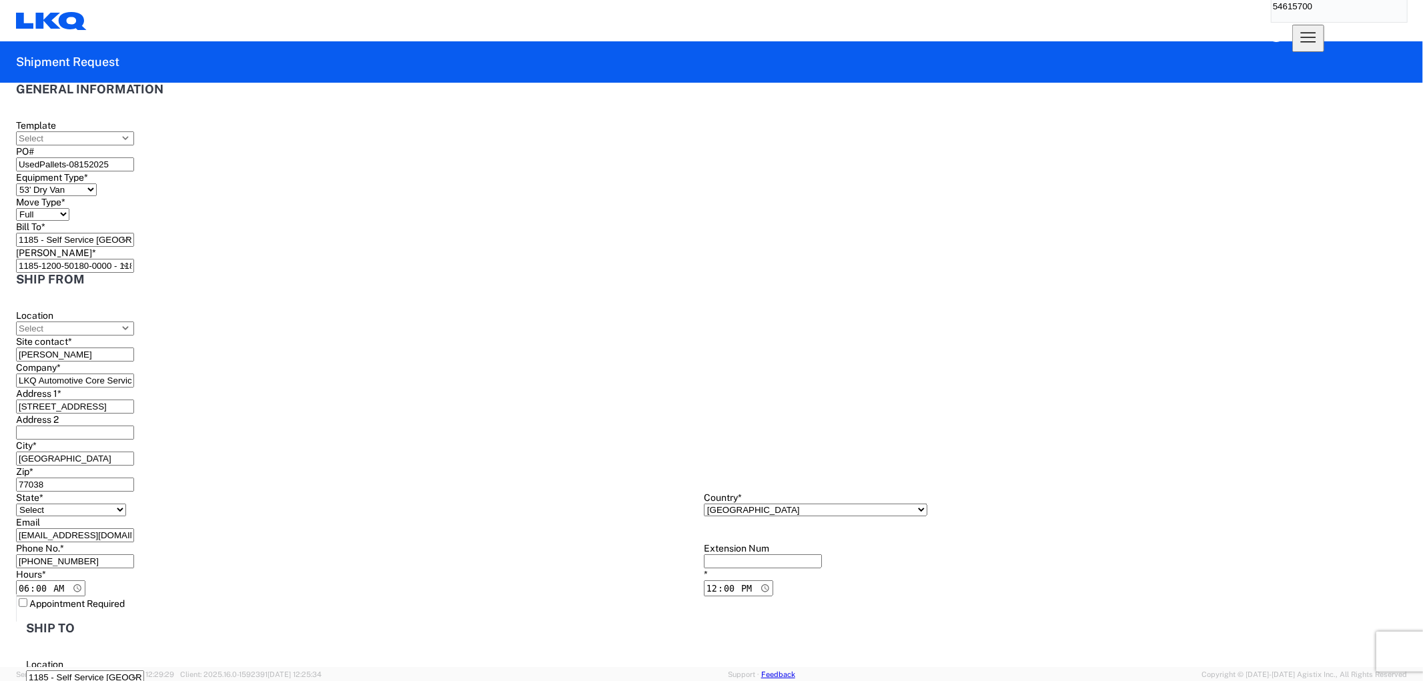
scroll to position [201, 0]
drag, startPoint x: 660, startPoint y: 460, endPoint x: 469, endPoint y: 462, distance: 191.5
click at [470, 462] on div "Ship from Location Site contact * Alfredo Canales Company * LKQ Automotive Core…" at bounding box center [703, 616] width 1375 height 686
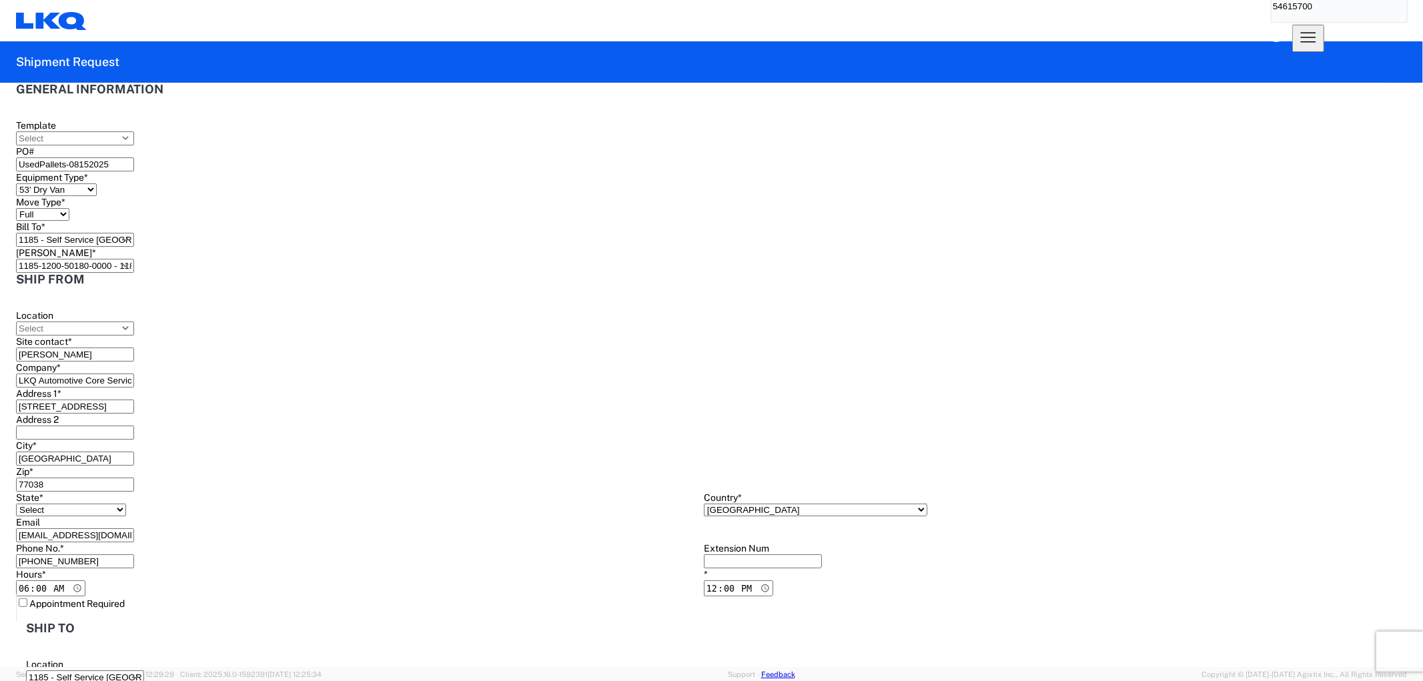
scroll to position [349, 0]
type input "danxsmith@LKQCORP.com"
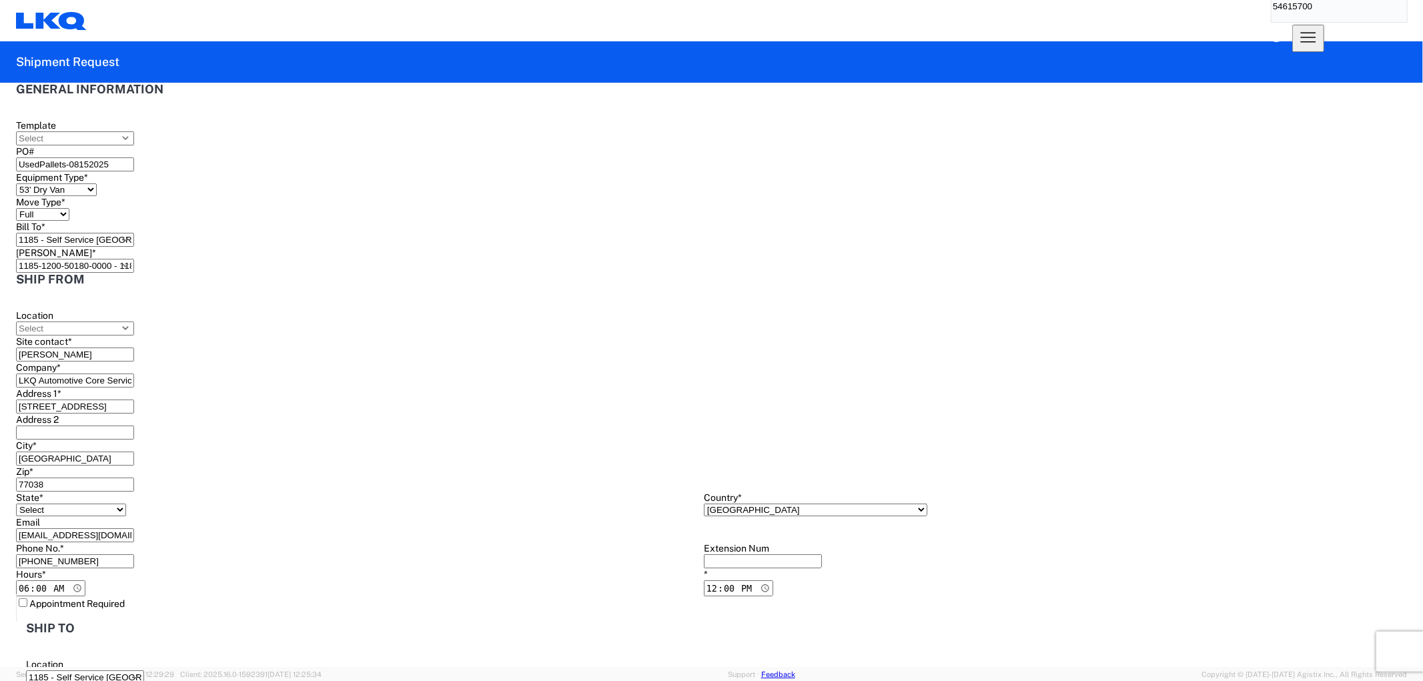
type input "941-724-7024"
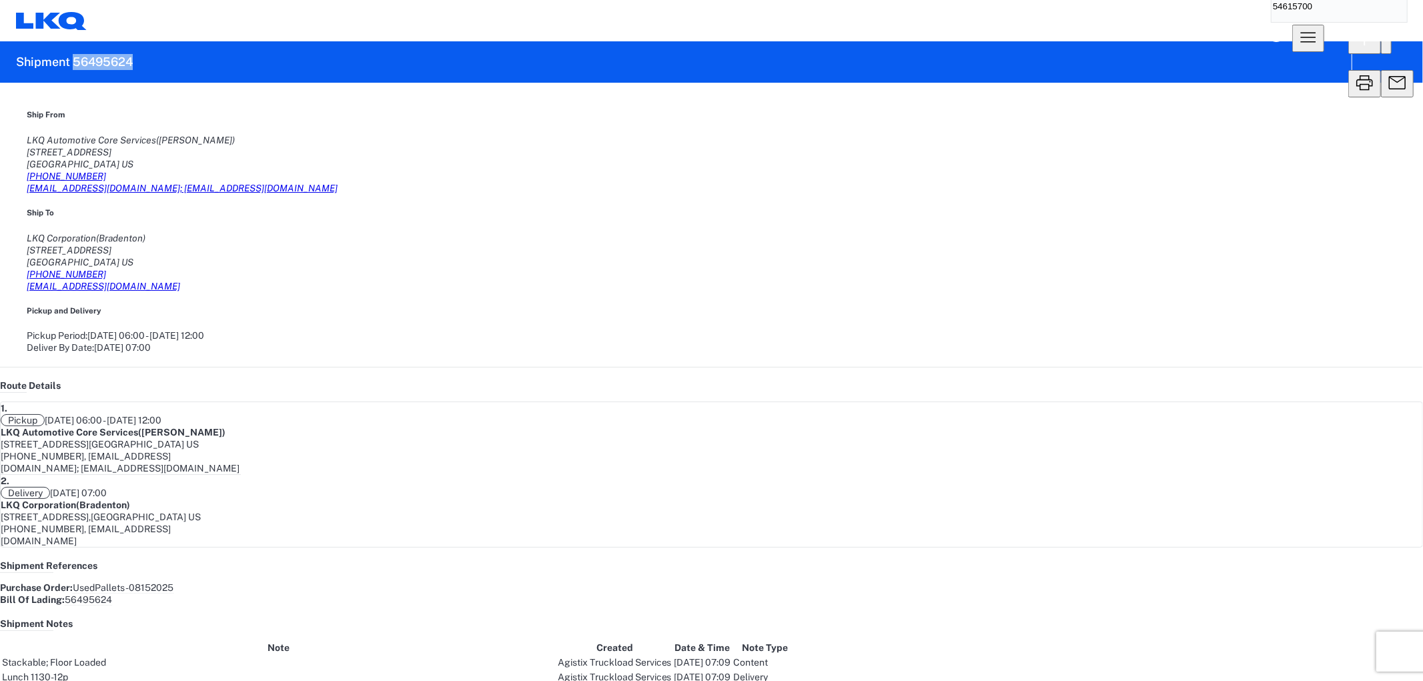
drag, startPoint x: 137, startPoint y: 55, endPoint x: 71, endPoint y: 65, distance: 66.1
click at [71, 65] on agx-form-header "Shipment 56495624" at bounding box center [711, 61] width 1423 height 41
copy h2 "56495624"
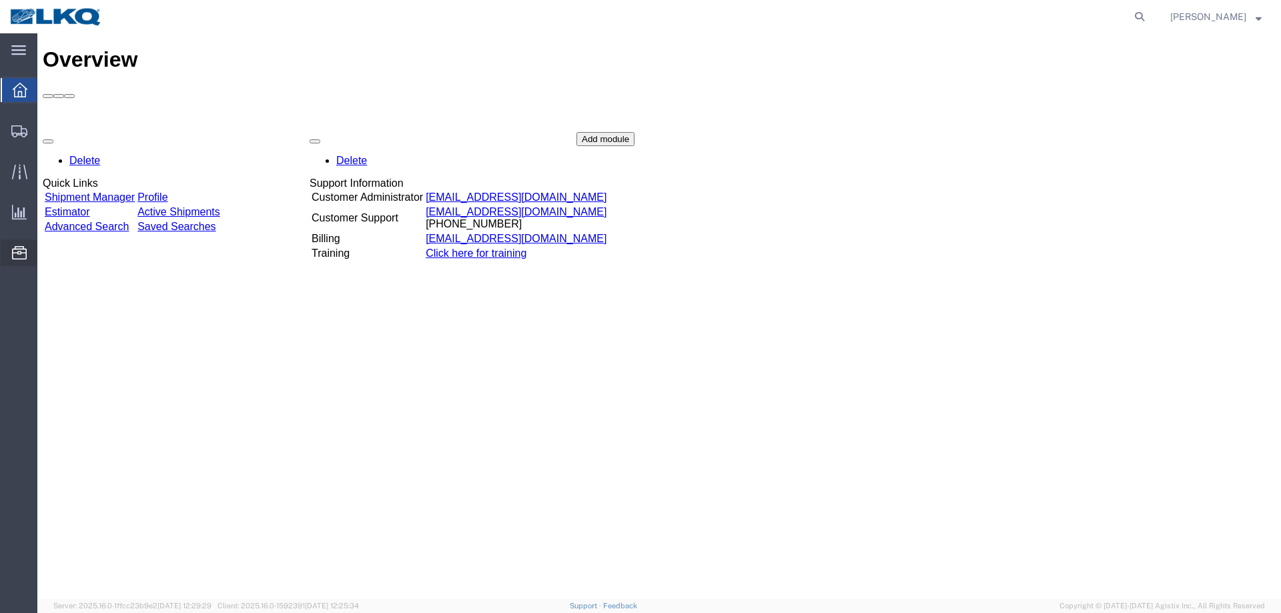
click at [0, 0] on span "Location Appointment" at bounding box center [0, 0] width 0 height 0
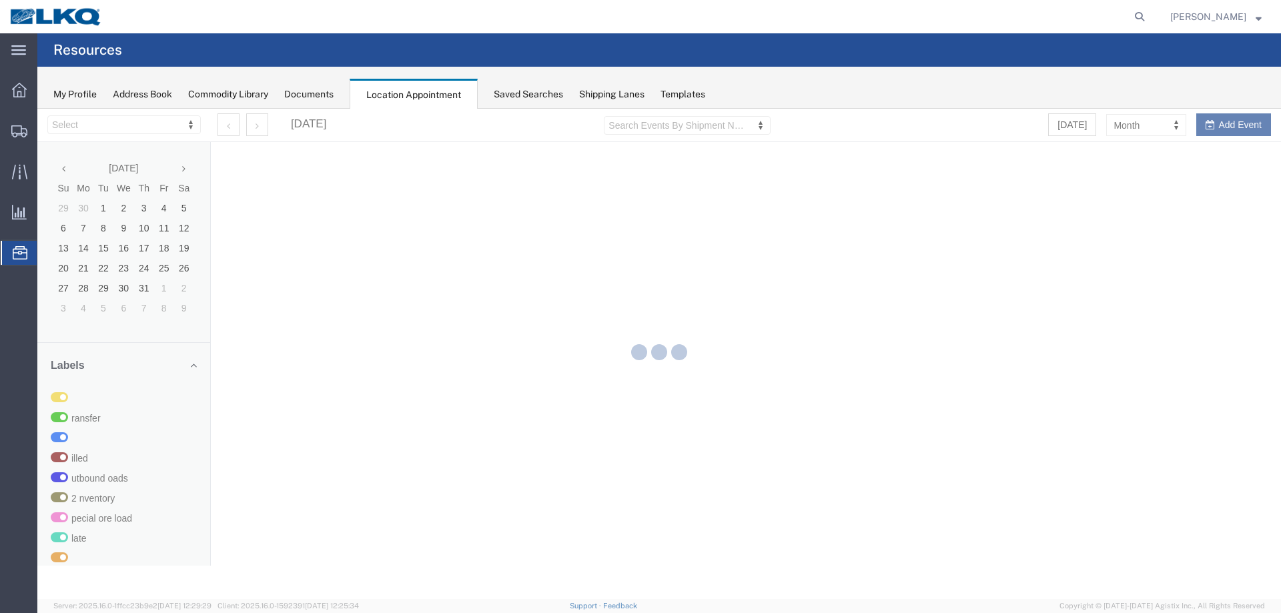
select select "27634"
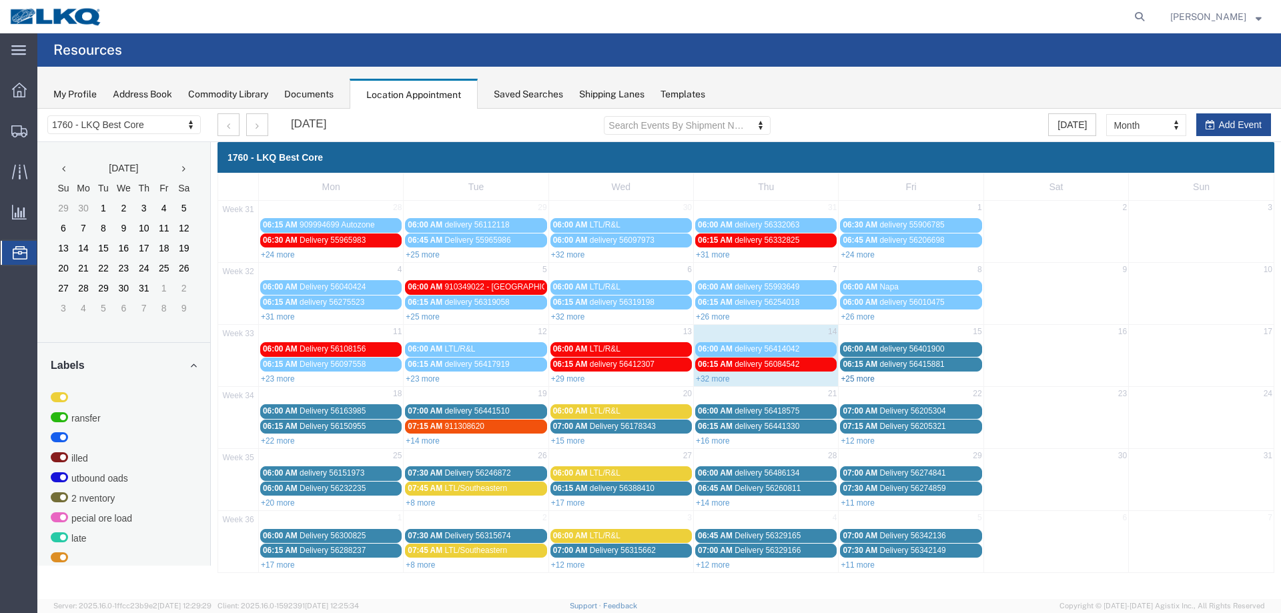
click at [873, 378] on link "+25 more" at bounding box center [858, 378] width 34 height 9
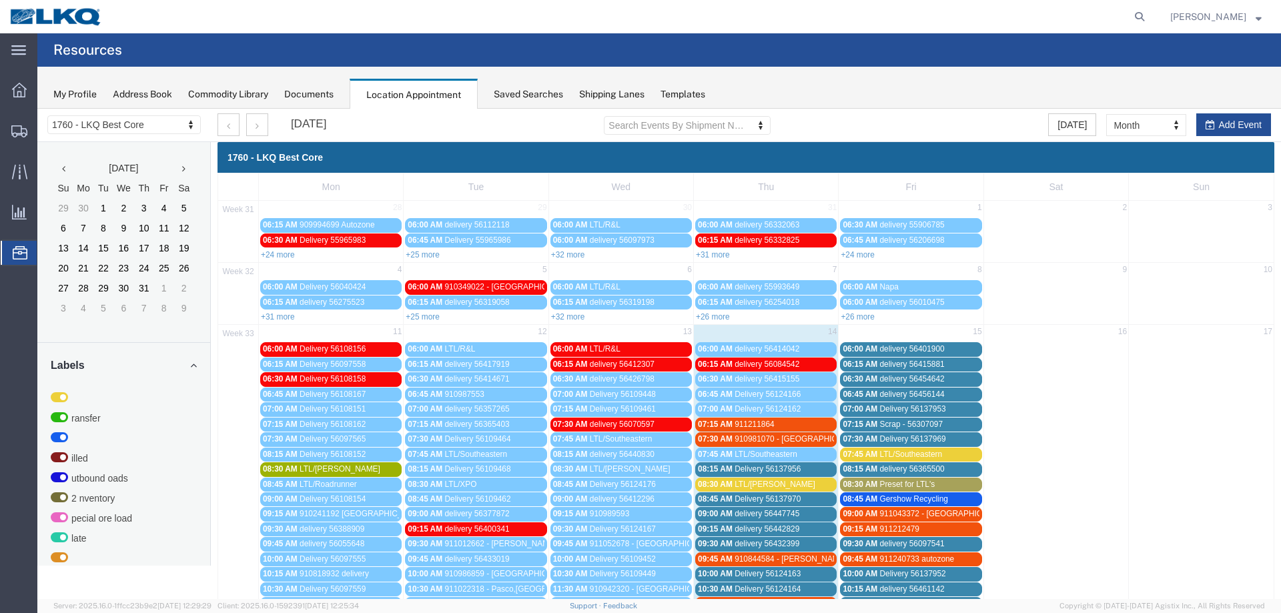
scroll to position [133, 0]
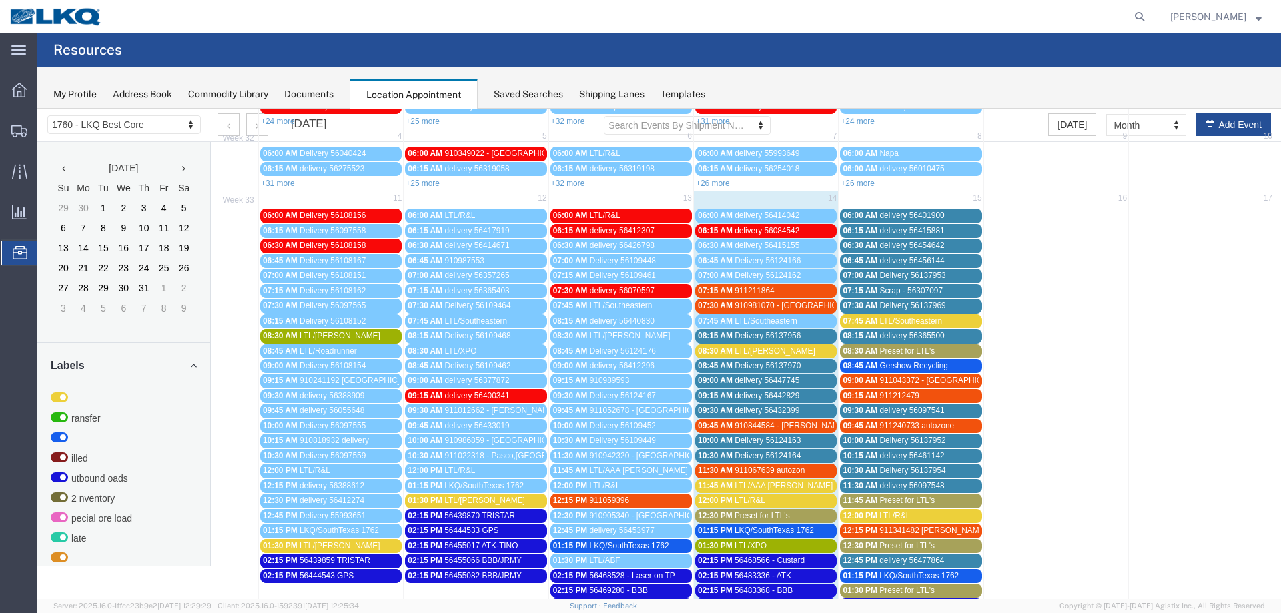
click at [801, 518] on div "12:30 PM Preset for LTL's" at bounding box center [766, 516] width 136 height 10
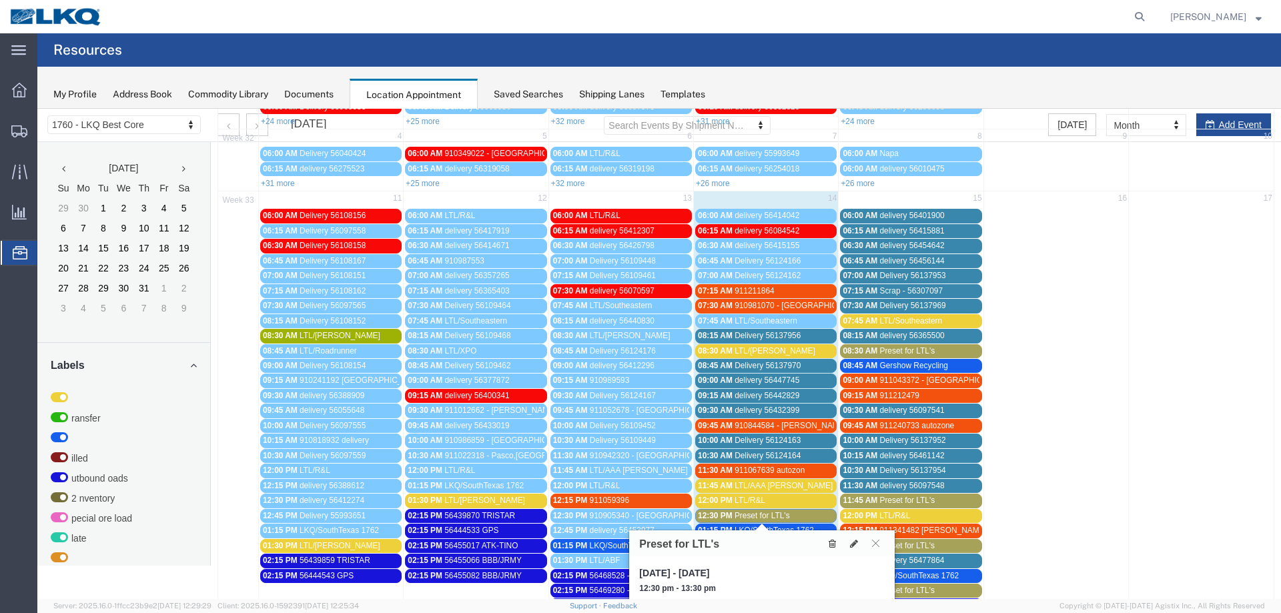
click at [829, 546] on icon at bounding box center [832, 543] width 7 height 9
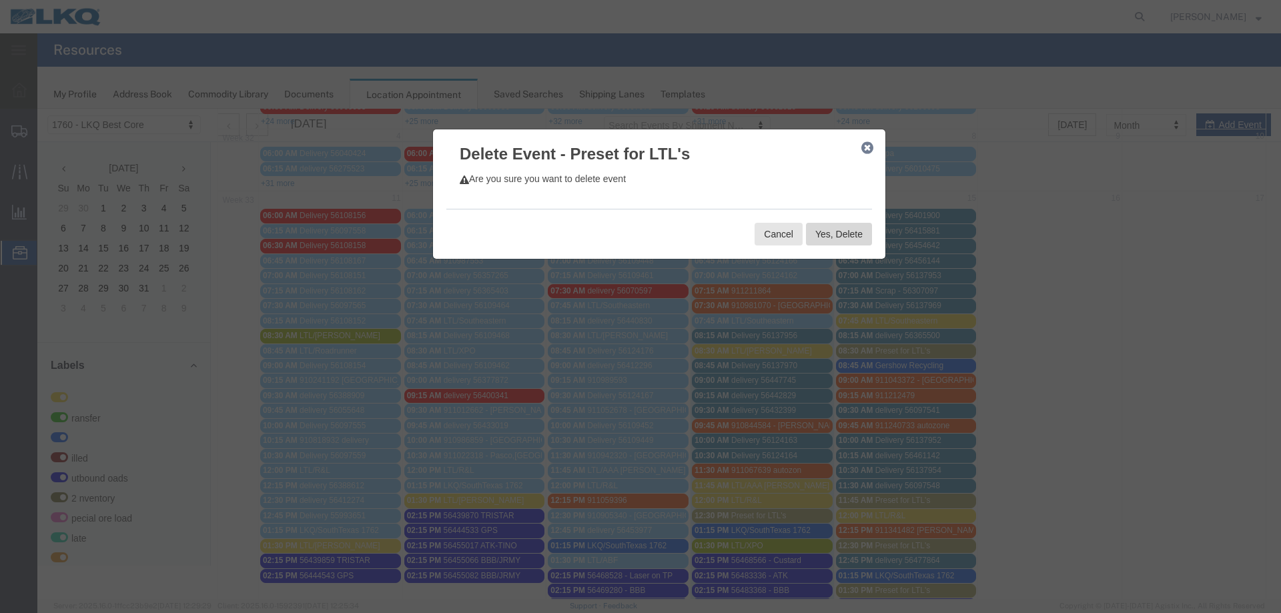
click at [829, 233] on button "Yes, Delete" at bounding box center [839, 234] width 66 height 23
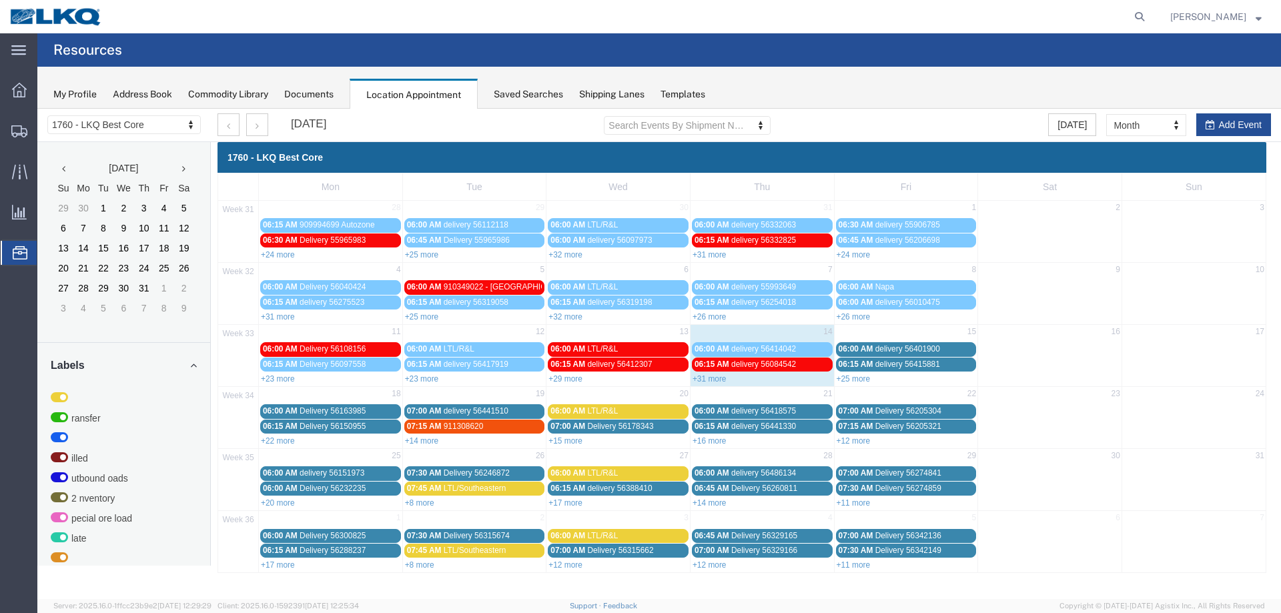
scroll to position [0, 0]
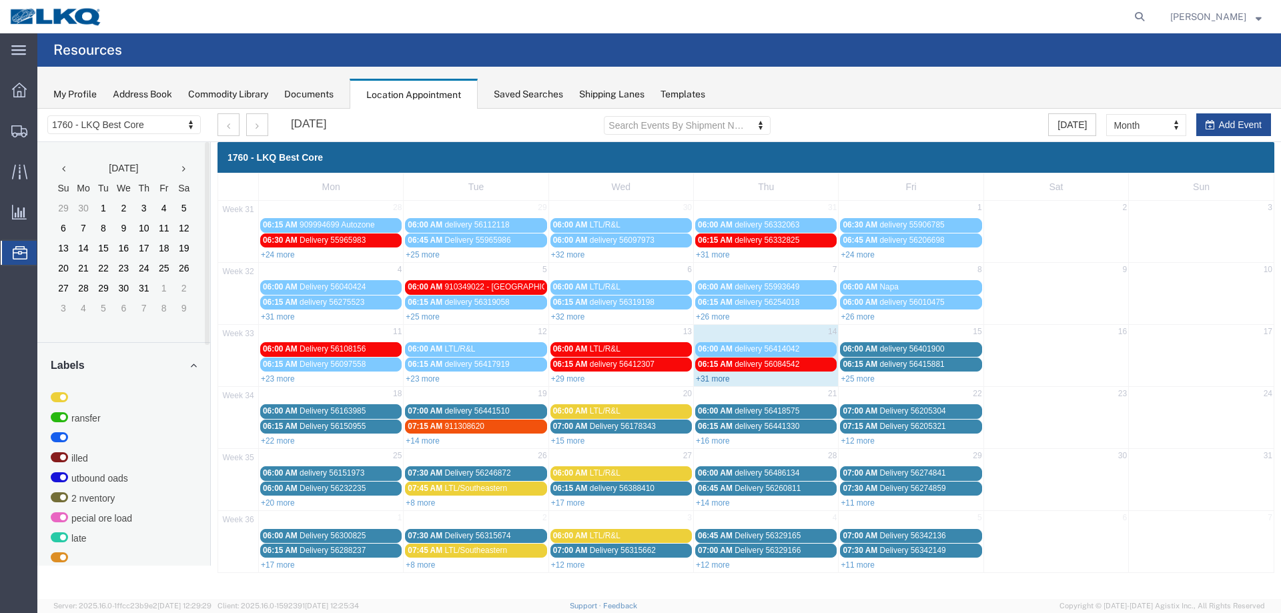
click at [720, 376] on link "+31 more" at bounding box center [713, 378] width 34 height 9
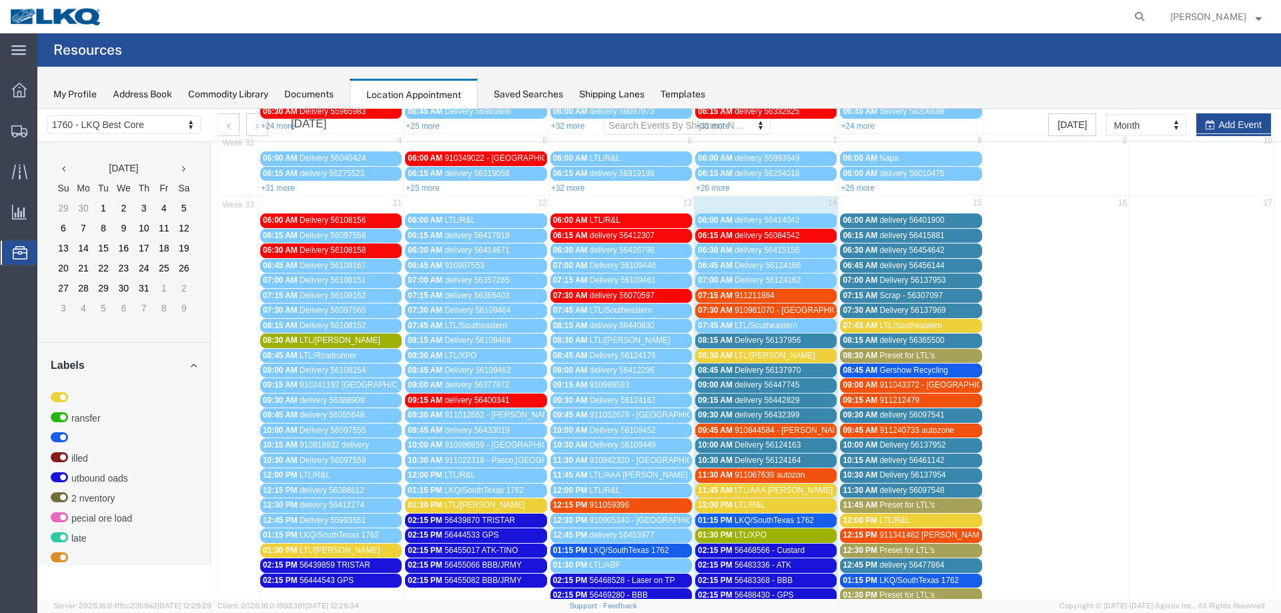
scroll to position [133, 0]
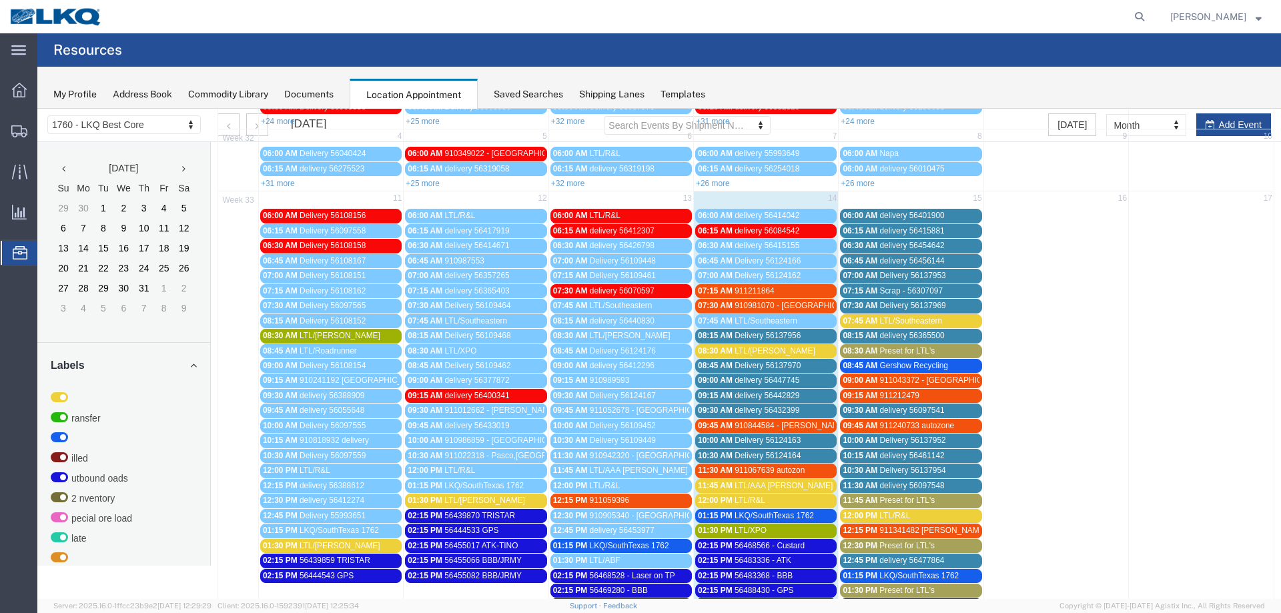
click at [799, 290] on div "07:15 AM 911211864" at bounding box center [766, 291] width 136 height 10
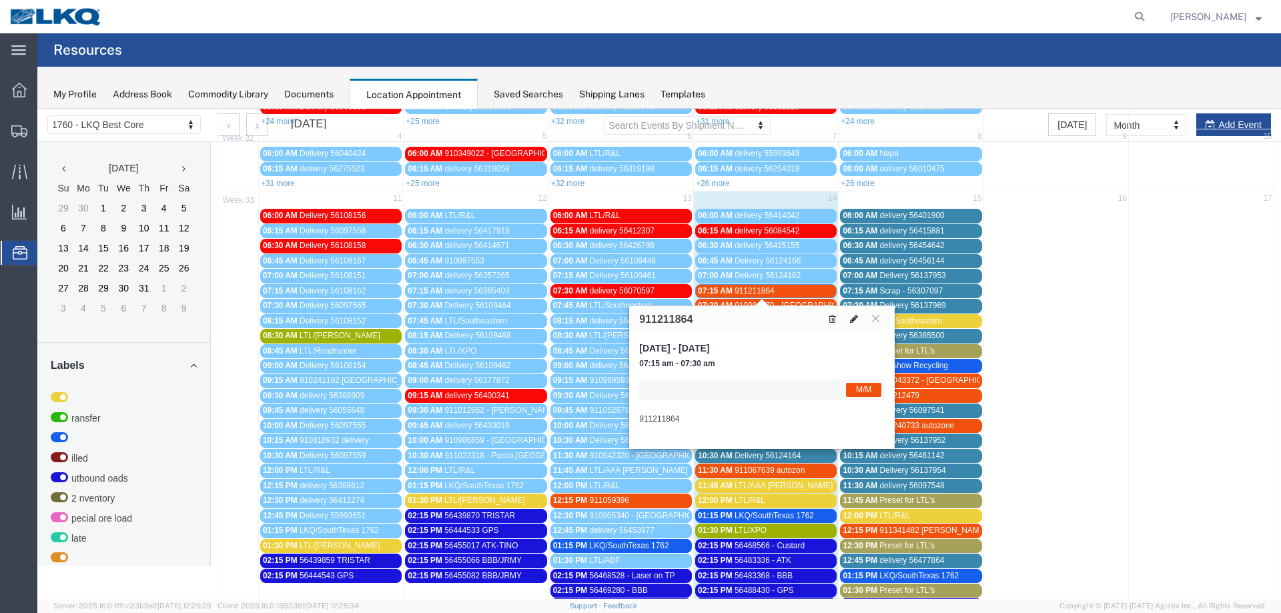
click at [851, 321] on icon at bounding box center [854, 318] width 8 height 9
select select "1"
select select "24"
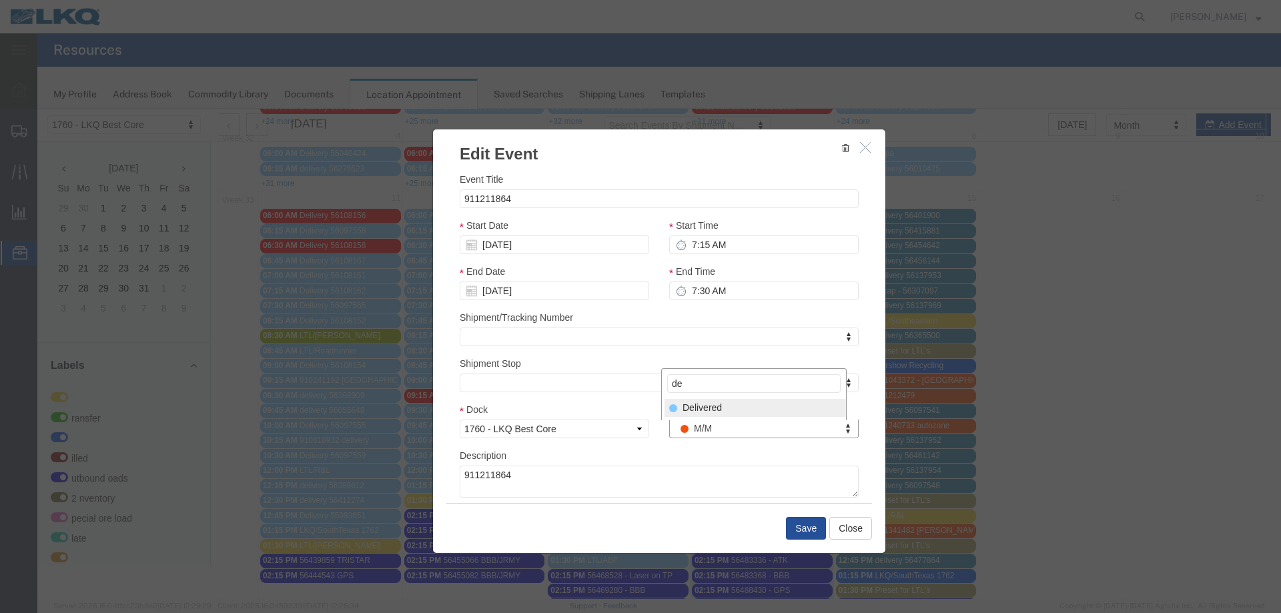
type input "de"
select select "40"
click at [801, 524] on button "Save" at bounding box center [806, 528] width 40 height 23
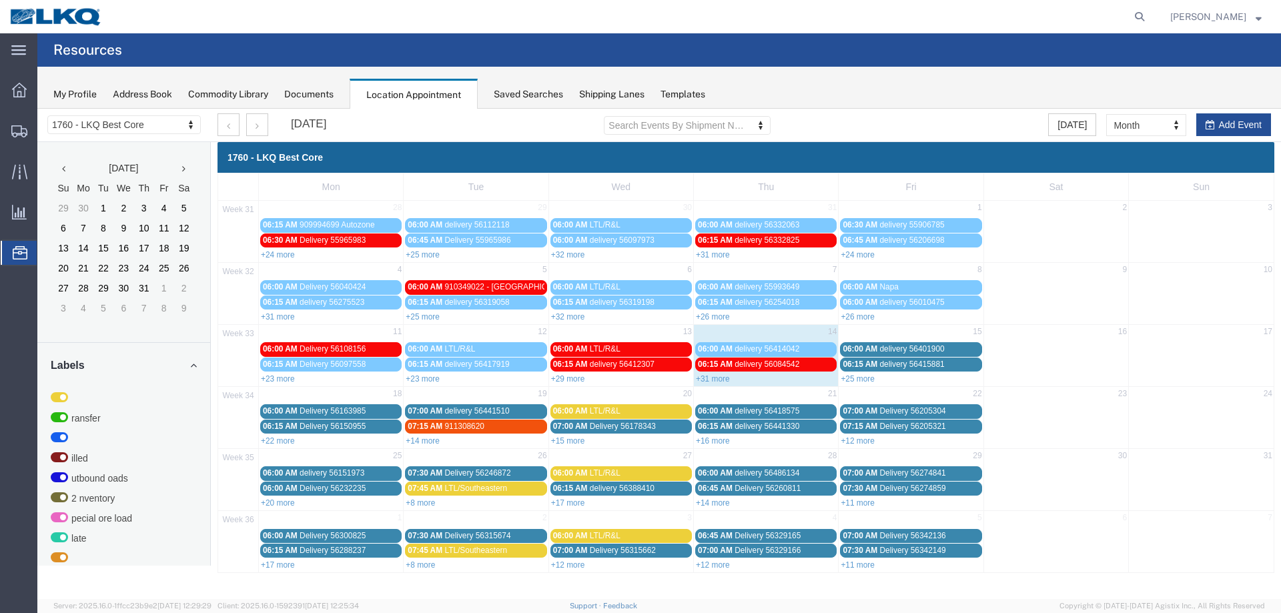
scroll to position [0, 0]
